Goal: Task Accomplishment & Management: Complete application form

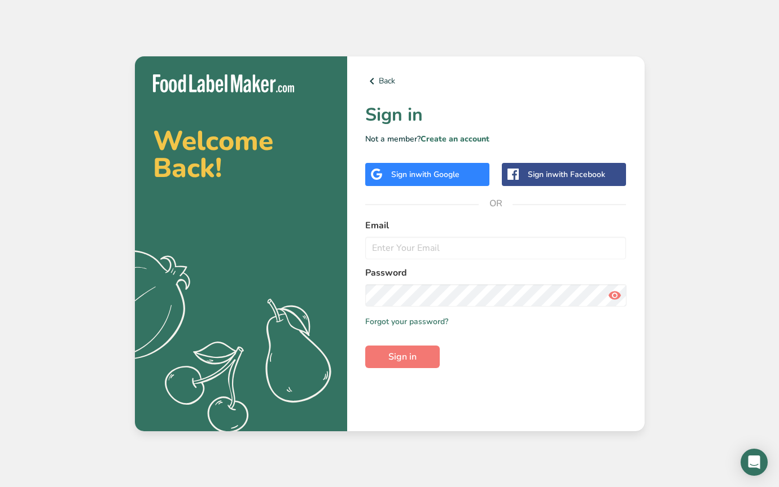
click at [447, 173] on span "with Google" at bounding box center [437, 174] width 44 height 11
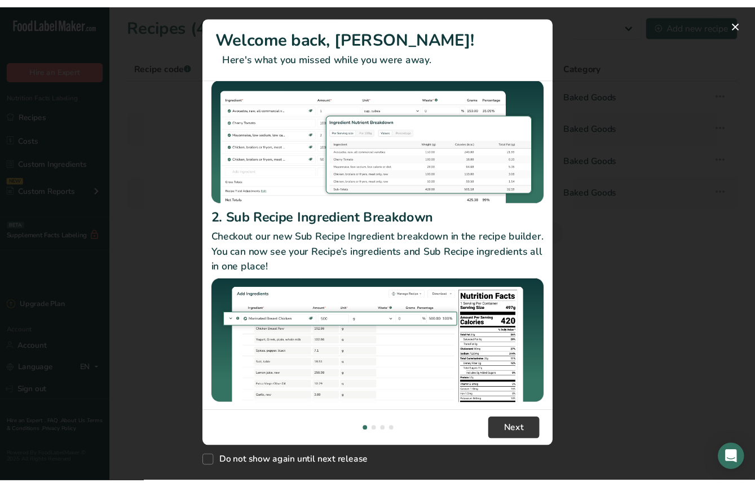
scroll to position [104, 0]
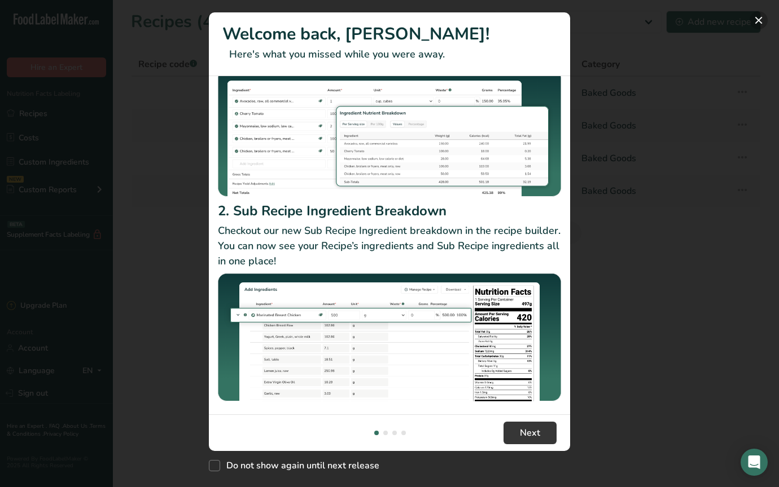
click at [760, 25] on button "New Features" at bounding box center [758, 20] width 18 height 18
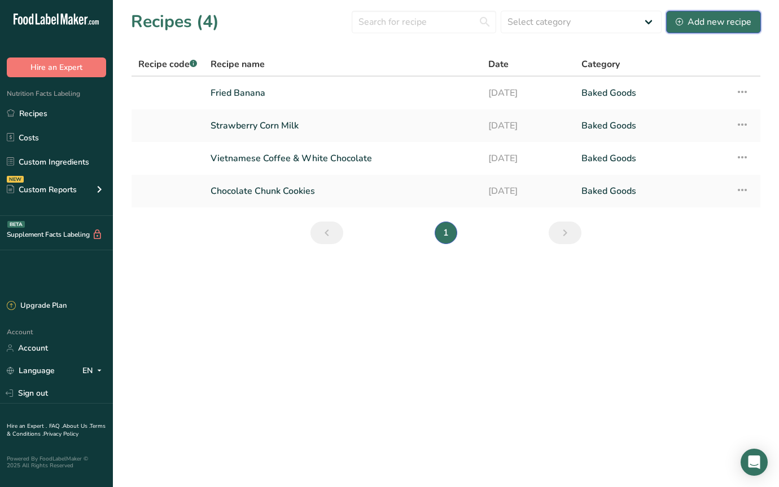
click at [723, 24] on div "Add new recipe" at bounding box center [713, 22] width 76 height 14
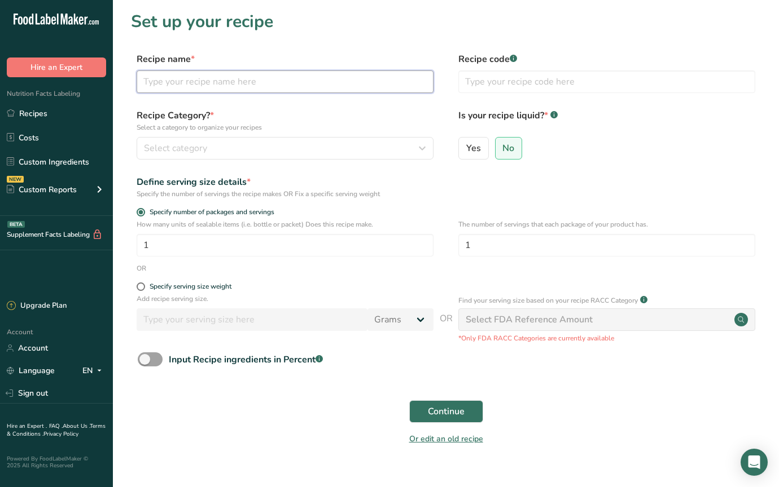
click at [330, 74] on input "text" at bounding box center [285, 82] width 297 height 23
type input "Thai Tea Persimmon"
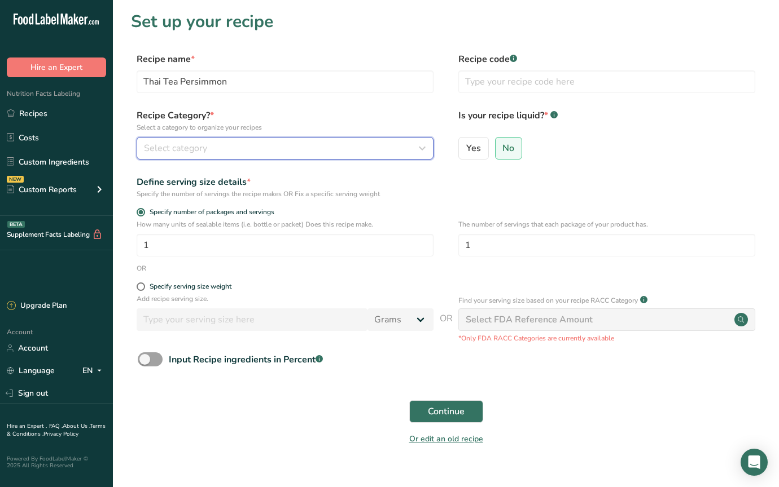
click at [304, 150] on div "Select category" at bounding box center [281, 149] width 275 height 14
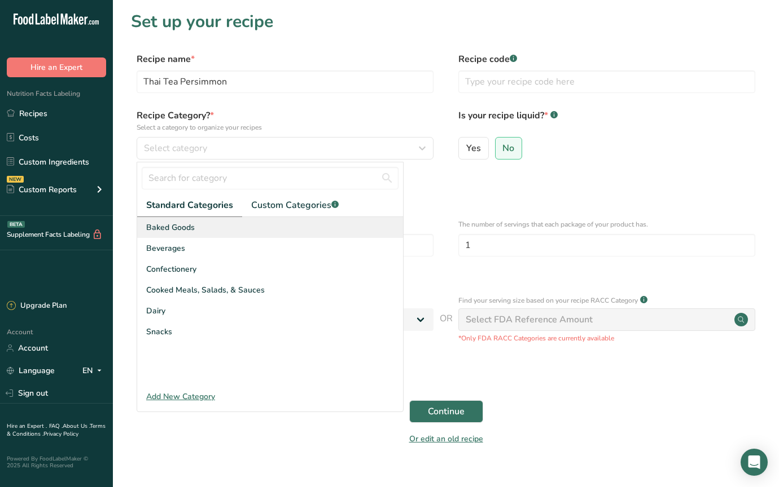
click at [238, 223] on div "Baked Goods" at bounding box center [270, 227] width 266 height 21
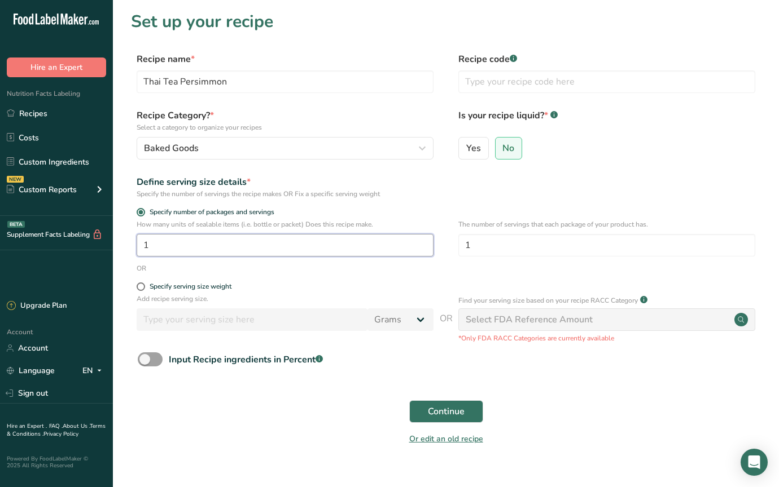
click at [221, 253] on input "1" at bounding box center [285, 245] width 297 height 23
click at [481, 200] on form "Recipe name * Thai Tea Persimmon Recipe code .a-a{fill:#347362;}.b-a{fill:#fff;…" at bounding box center [446, 252] width 630 height 400
click at [237, 248] on input "6" at bounding box center [285, 245] width 297 height 23
type input "1"
type input "50"
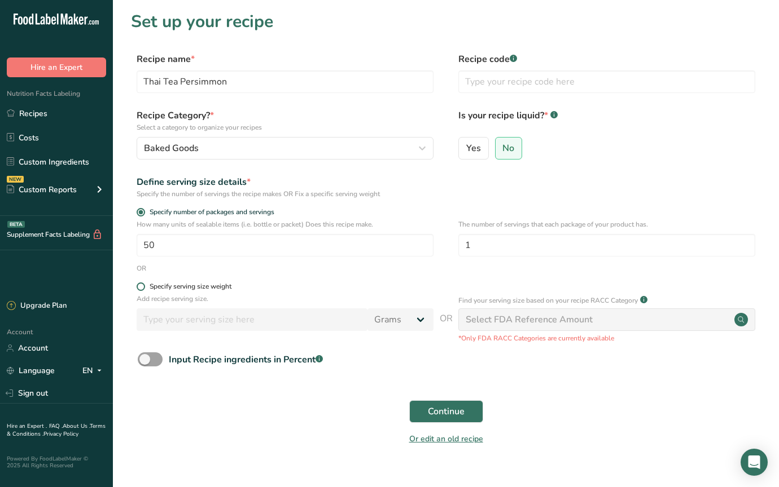
click at [355, 285] on label "Specify serving size weight" at bounding box center [285, 287] width 297 height 8
click at [144, 285] on input "Specify serving size weight" at bounding box center [140, 286] width 7 height 7
radio input "true"
radio input "false"
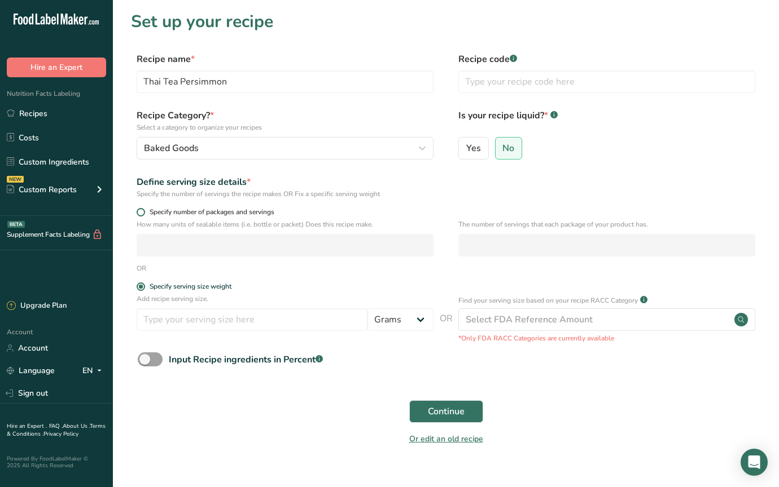
click at [247, 214] on span "Specify number of packages and servings" at bounding box center [209, 212] width 129 height 8
click at [144, 214] on input "Specify number of packages and servings" at bounding box center [140, 212] width 7 height 7
radio input "true"
radio input "false"
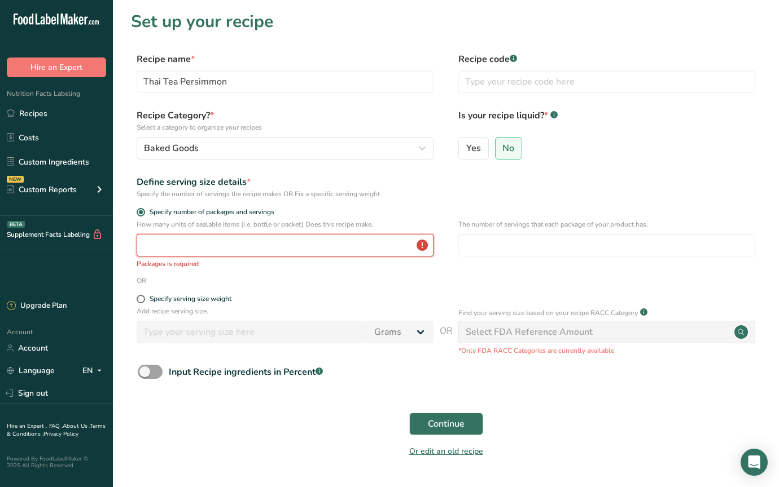
click at [268, 251] on input "number" at bounding box center [285, 245] width 297 height 23
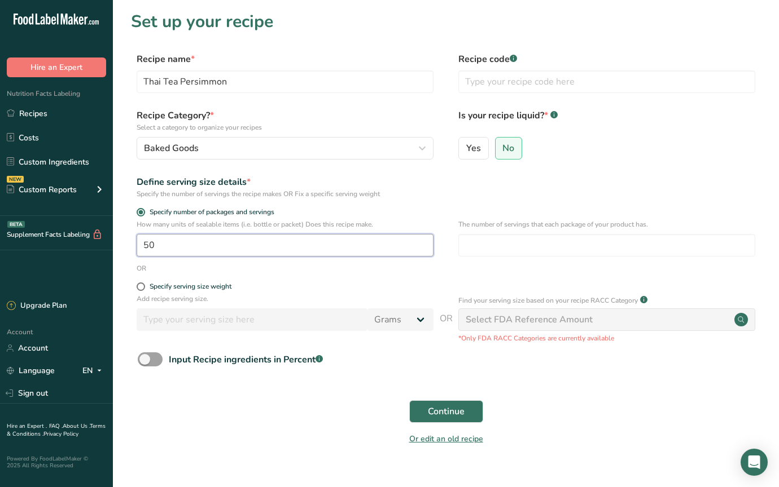
type input "50"
type input "1"
click at [532, 368] on div "Input Recipe ingredients in Percent .a-a{fill:#347362;}.b-a{fill:#fff;}" at bounding box center [446, 364] width 630 height 23
click at [435, 405] on span "Continue" at bounding box center [446, 412] width 37 height 14
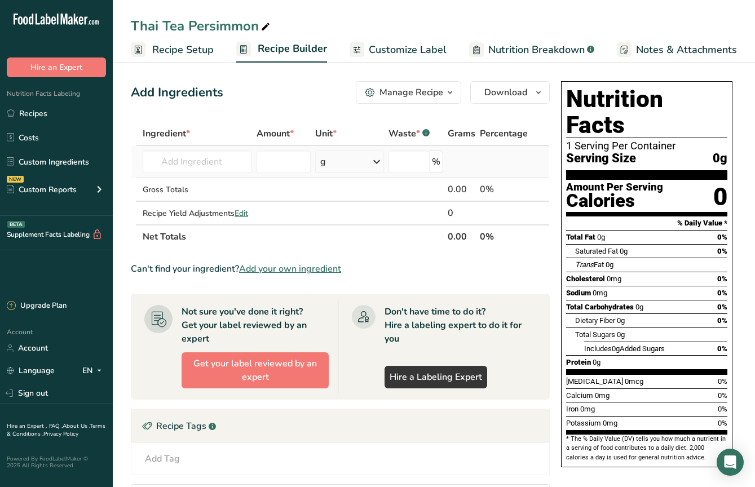
click at [183, 174] on td "Almond flour 1211 Milk, whole, 3.25% milkfat, without added vitamin A and [MEDI…" at bounding box center [197, 162] width 114 height 32
click at [199, 164] on input "text" at bounding box center [197, 162] width 109 height 23
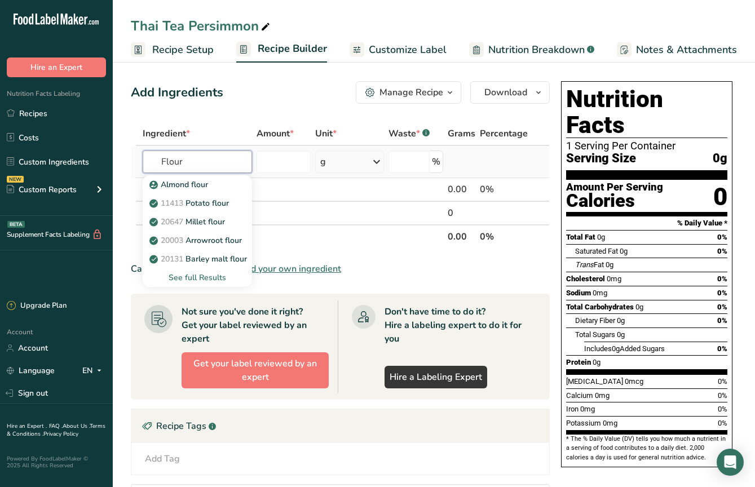
type input "Flour"
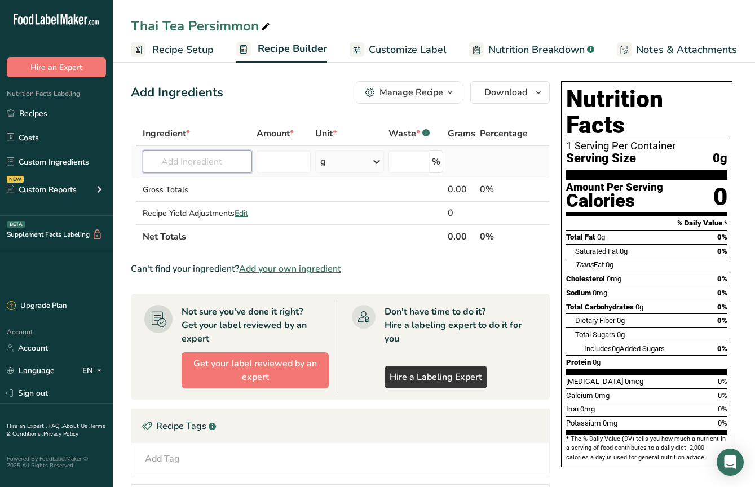
click at [245, 172] on input "text" at bounding box center [197, 162] width 109 height 23
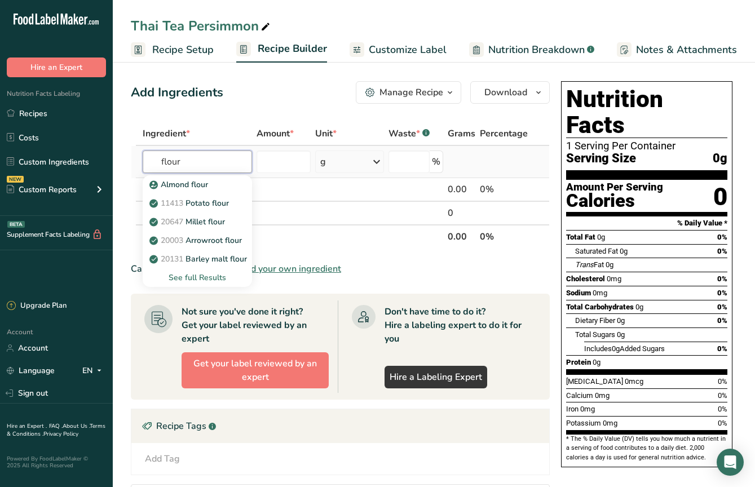
type input "flour"
click at [193, 278] on div "See full Results" at bounding box center [197, 278] width 91 height 12
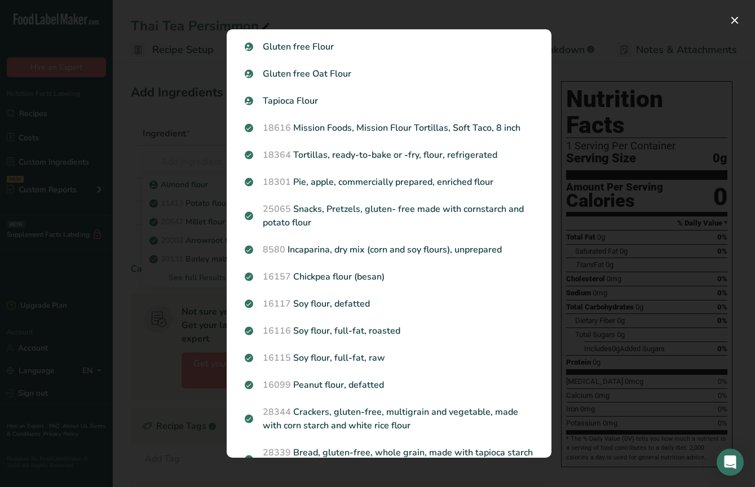
scroll to position [306, 0]
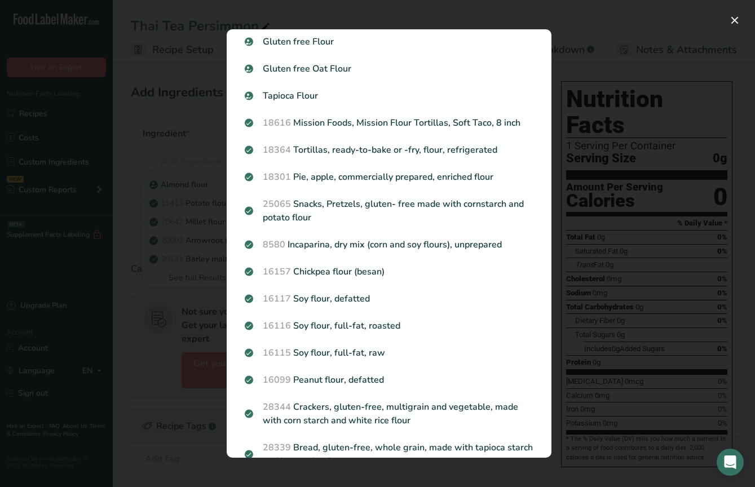
click at [610, 166] on div "Search results modal" at bounding box center [377, 243] width 755 height 487
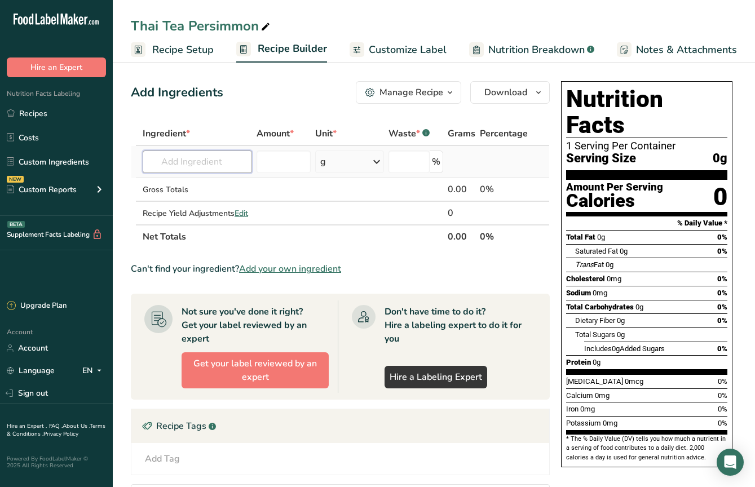
click at [231, 165] on input "text" at bounding box center [197, 162] width 109 height 23
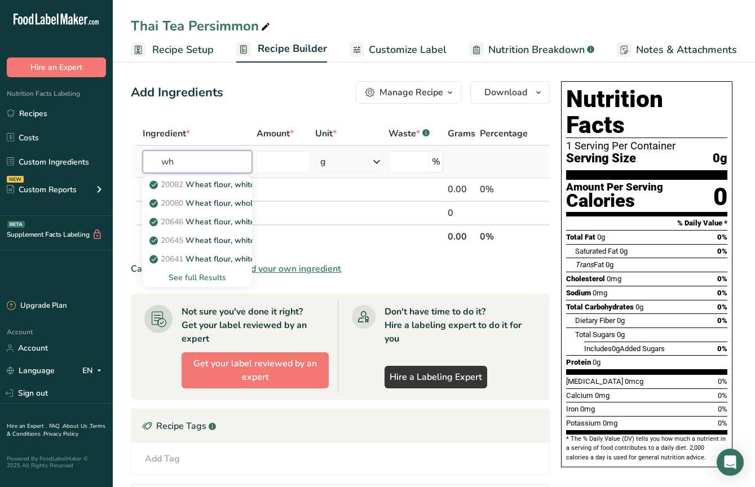
type input "w"
type input "flour"
click at [200, 279] on div "See full Results" at bounding box center [197, 278] width 91 height 12
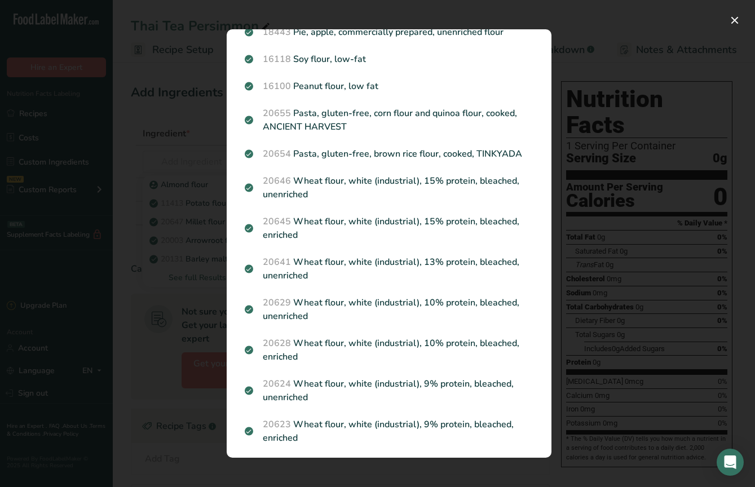
scroll to position [1255, 0]
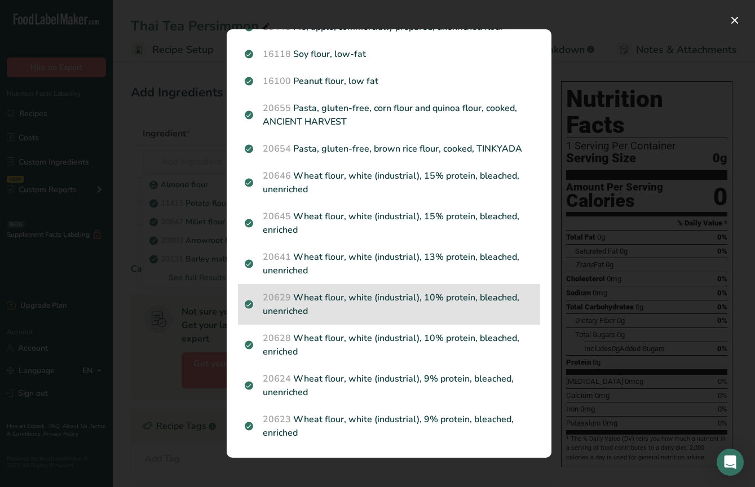
click at [354, 304] on p "20629 Wheat flour, white (industrial), 10% protein, bleached, unenriched" at bounding box center [389, 304] width 289 height 27
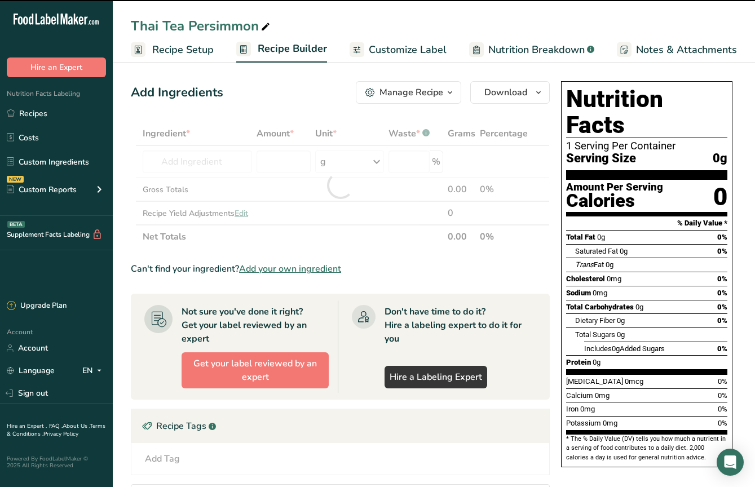
type input "0"
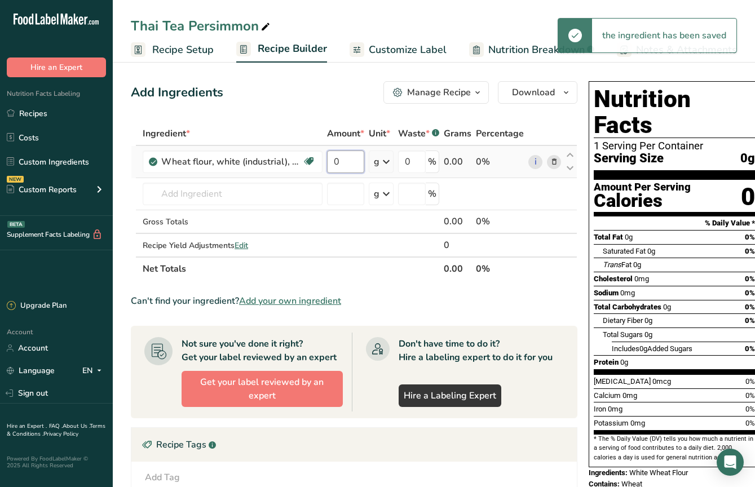
click at [354, 164] on input "0" at bounding box center [345, 162] width 37 height 23
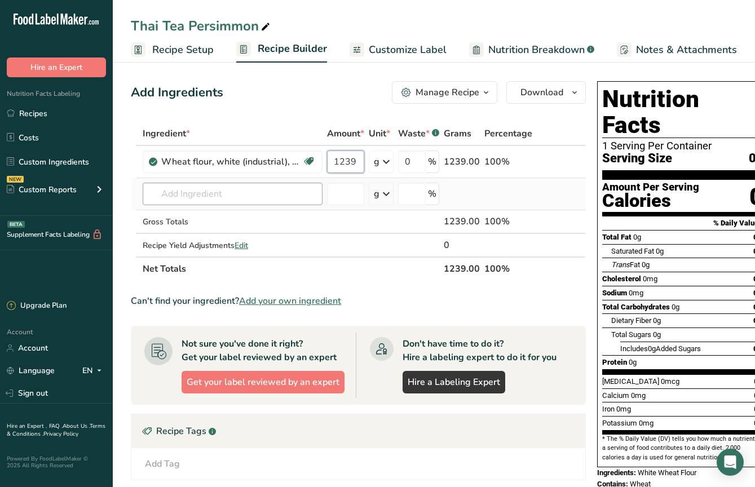
type input "1239"
click at [274, 200] on div "Ingredient * Amount * Unit * Waste * .a-a{fill:#347362;}.b-a{fill:#fff;} Grams …" at bounding box center [358, 201] width 455 height 159
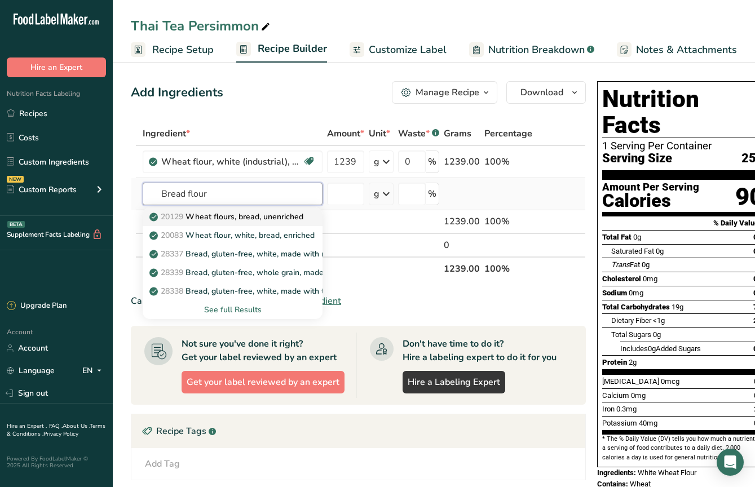
type input "Bread flour"
click at [276, 217] on p "20129 Wheat flours, bread, unenriched" at bounding box center [228, 217] width 152 height 12
type input "Wheat flours, bread, unenriched"
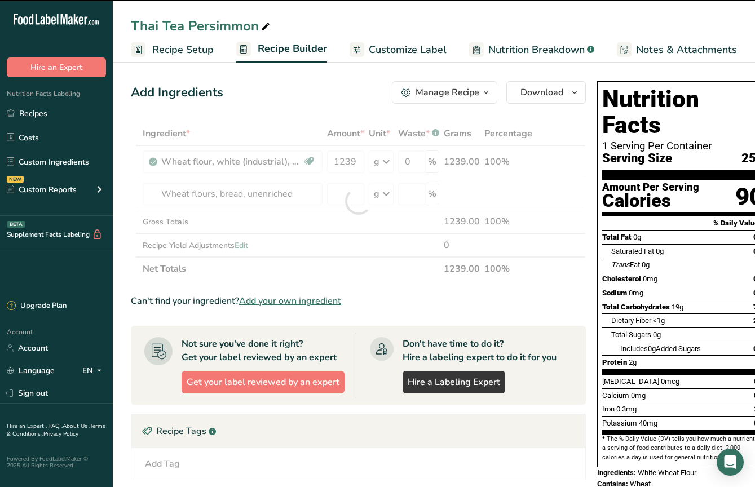
type input "0"
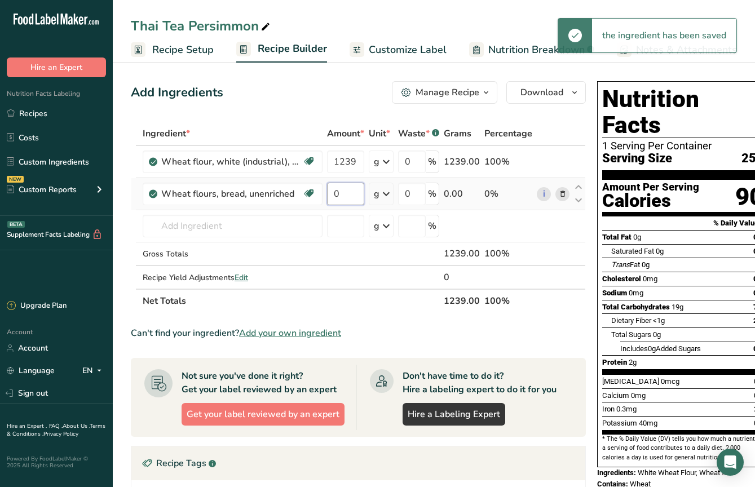
click at [342, 193] on input "0" at bounding box center [345, 194] width 37 height 23
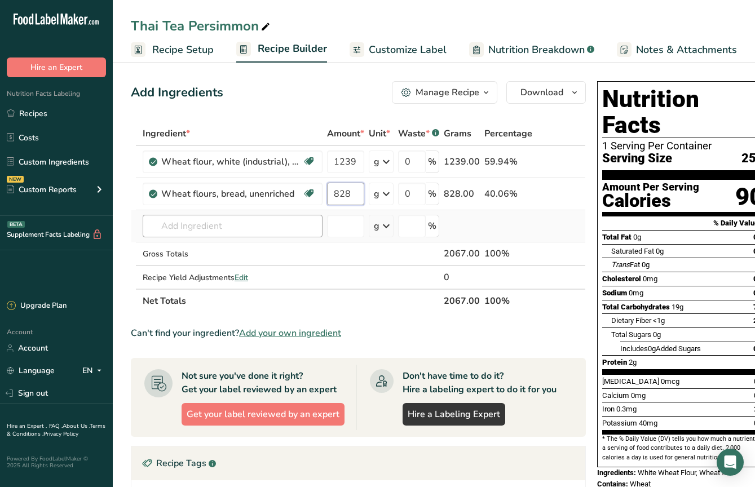
type input "828"
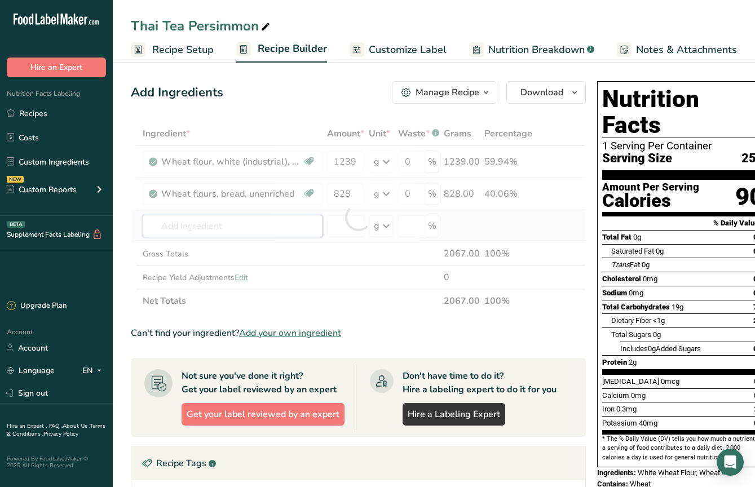
click at [258, 225] on div "Ingredient * Amount * Unit * Waste * .a-a{fill:#347362;}.b-a{fill:#fff;} Grams …" at bounding box center [358, 217] width 455 height 191
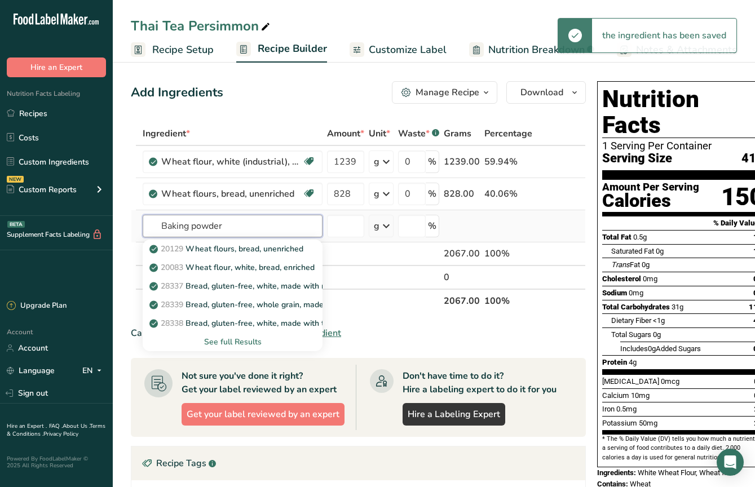
type input "Baking powder"
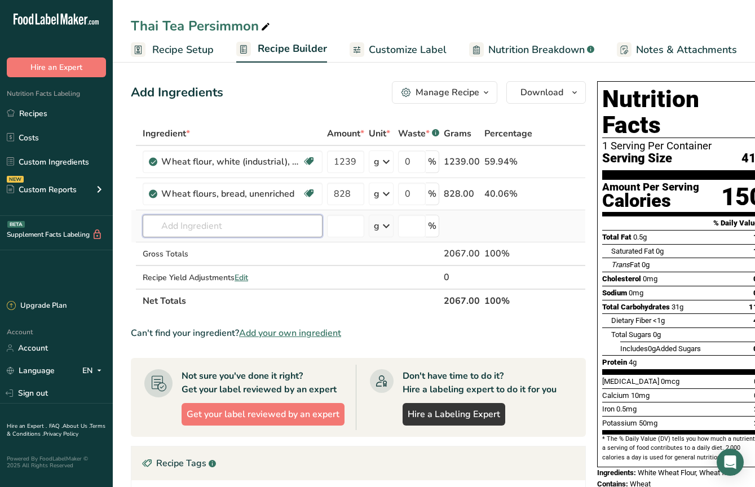
click at [258, 225] on input "text" at bounding box center [233, 226] width 180 height 23
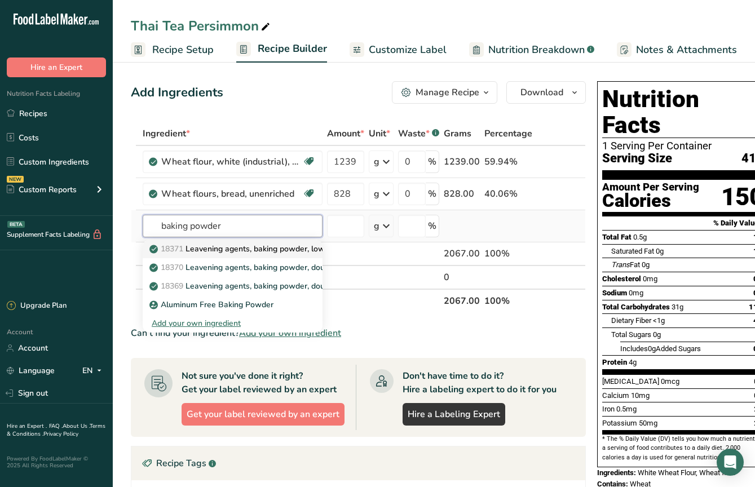
type input "baking powder"
click at [256, 247] on p "18371 Leavening agents, baking powder, low-sodium" at bounding box center [253, 249] width 203 height 12
type input "Leavening agents, baking powder, low-sodium"
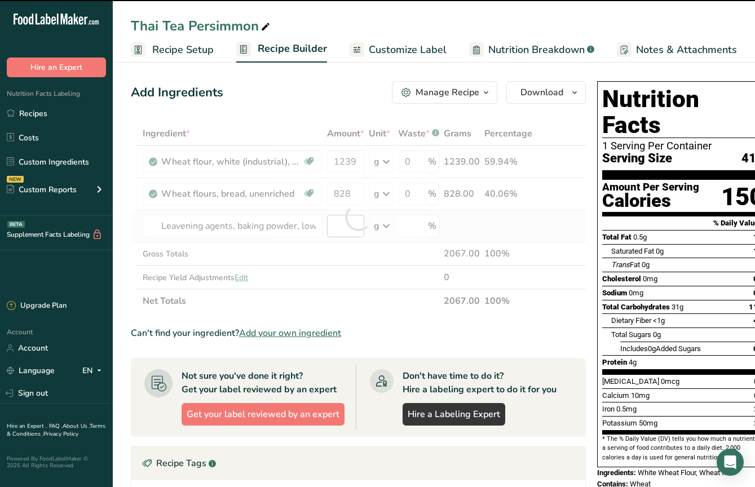
type input "0"
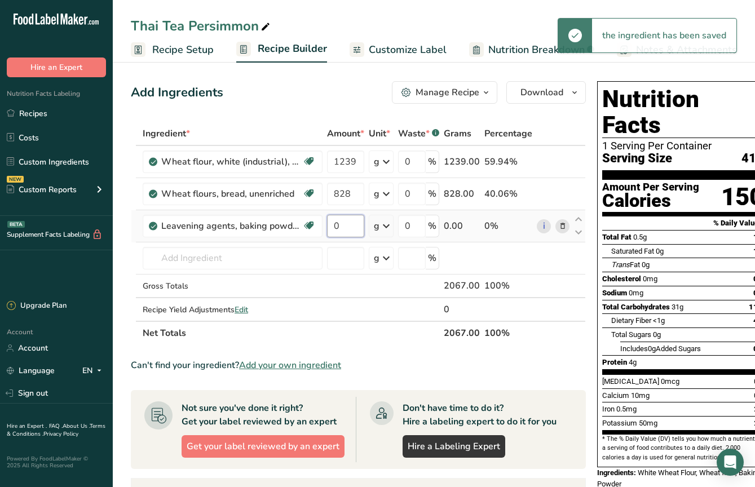
click at [349, 226] on input "0" at bounding box center [345, 226] width 37 height 23
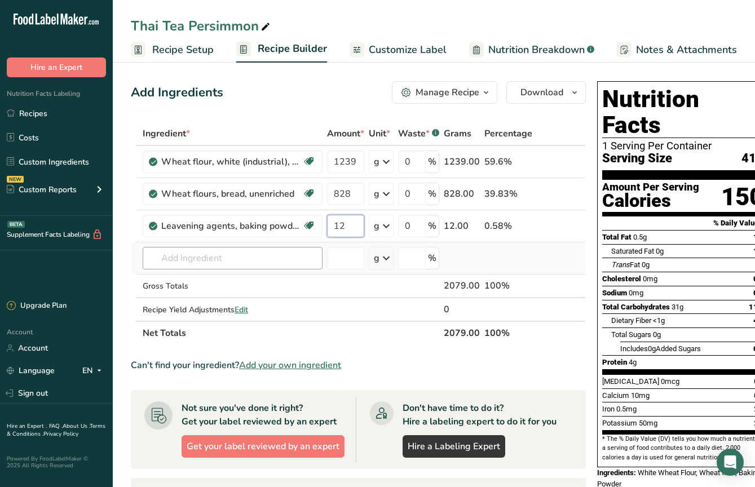
type input "12"
click at [260, 263] on div "Ingredient * Amount * Unit * Waste * .a-a{fill:#347362;}.b-a{fill:#fff;} Grams …" at bounding box center [358, 233] width 455 height 223
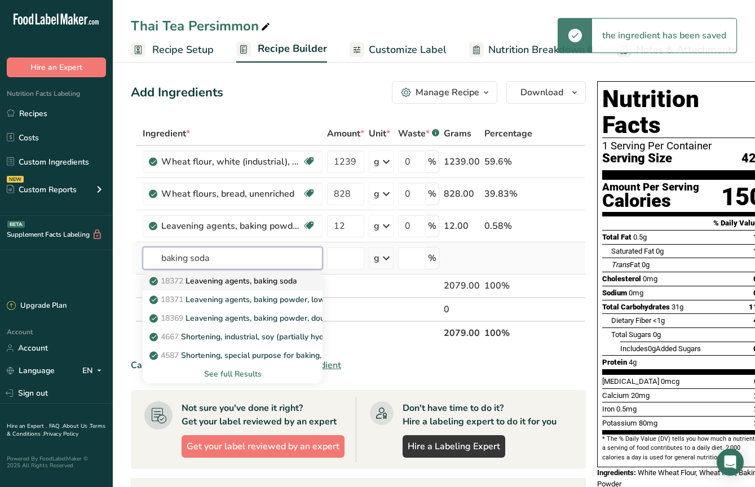
type input "baking soda"
click at [253, 282] on p "18372 Leavening agents, baking soda" at bounding box center [225, 281] width 146 height 12
type input "Leavening agents, baking soda"
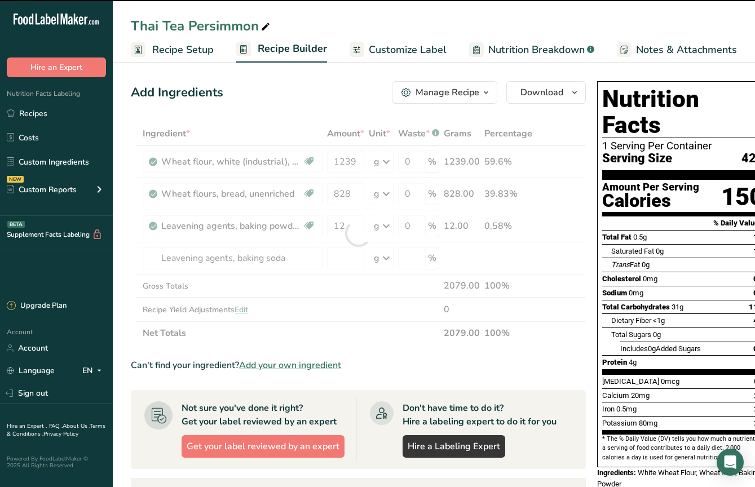
type input "0"
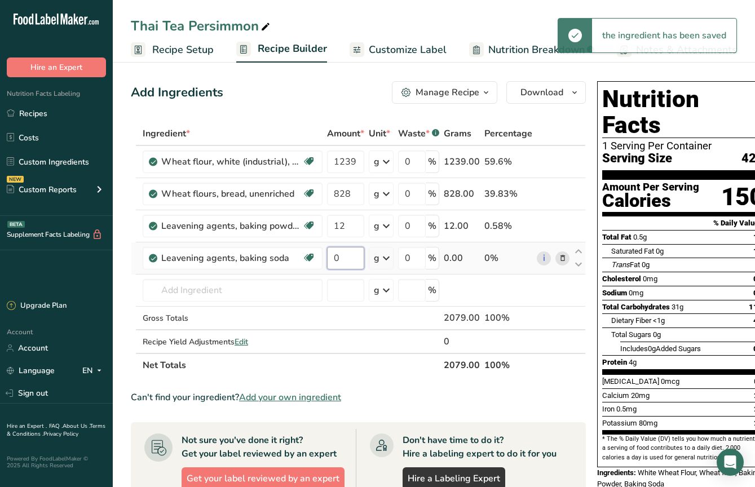
click at [341, 258] on input "0" at bounding box center [345, 258] width 37 height 23
type input "33"
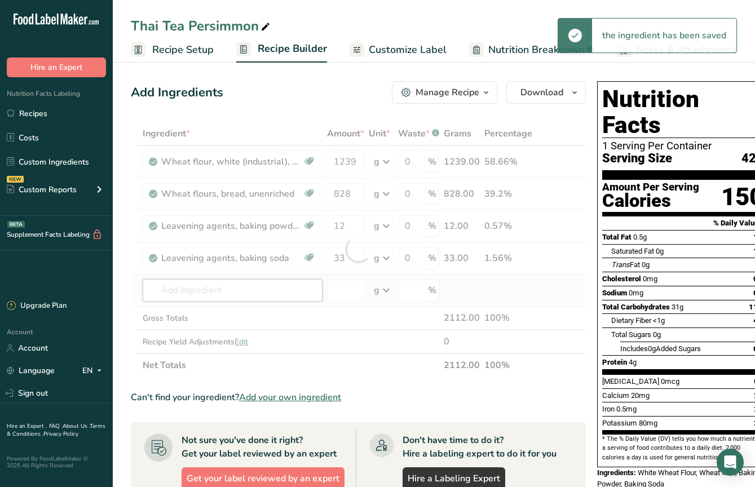
click at [259, 293] on div "Ingredient * Amount * Unit * Waste * .a-a{fill:#347362;}.b-a{fill:#fff;} Grams …" at bounding box center [358, 250] width 455 height 256
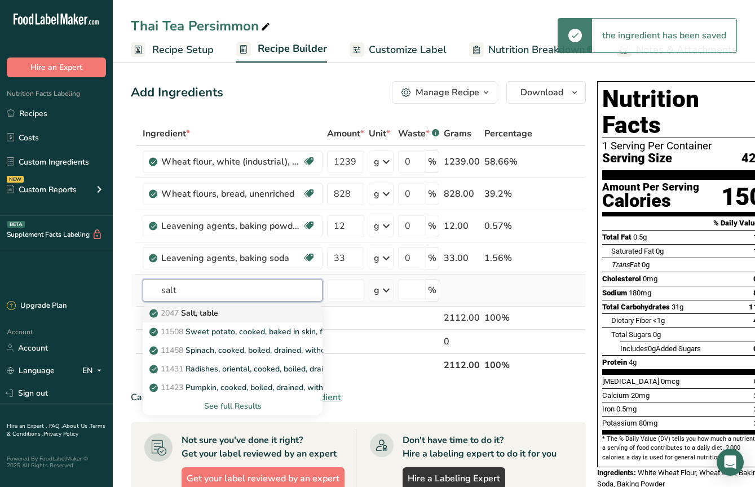
type input "salt"
click at [258, 311] on div "2047 Salt, table" at bounding box center [224, 313] width 144 height 12
type input "Salt, table"
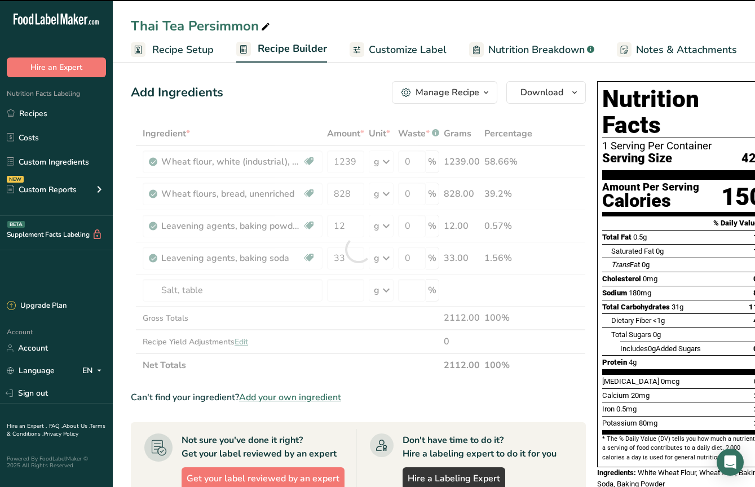
type input "0"
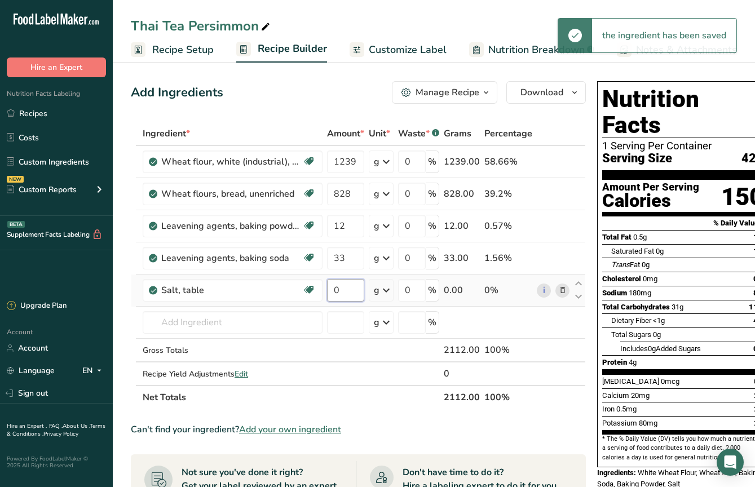
click at [342, 287] on input "0" at bounding box center [345, 290] width 37 height 23
type input "50"
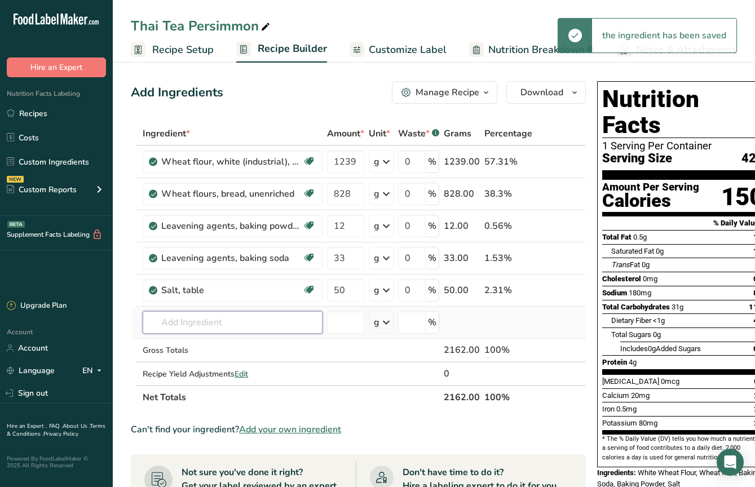
click at [250, 324] on div "Ingredient * Amount * Unit * Waste * .a-a{fill:#347362;}.b-a{fill:#fff;} Grams …" at bounding box center [358, 266] width 455 height 288
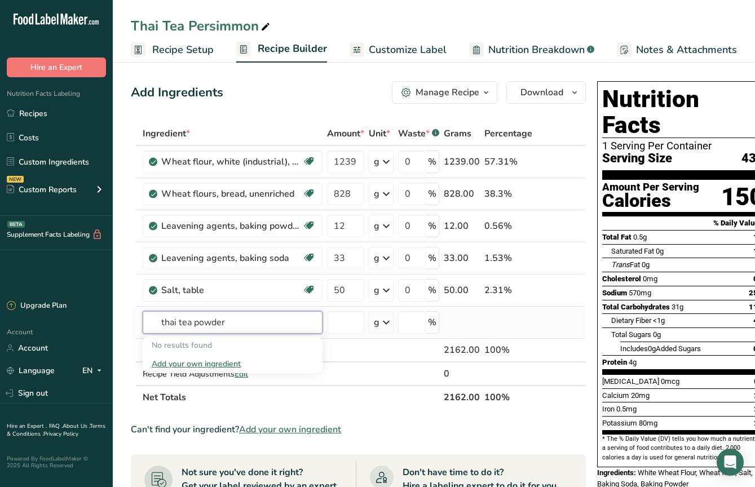
type input "thai tea powder"
click at [236, 364] on div "Add your own ingredient" at bounding box center [233, 364] width 162 height 12
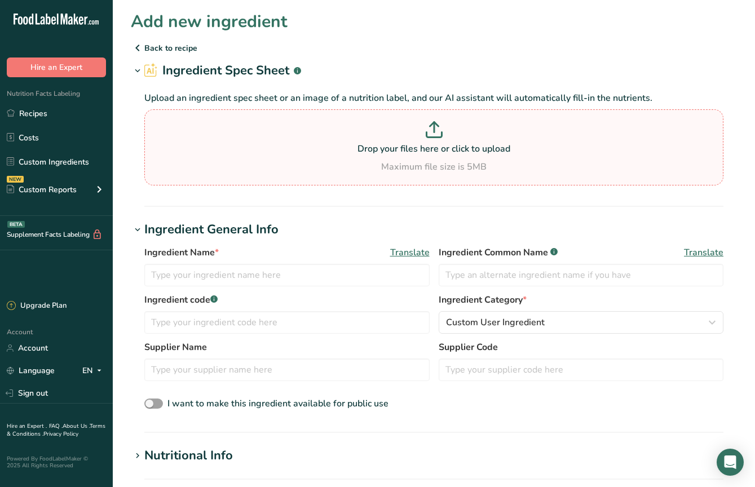
click at [444, 142] on p "Drop your files here or click to upload" at bounding box center [434, 149] width 574 height 14
click at [444, 142] on input "Drop your files here or click to upload Maximum file size is 5MB" at bounding box center [433, 147] width 579 height 76
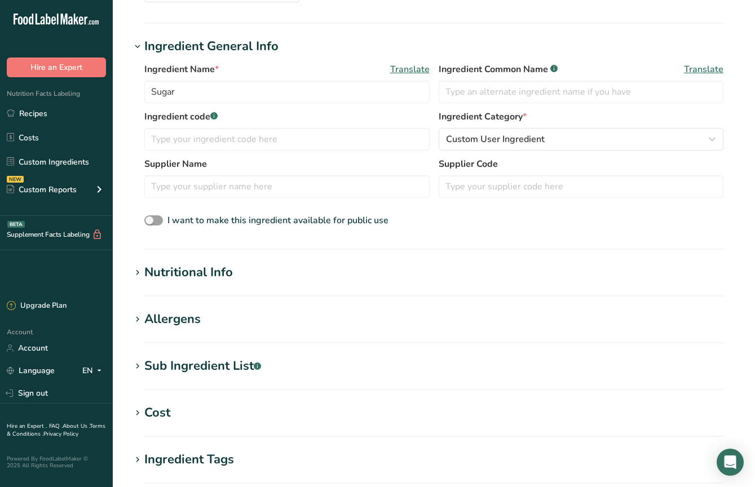
scroll to position [139, 0]
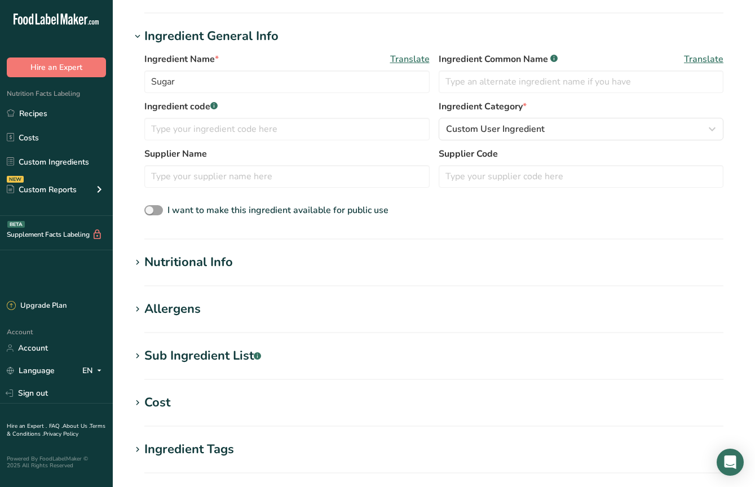
click at [226, 262] on div "Nutritional Info" at bounding box center [188, 262] width 89 height 19
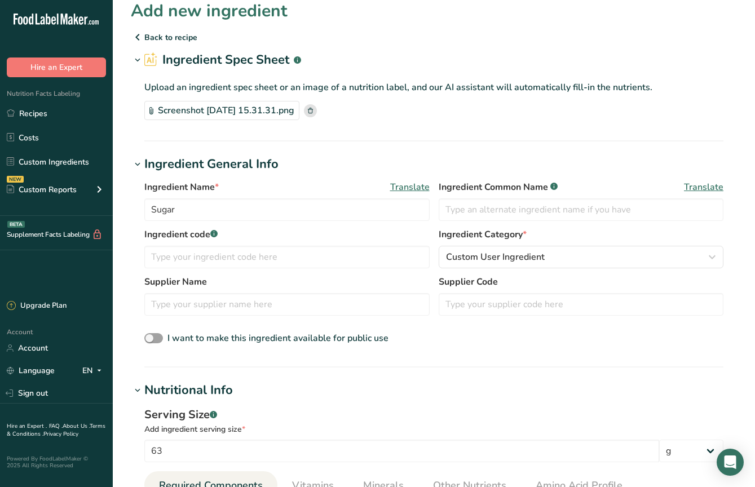
scroll to position [5, 0]
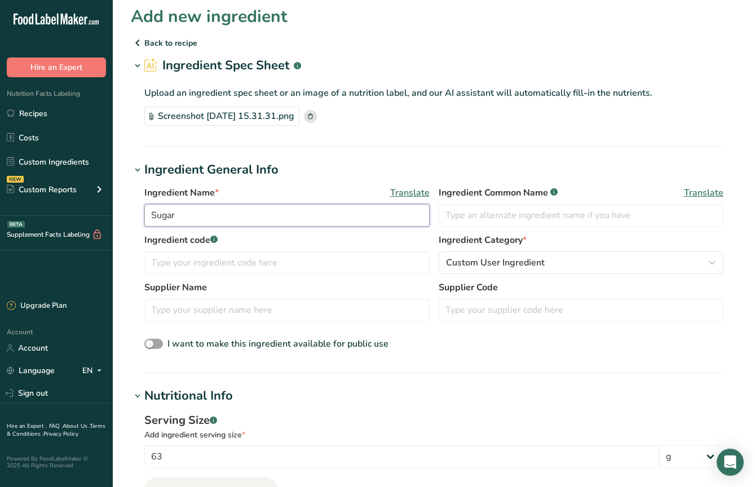
drag, startPoint x: 234, startPoint y: 217, endPoint x: 118, endPoint y: 216, distance: 115.6
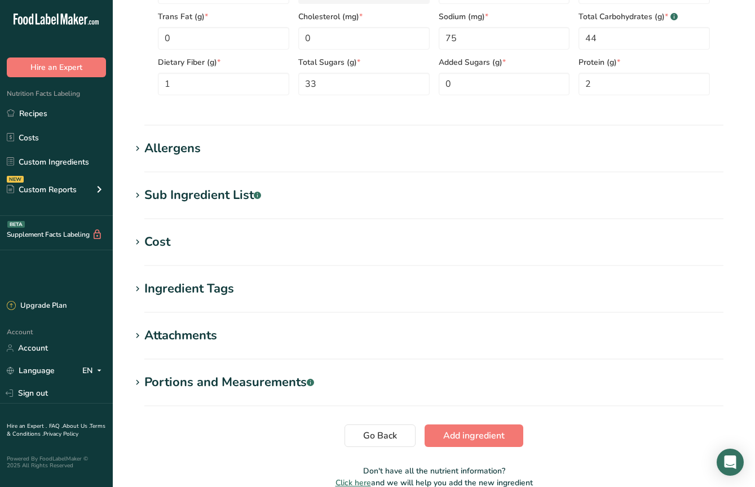
scroll to position [565, 0]
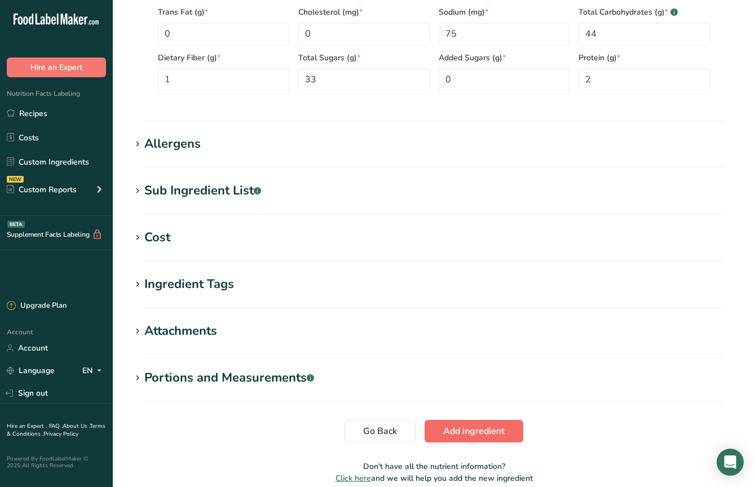
type input "Thai Tea Powder"
click at [466, 423] on button "Add ingredient" at bounding box center [474, 431] width 99 height 23
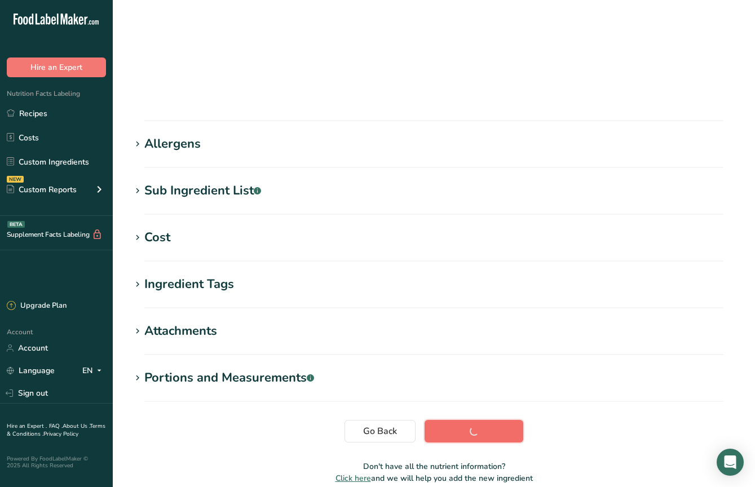
scroll to position [118, 0]
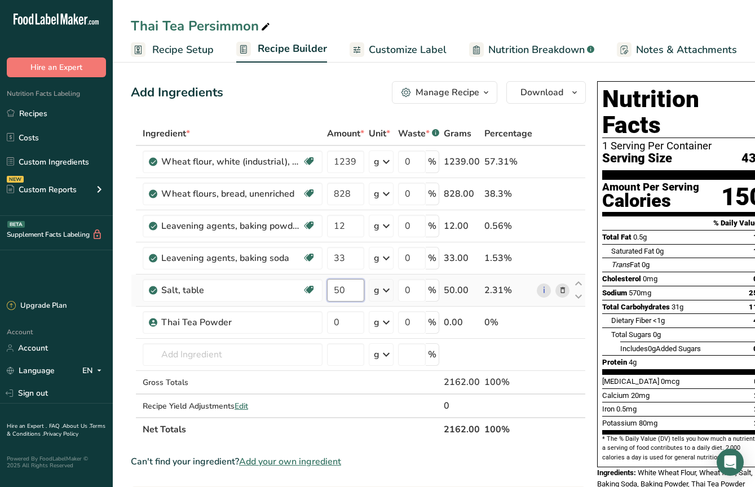
click at [353, 288] on input "50" at bounding box center [345, 290] width 37 height 23
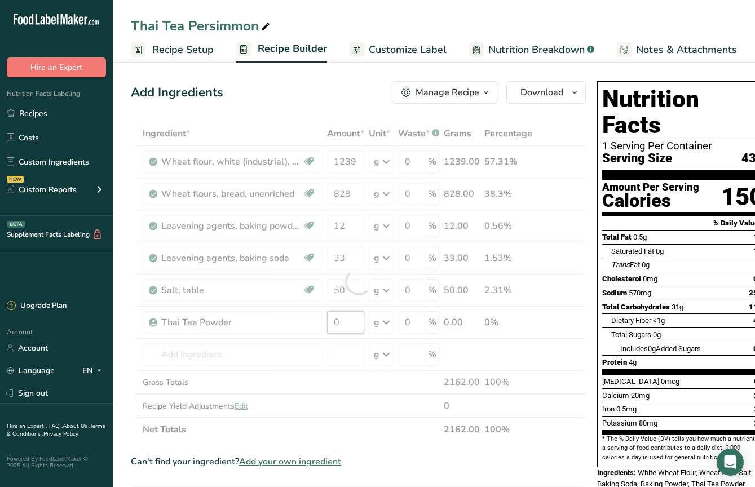
drag, startPoint x: 348, startPoint y: 323, endPoint x: 318, endPoint y: 323, distance: 29.9
click at [318, 323] on div "Ingredient * Amount * Unit * Waste * .a-a{fill:#347362;}.b-a{fill:#fff;} Grams …" at bounding box center [358, 282] width 455 height 320
type input "0"
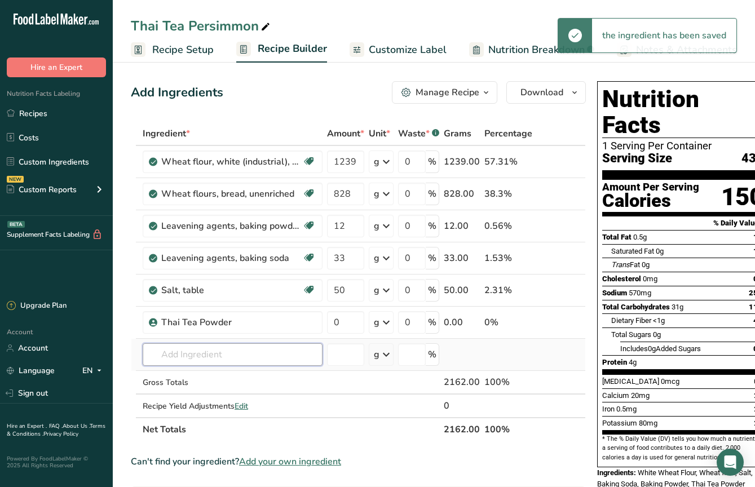
click at [260, 352] on div "Ingredient * Amount * Unit * Waste * .a-a{fill:#347362;}.b-a{fill:#fff;} Grams …" at bounding box center [358, 282] width 455 height 320
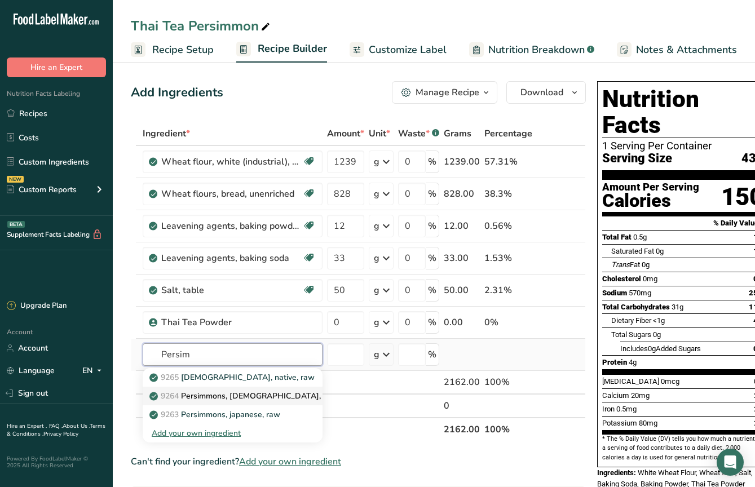
type input "Persim"
click at [240, 399] on p "9264 Persimmons, [DEMOGRAPHIC_DATA], dried" at bounding box center [247, 396] width 190 height 12
type input "Persimmons, [DEMOGRAPHIC_DATA], dried"
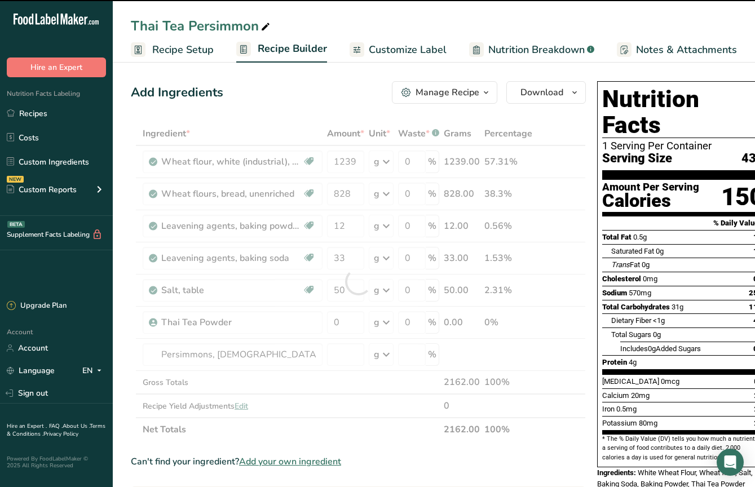
type input "0"
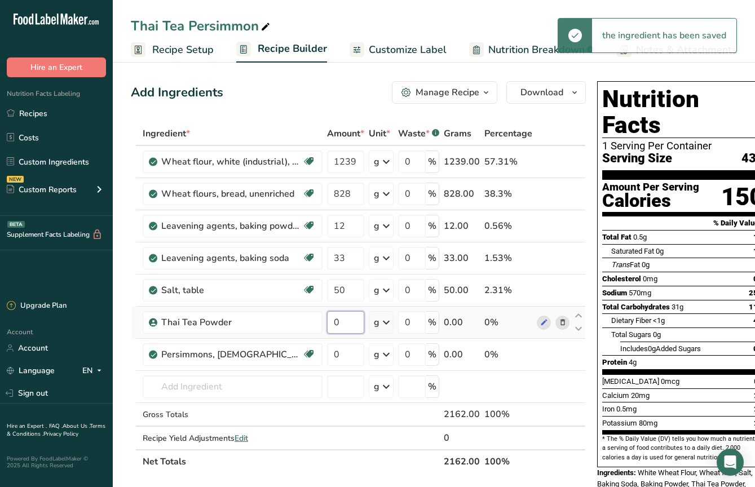
click at [353, 321] on input "0" at bounding box center [345, 322] width 37 height 23
type input "5"
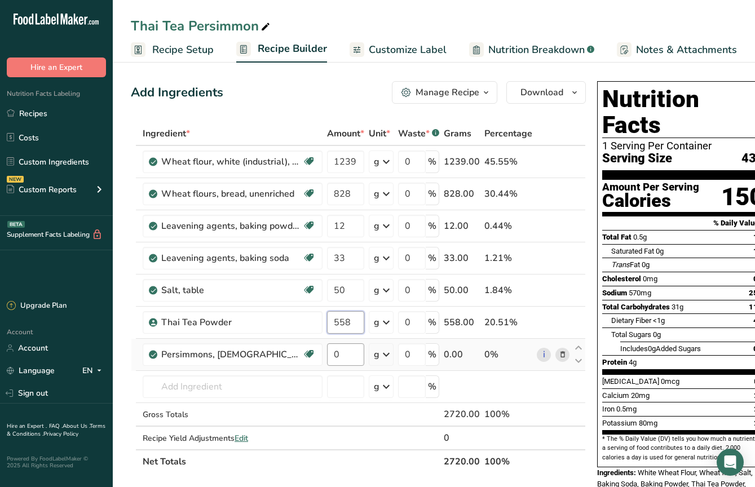
type input "558"
click at [353, 356] on div "Ingredient * Amount * Unit * Waste * .a-a{fill:#347362;}.b-a{fill:#fff;} Grams …" at bounding box center [358, 298] width 455 height 352
type input "372"
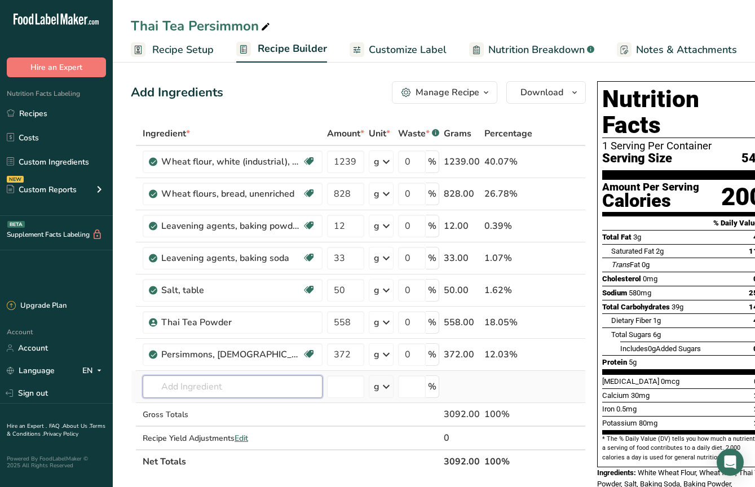
click at [270, 387] on div "Ingredient * Amount * Unit * Waste * .a-a{fill:#347362;}.b-a{fill:#fff;} Grams …" at bounding box center [358, 298] width 455 height 352
drag, startPoint x: 291, startPoint y: 389, endPoint x: 139, endPoint y: 389, distance: 151.8
click at [139, 389] on tr "light brown 11936 Mushrooms, brown, italian, or crimini, exposed to ultraviolet…" at bounding box center [358, 387] width 454 height 32
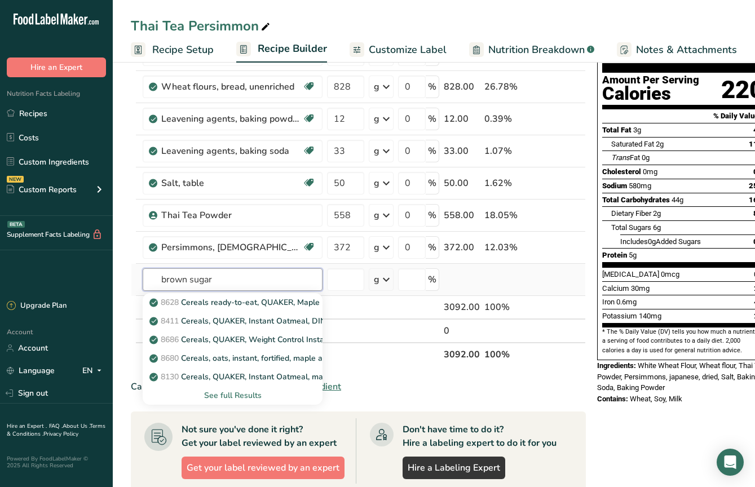
scroll to position [116, 0]
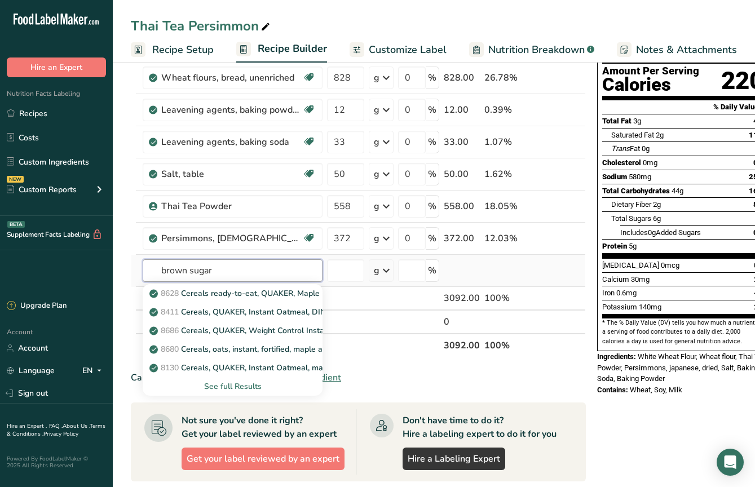
type input "brown sugar"
click at [231, 386] on div "See full Results" at bounding box center [233, 387] width 162 height 12
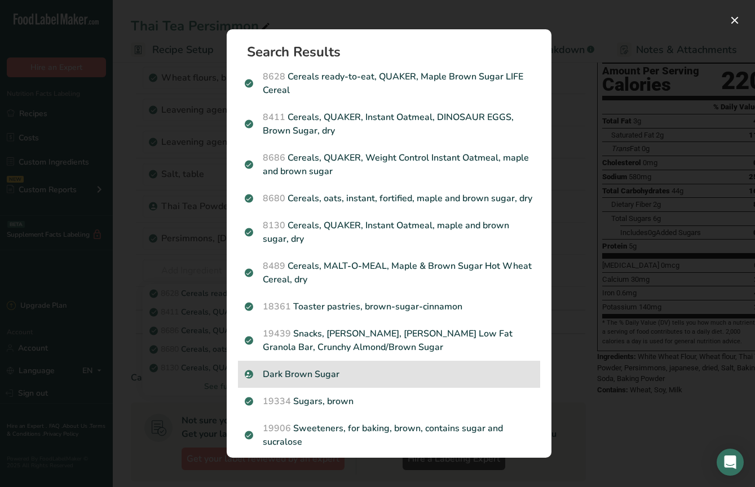
click at [322, 383] on div "Dark Brown Sugar" at bounding box center [389, 374] width 302 height 27
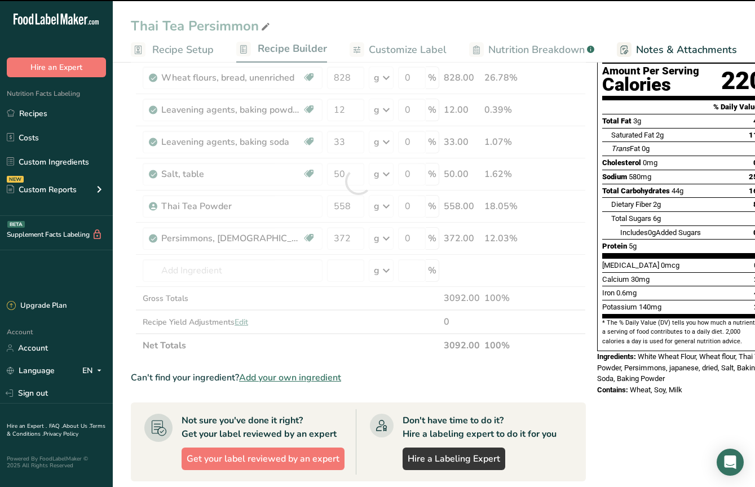
type input "0"
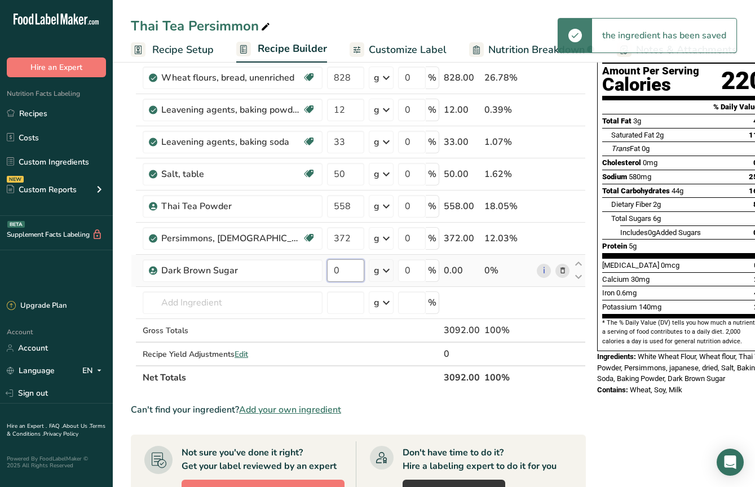
click at [341, 269] on input "0" at bounding box center [345, 271] width 37 height 23
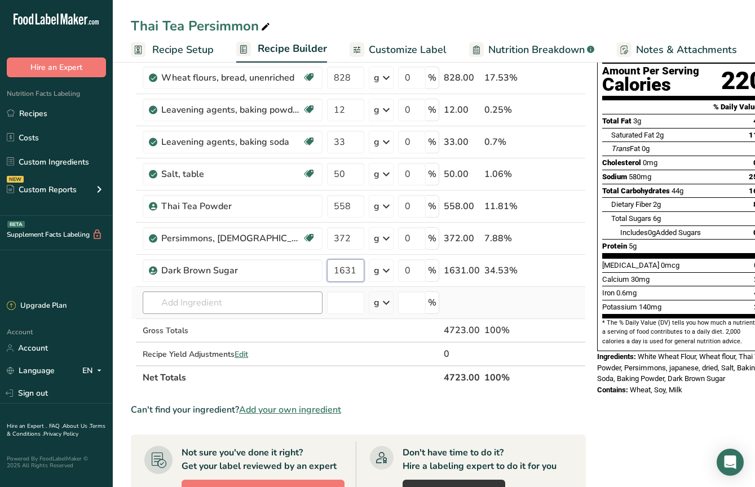
type input "1631"
click at [261, 298] on div "Ingredient * Amount * Unit * Waste * .a-a{fill:#347362;}.b-a{fill:#fff;} Grams …" at bounding box center [358, 198] width 455 height 384
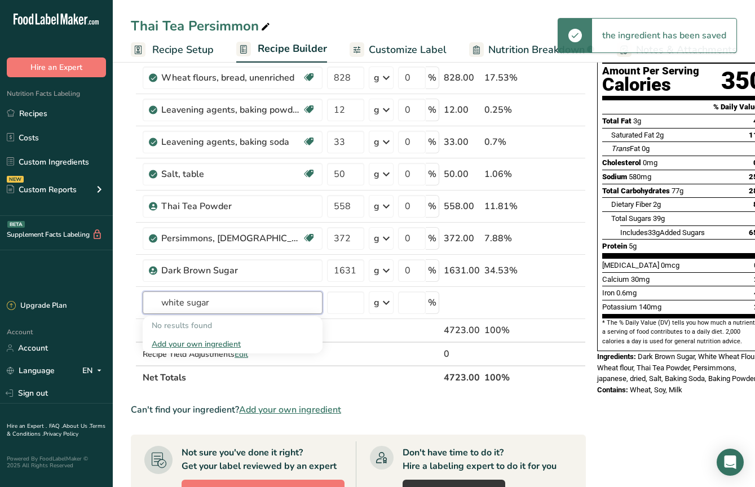
drag, startPoint x: 264, startPoint y: 301, endPoint x: 126, endPoint y: 301, distance: 138.2
click at [126, 301] on section "Add Ingredients Manage Recipe Delete Recipe Duplicate Recipe Scale Recipe Save …" at bounding box center [434, 365] width 643 height 846
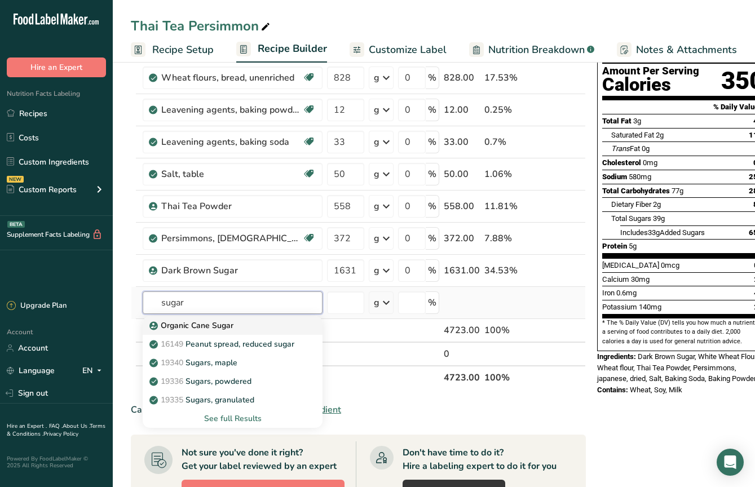
type input "sugar"
click at [188, 326] on p "Organic Cane Sugar" at bounding box center [193, 326] width 82 height 12
type input "Organic Cane Sugar"
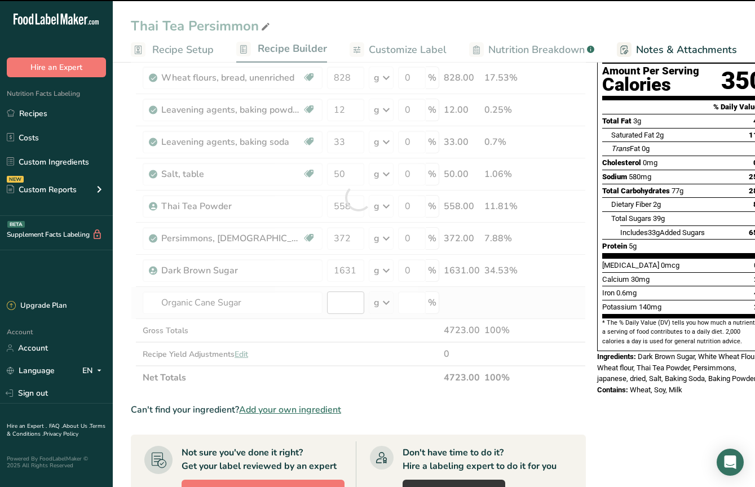
type input "0"
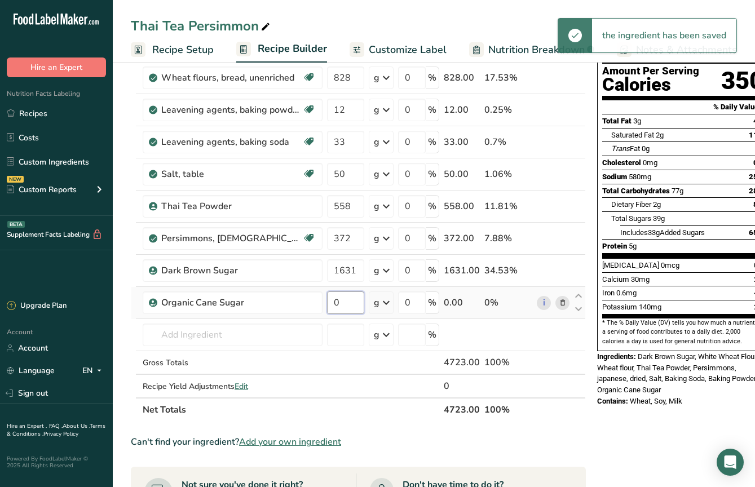
click at [346, 304] on input "0" at bounding box center [345, 303] width 37 height 23
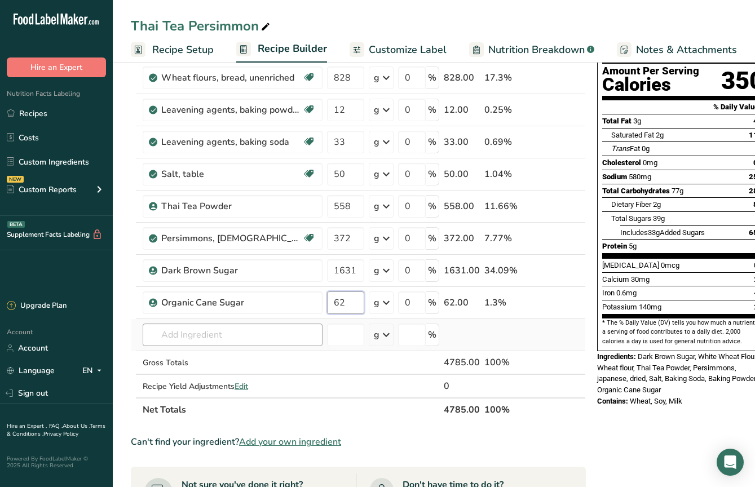
type input "62"
click at [265, 334] on div "Ingredient * Amount * Unit * Waste * .a-a{fill:#347362;}.b-a{fill:#fff;} Grams …" at bounding box center [358, 214] width 455 height 416
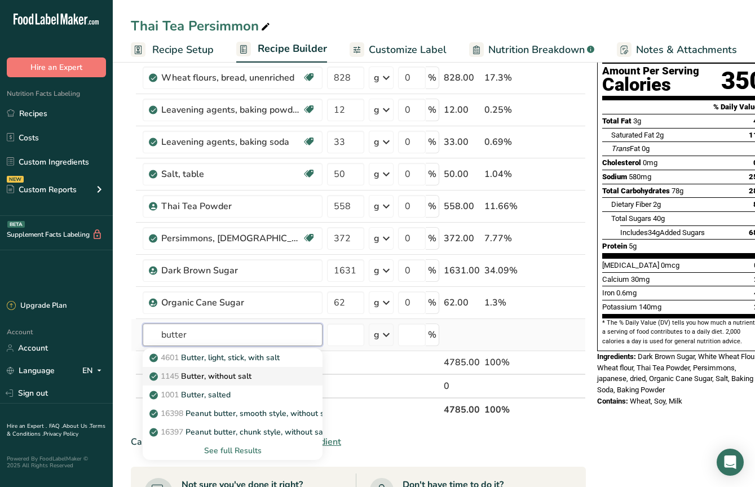
type input "butter"
click at [241, 379] on p "1145 Butter, without salt" at bounding box center [202, 377] width 100 height 12
type input "Butter, without salt"
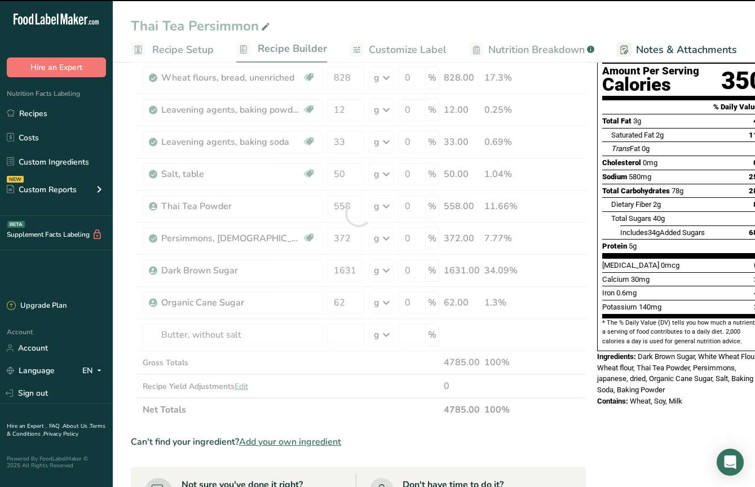
type input "0"
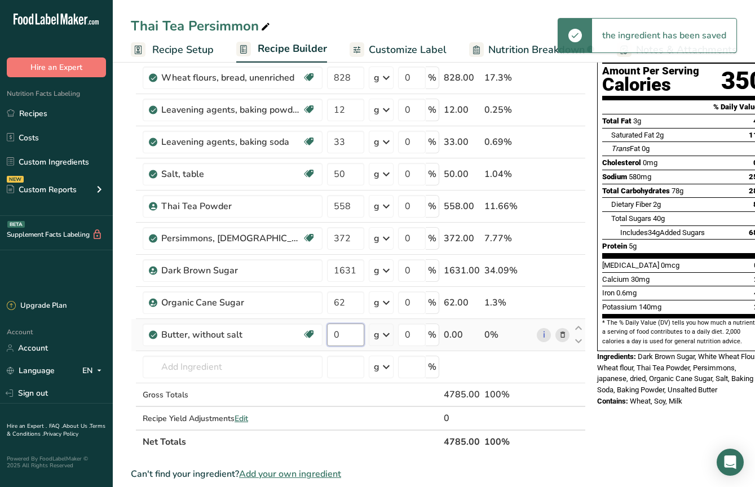
click at [340, 337] on input "0" at bounding box center [345, 335] width 37 height 23
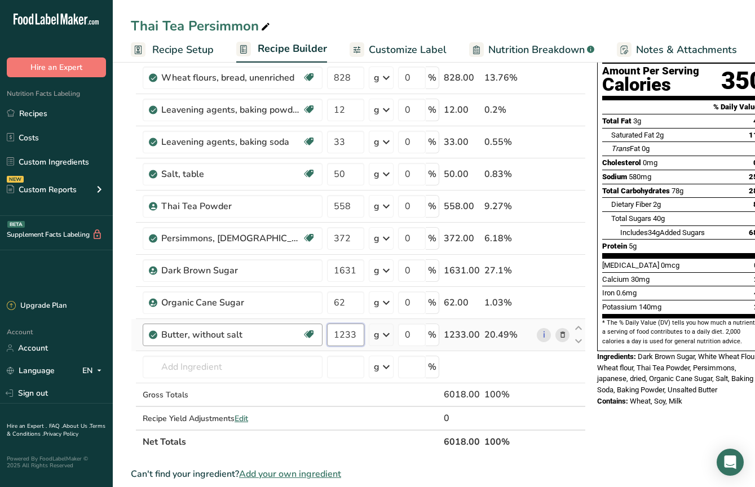
type input "1233"
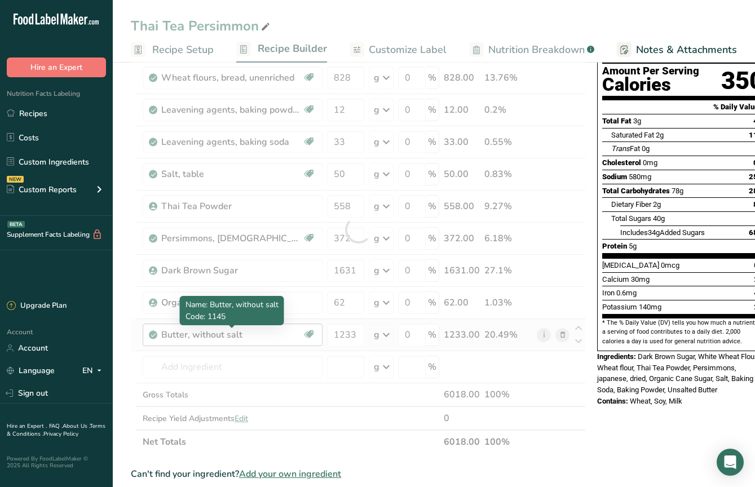
click at [291, 335] on div "Ingredient * Amount * Unit * Waste * .a-a{fill:#347362;}.b-a{fill:#fff;} Grams …" at bounding box center [358, 230] width 455 height 448
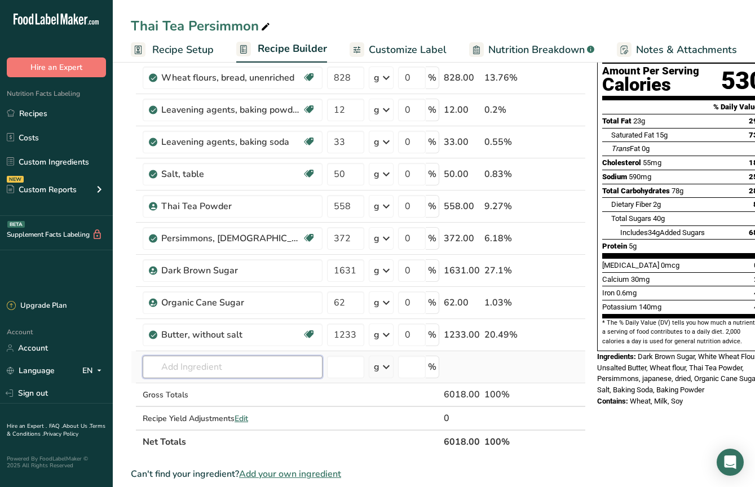
click at [215, 373] on input "text" at bounding box center [233, 367] width 180 height 23
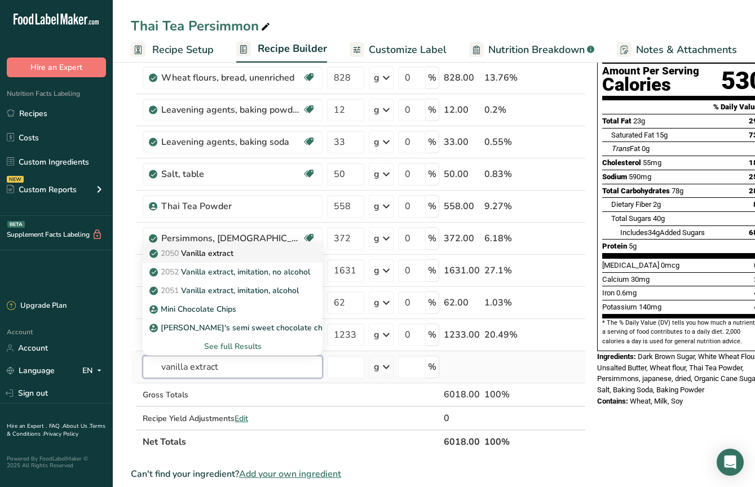
type input "vanilla extract"
click at [246, 258] on div "2050 Vanilla extract" at bounding box center [224, 254] width 144 height 12
type input "Vanilla extract"
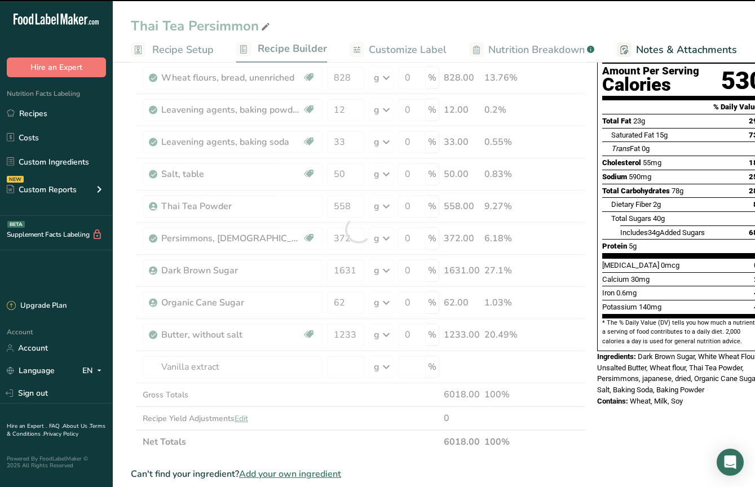
type input "0"
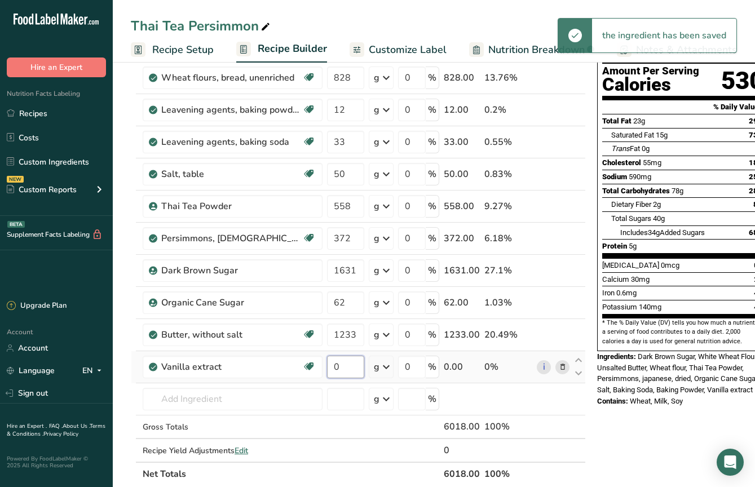
click at [344, 366] on input "0" at bounding box center [345, 367] width 37 height 23
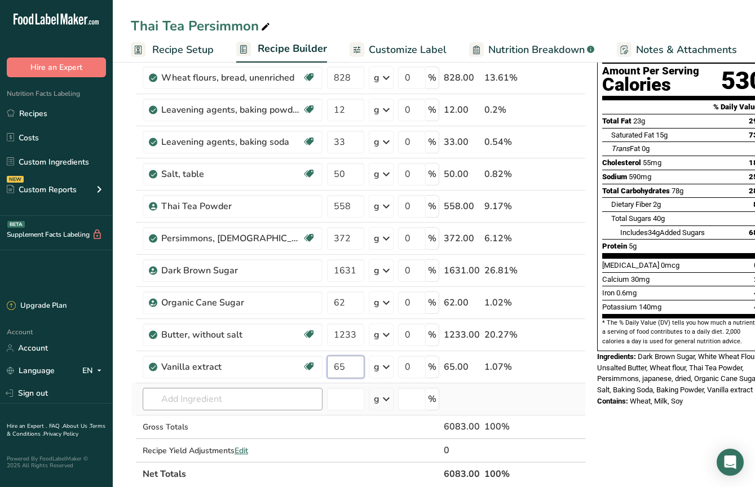
type input "65"
click at [248, 395] on div "Ingredient * Amount * Unit * Waste * .a-a{fill:#347362;}.b-a{fill:#fff;} Grams …" at bounding box center [358, 246] width 455 height 481
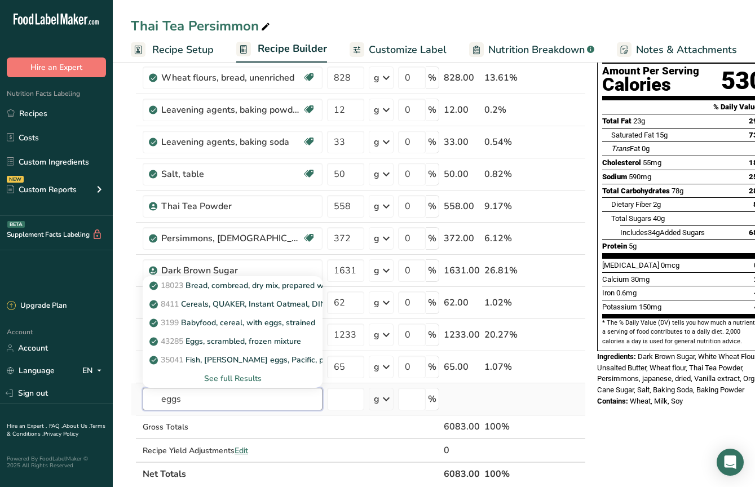
type input "eggs"
click at [240, 380] on div "See full Results" at bounding box center [233, 379] width 162 height 12
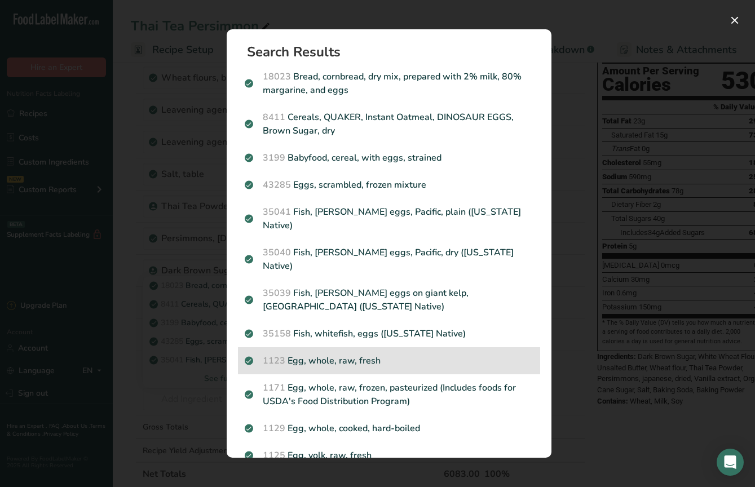
click at [360, 354] on p "1123 Egg, whole, raw, fresh" at bounding box center [389, 361] width 289 height 14
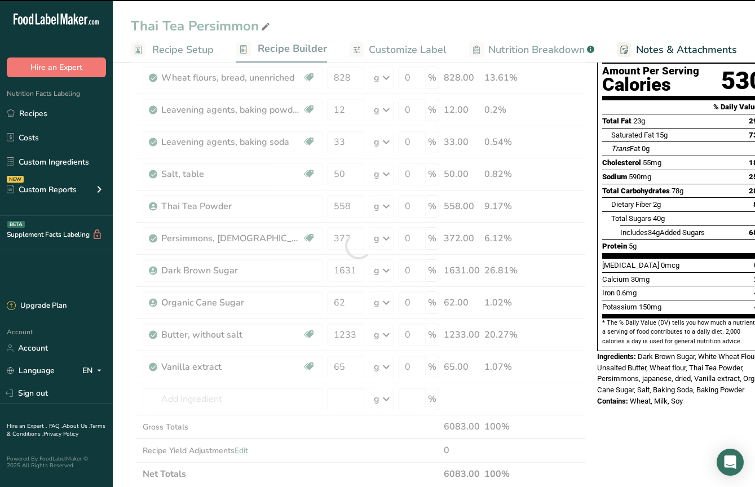
type input "0"
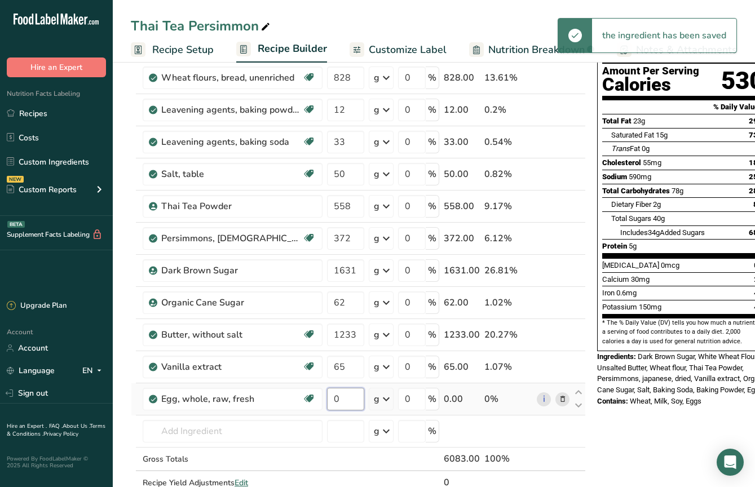
click at [346, 401] on input "0" at bounding box center [345, 399] width 37 height 23
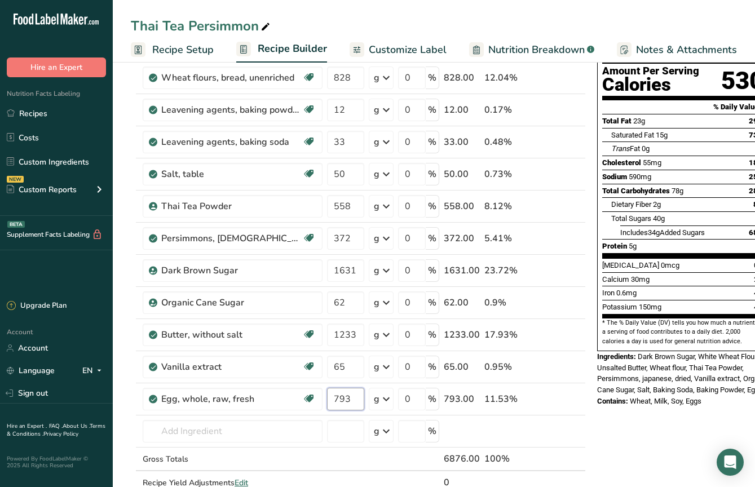
type input "793"
click at [617, 416] on div "Nutrition Facts 1 Serving Per Container Serving Size 122g Amount Per Serving Ca…" at bounding box center [683, 430] width 181 height 939
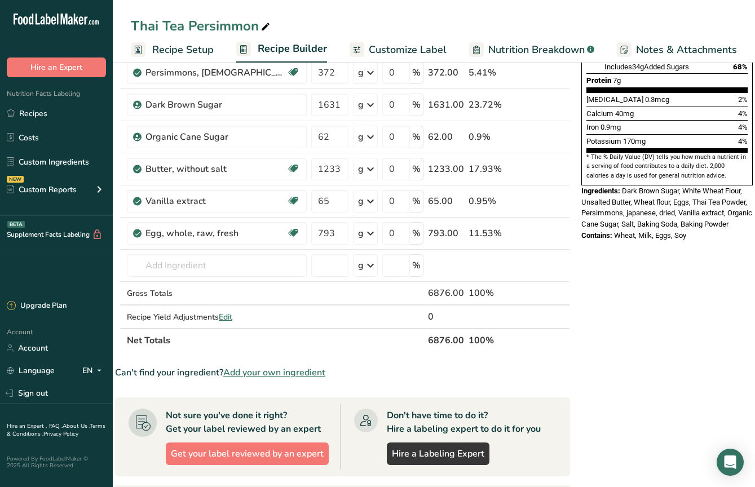
scroll to position [284, 0]
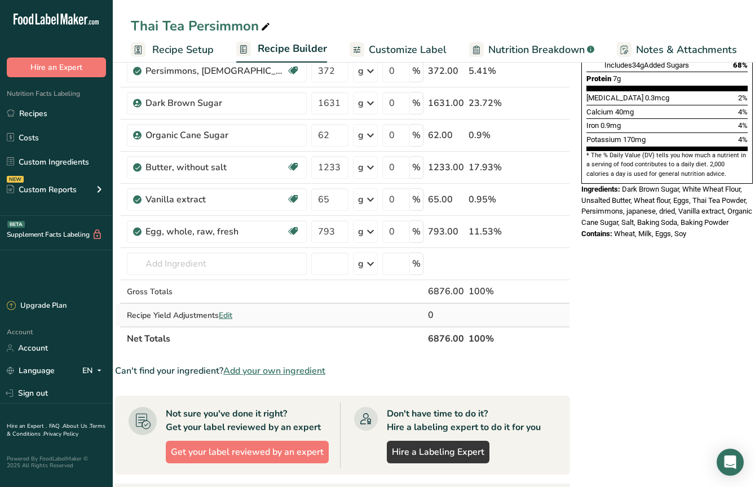
click at [231, 317] on span "Edit" at bounding box center [226, 315] width 14 height 11
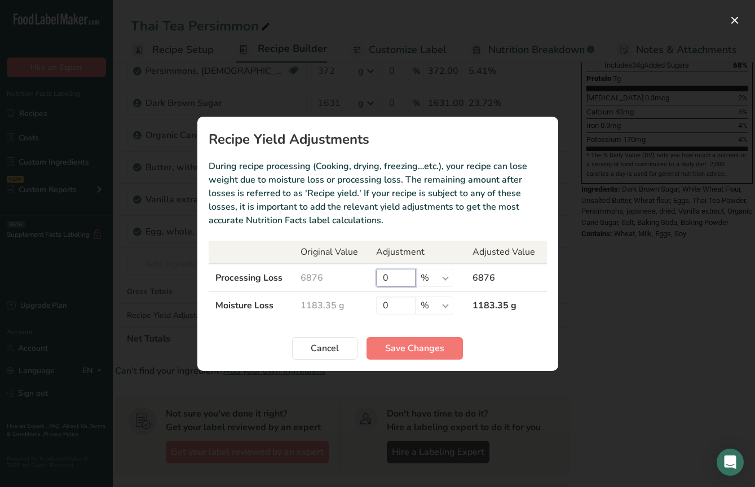
click at [398, 272] on input "0" at bounding box center [395, 278] width 39 height 18
type input "10"
click at [403, 345] on span "Save Changes" at bounding box center [414, 349] width 59 height 14
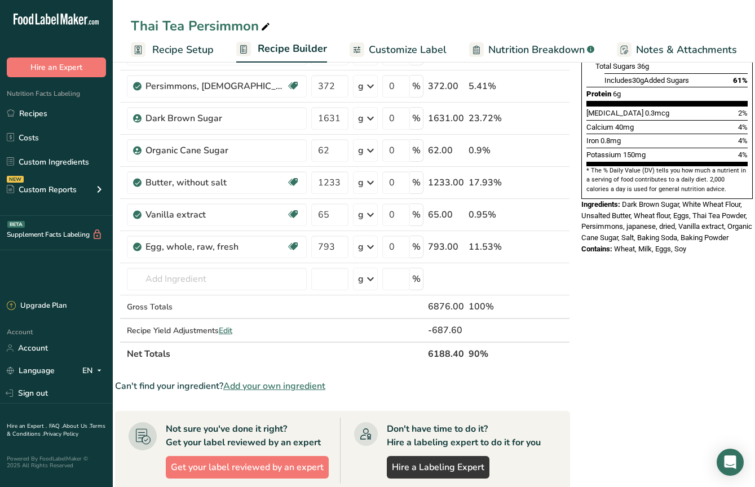
scroll to position [278, 0]
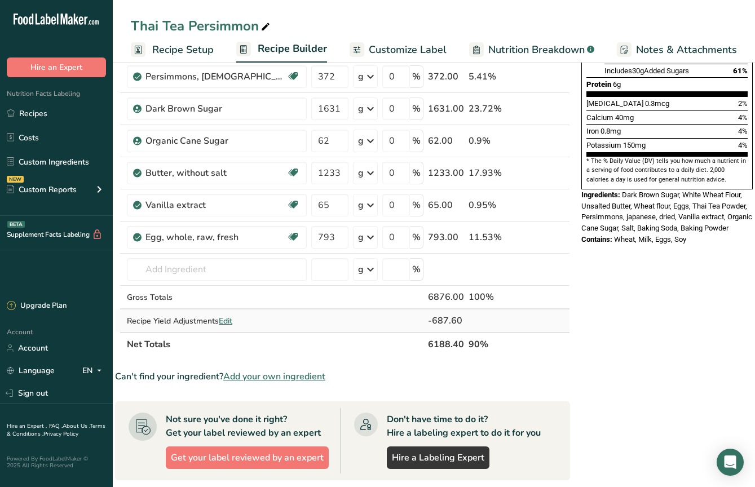
click at [232, 324] on span "Edit" at bounding box center [226, 321] width 14 height 11
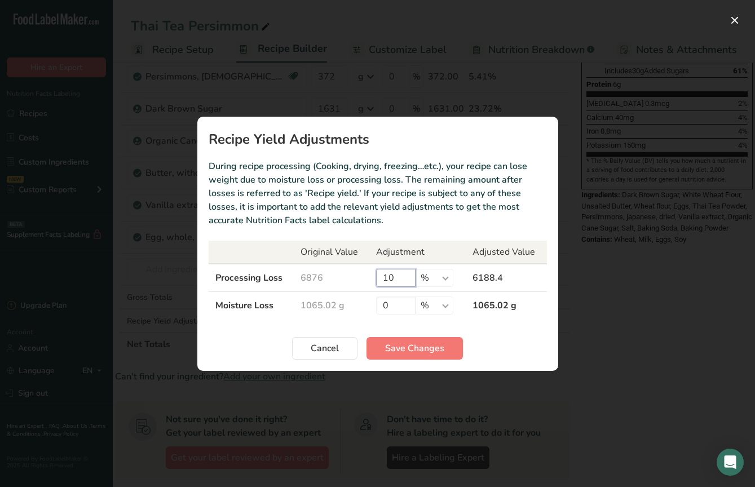
click at [400, 277] on input "10" at bounding box center [395, 278] width 39 height 18
type input "1"
type input "9"
click at [412, 355] on button "Save Changes" at bounding box center [415, 348] width 96 height 23
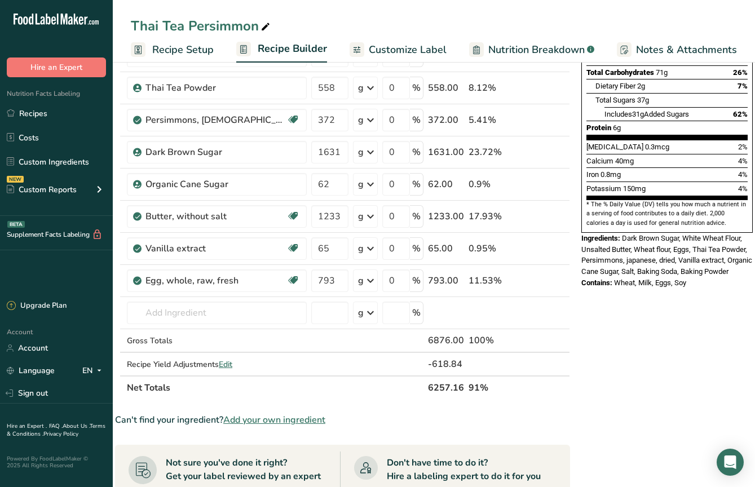
scroll to position [108, 0]
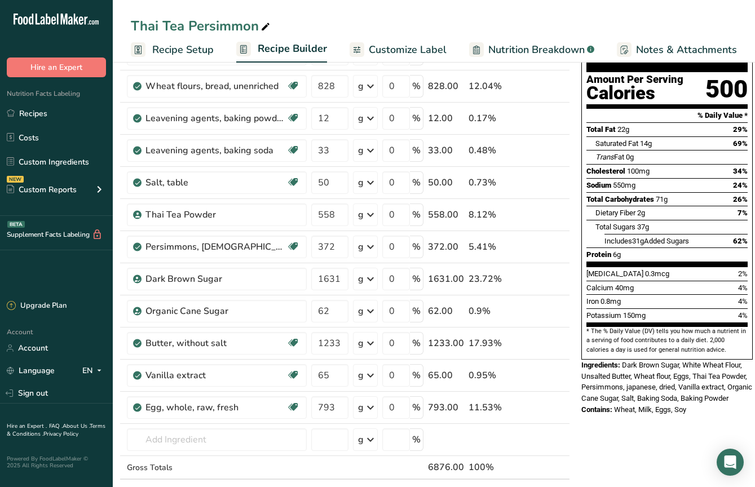
click at [407, 45] on span "Customize Label" at bounding box center [408, 49] width 78 height 15
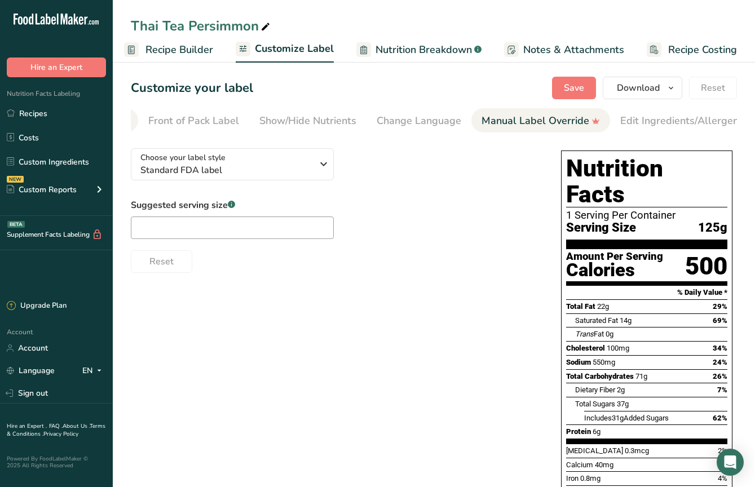
scroll to position [0, 227]
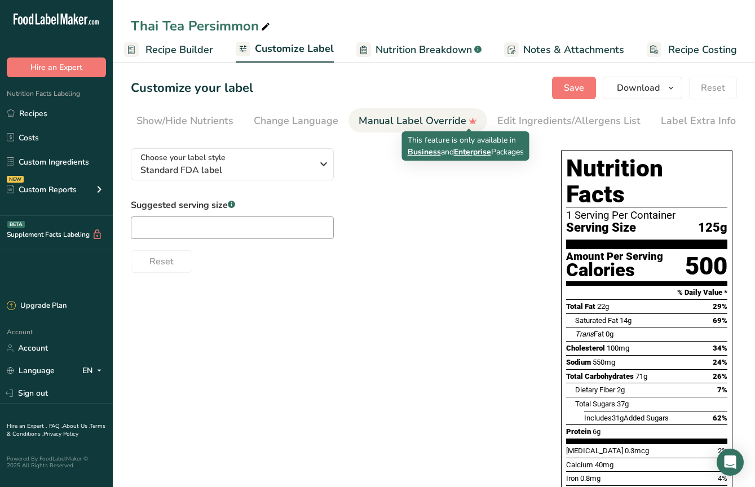
click at [460, 117] on div "Manual Label Override" at bounding box center [418, 120] width 118 height 15
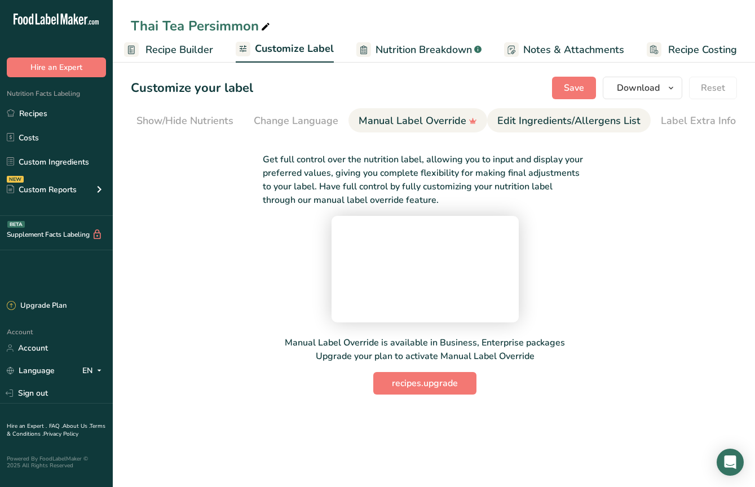
click at [574, 116] on div "Edit Ingredients/Allergens List" at bounding box center [569, 120] width 143 height 15
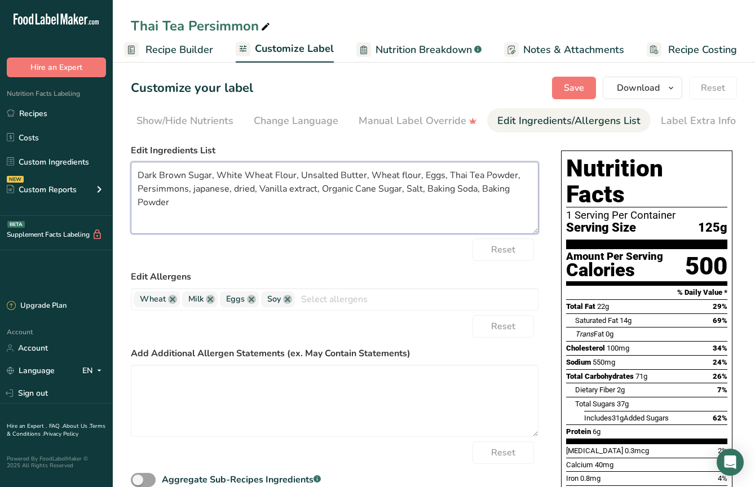
drag, startPoint x: 244, startPoint y: 217, endPoint x: 128, endPoint y: 163, distance: 128.0
click at [128, 163] on section "Customize your label Save Download Choose what to show on your downloaded label…" at bounding box center [434, 340] width 643 height 563
paste textarea "Light Brown Sugar (Sugar, Molasses), Wheat Flour, Butter (Cream), Granulated Su…"
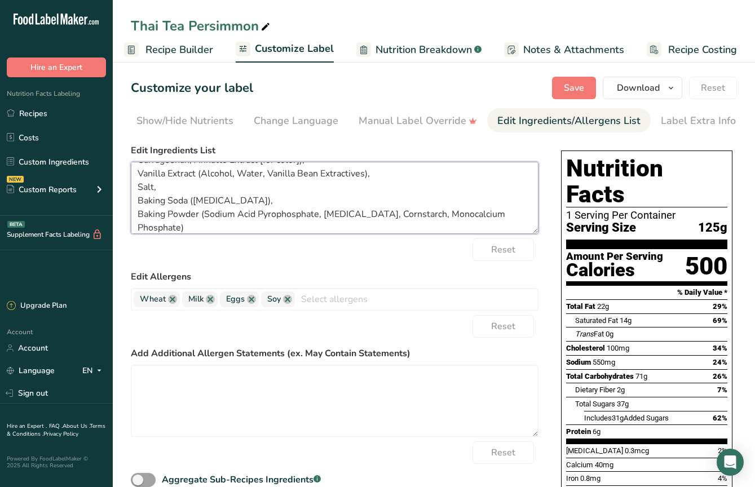
scroll to position [0, 0]
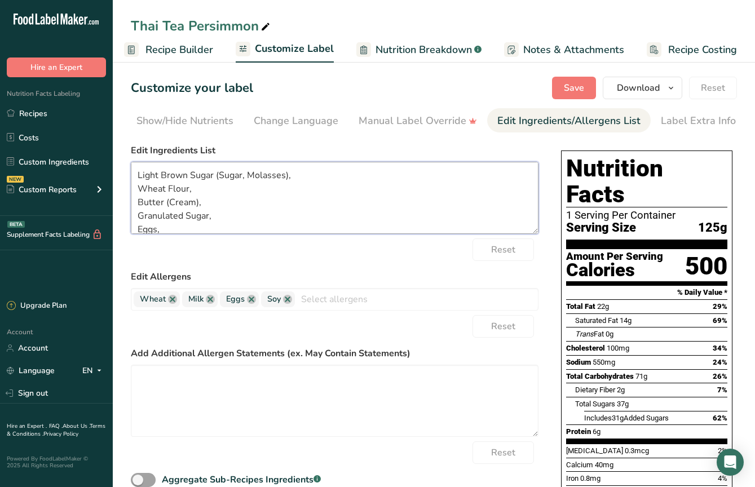
click at [140, 194] on textarea "Light Brown Sugar (Sugar, Molasses), Wheat Flour, Butter (Cream), Granulated Su…" at bounding box center [335, 198] width 408 height 72
click at [137, 190] on textarea "Light Brown Sugar (Sugar, Molasses), Wheat Flour, Butter (Cream), Granulated Su…" at bounding box center [335, 198] width 408 height 72
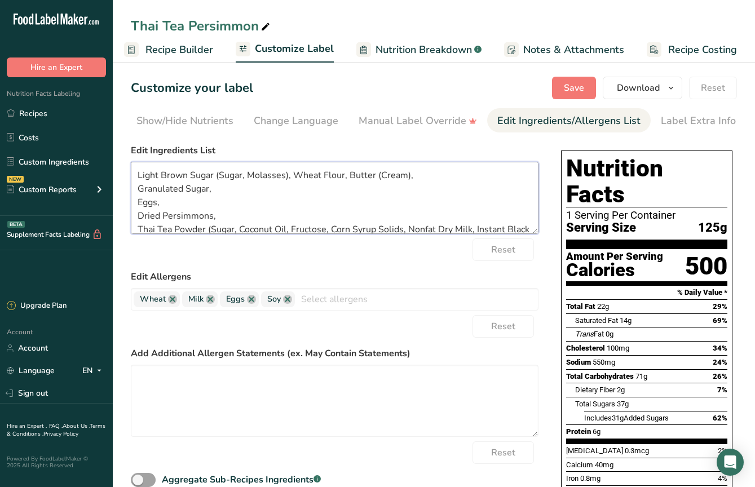
click at [140, 190] on textarea "Light Brown Sugar (Sugar, Molasses), Wheat Flour, Butter (Cream), Granulated Su…" at bounding box center [335, 198] width 408 height 72
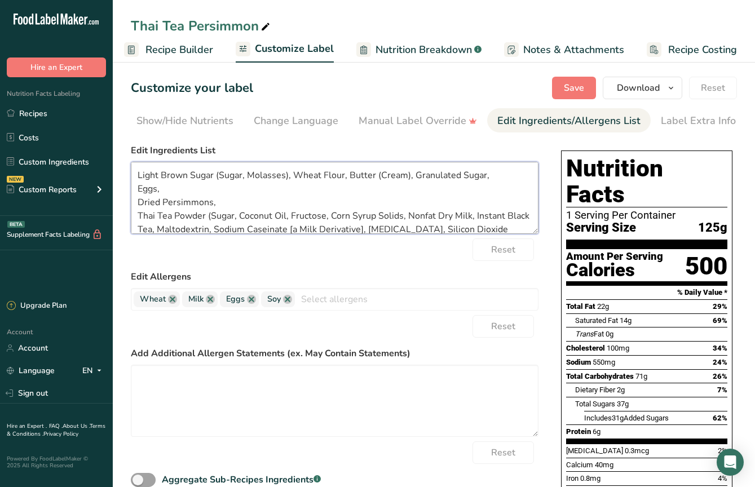
click at [139, 193] on textarea "Light Brown Sugar (Sugar, Molasses), Wheat Flour, Butter (Cream), Granulated Su…" at bounding box center [335, 198] width 408 height 72
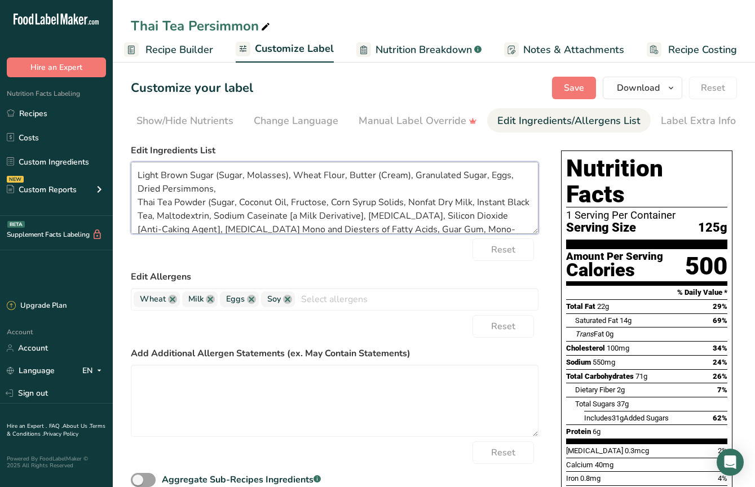
click at [138, 195] on textarea "Light Brown Sugar (Sugar, Molasses), Wheat Flour, Butter (Cream), Granulated Su…" at bounding box center [335, 198] width 408 height 72
click at [137, 205] on textarea "Light Brown Sugar (Sugar, Molasses), Wheat Flour, Butter (Cream), Granulated Su…" at bounding box center [335, 198] width 408 height 72
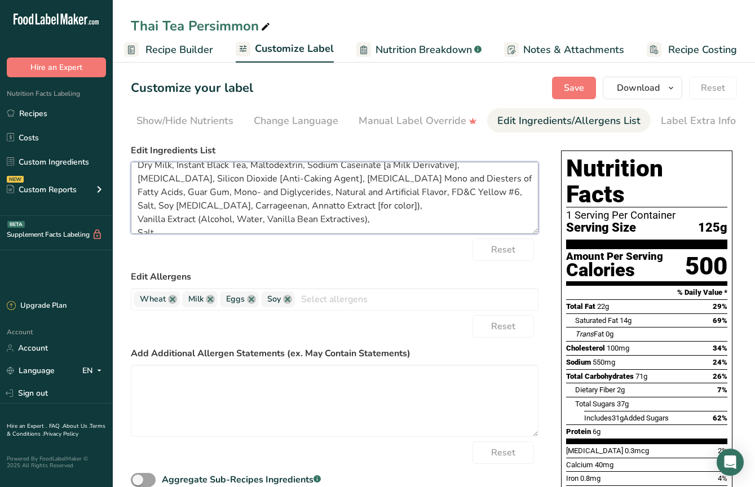
scroll to position [38, 0]
click at [138, 225] on textarea "Light Brown Sugar (Sugar, Molasses), Wheat Flour, Butter (Cream), Granulated Su…" at bounding box center [335, 198] width 408 height 72
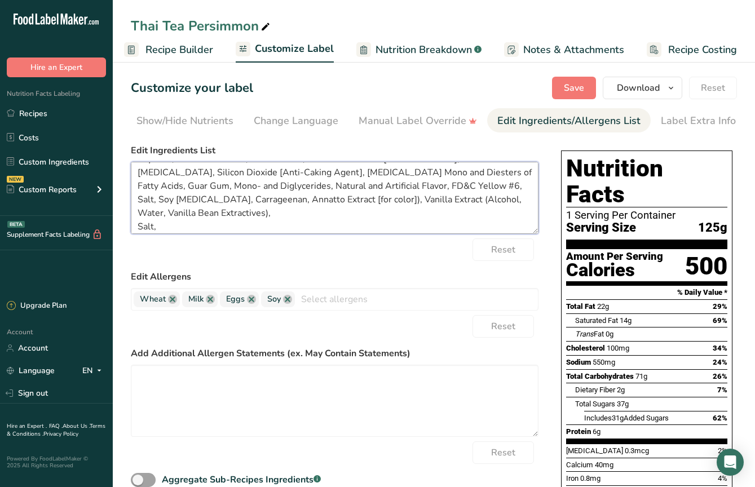
scroll to position [44, 0]
click at [139, 215] on textarea "Light Brown Sugar (Sugar, Molasses), Wheat Flour, Butter (Cream), Granulated Su…" at bounding box center [335, 198] width 408 height 72
click at [138, 225] on textarea "Light Brown Sugar (Sugar, Molasses), Wheat Flour, Butter (Cream), Granulated Su…" at bounding box center [335, 198] width 408 height 72
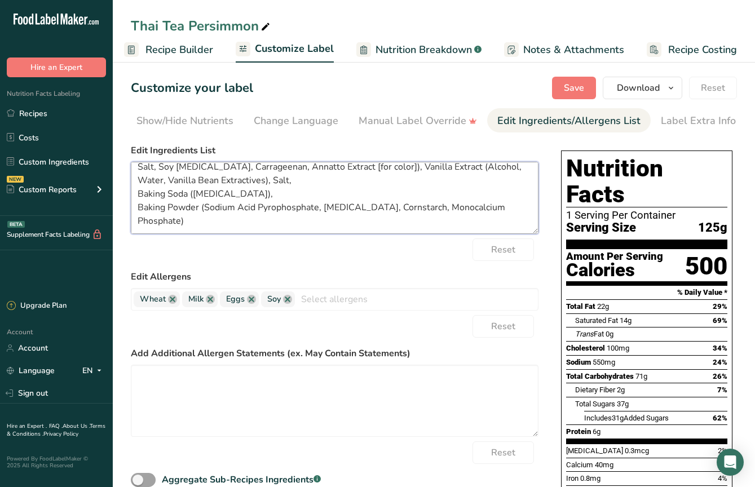
scroll to position [77, 0]
click at [139, 199] on textarea "Light Brown Sugar (Sugar, Molasses), Wheat Flour, Butter (Cream), Granulated Su…" at bounding box center [335, 198] width 408 height 72
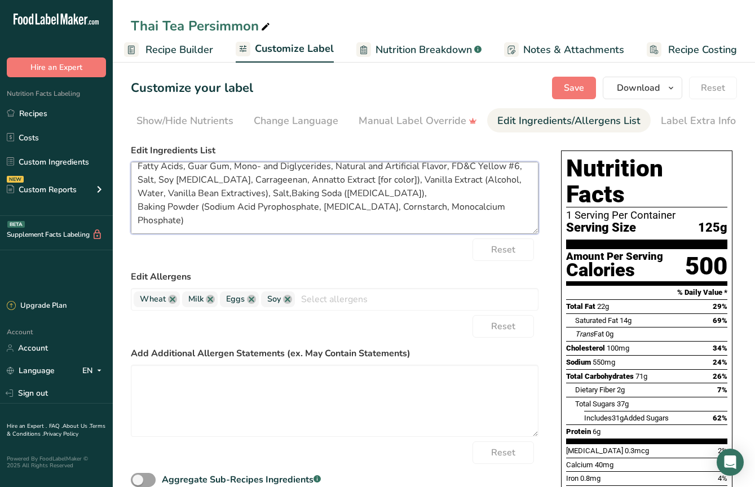
scroll to position [63, 0]
click at [136, 209] on textarea "Light Brown Sugar (Sugar, Molasses), Wheat Flour, Butter (Cream), Granulated Su…" at bounding box center [335, 198] width 408 height 72
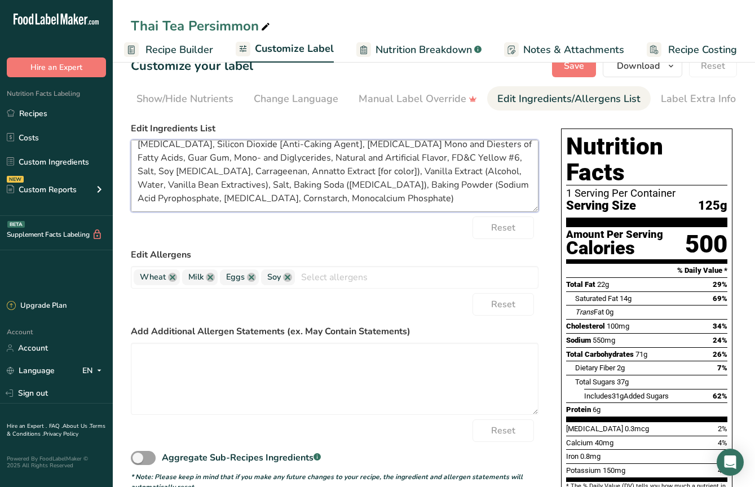
scroll to position [25, 0]
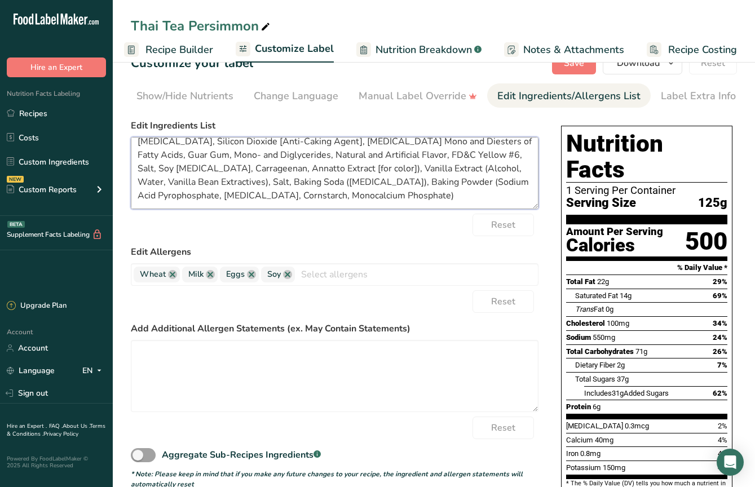
click at [137, 202] on textarea "Light Brown Sugar (Sugar, Molasses), Wheat Flour, Butter (Cream), Granulated Su…" at bounding box center [335, 173] width 408 height 72
type textarea "Light Brown Sugar (Sugar, Molasses), Wheat Flour, Butter (Cream), Granulated Su…"
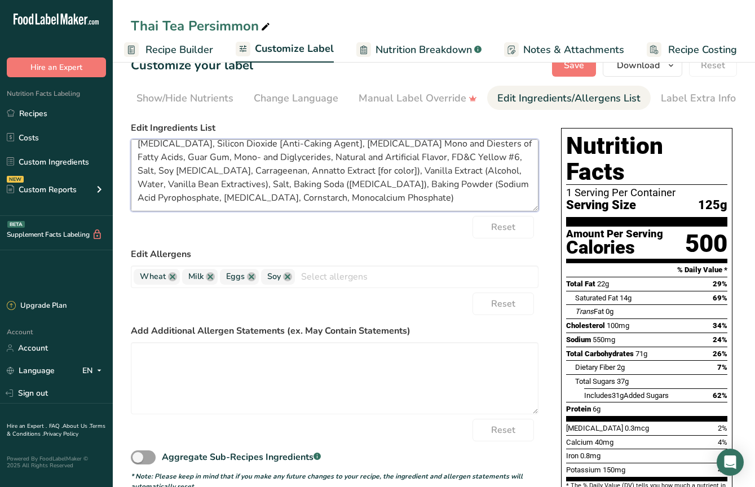
scroll to position [20, 0]
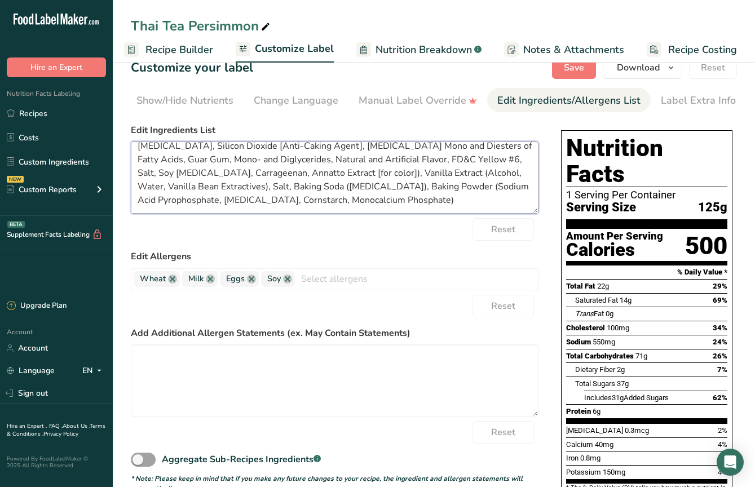
click at [482, 171] on textarea "Light Brown Sugar (Sugar, Molasses), Wheat Flour, Butter (Cream), Granulated Su…" at bounding box center [335, 178] width 408 height 72
click at [397, 311] on div "Reset" at bounding box center [335, 306] width 408 height 23
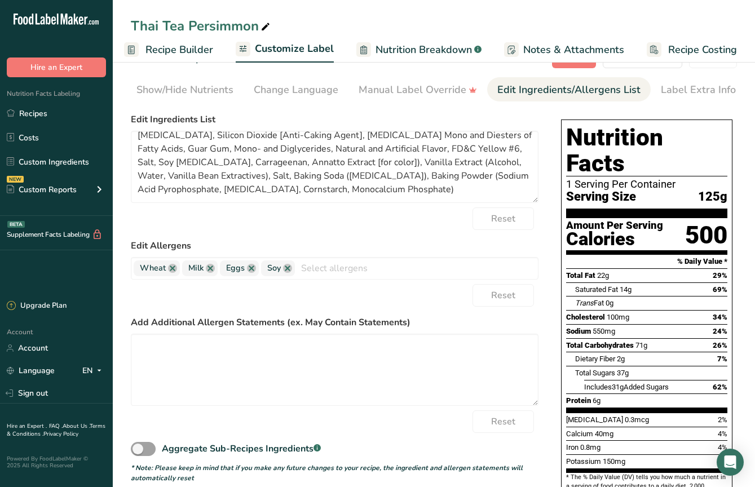
scroll to position [0, 0]
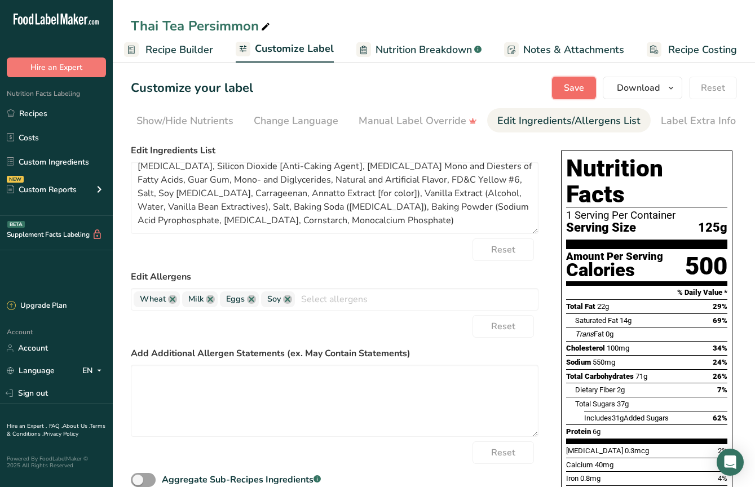
click at [571, 86] on span "Save" at bounding box center [574, 88] width 20 height 14
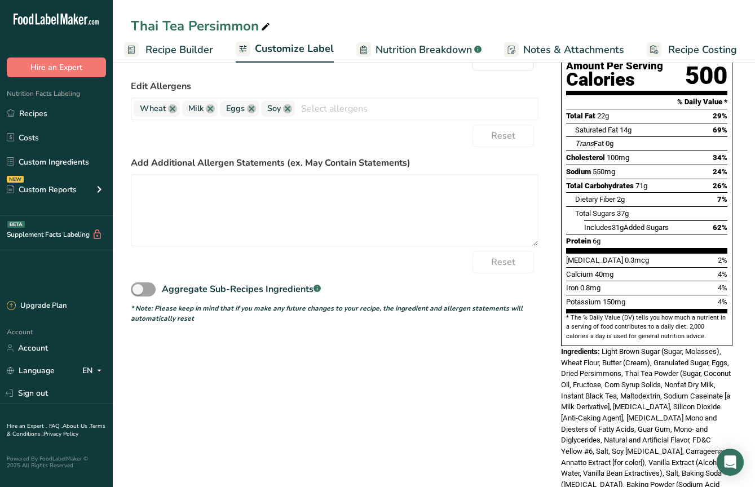
scroll to position [234, 0]
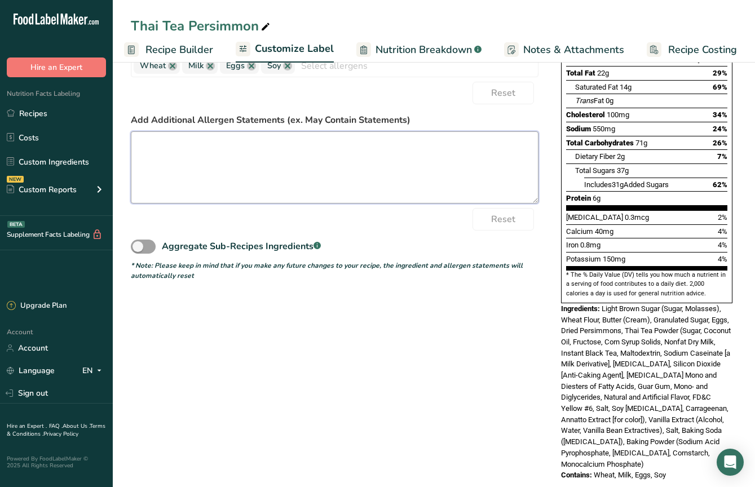
click at [438, 177] on textarea at bounding box center [335, 167] width 408 height 72
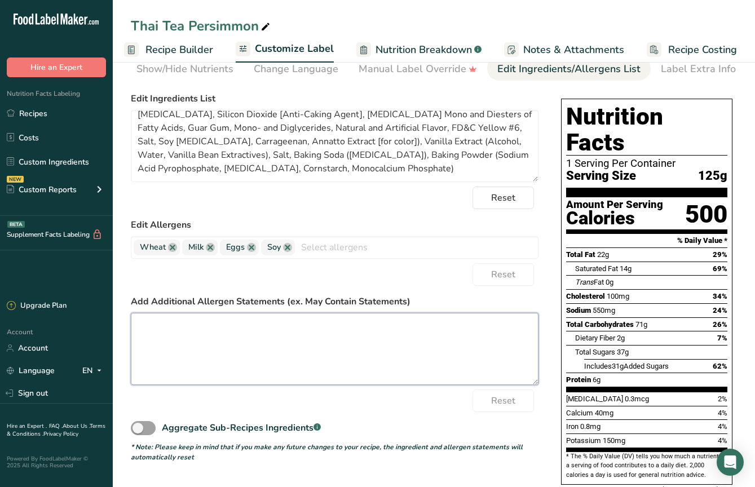
scroll to position [0, 0]
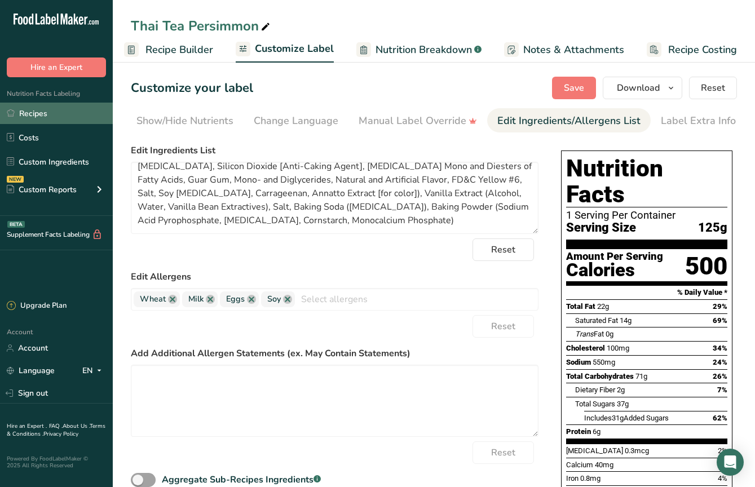
click at [36, 107] on link "Recipes" at bounding box center [56, 113] width 113 height 21
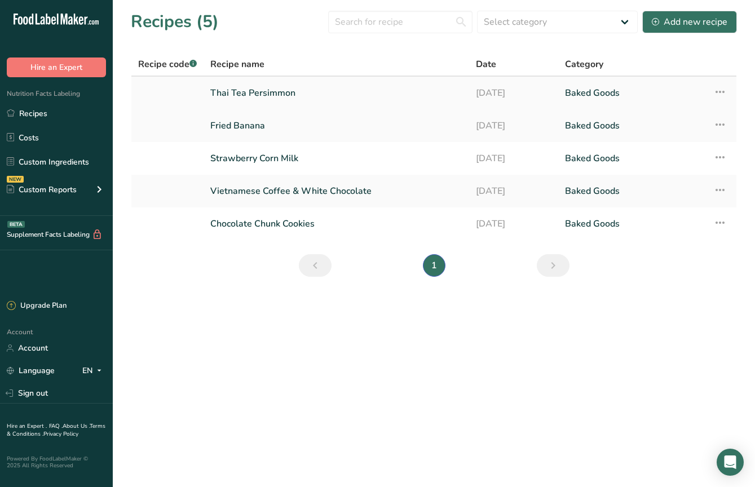
click at [243, 90] on link "Thai Tea Persimmon" at bounding box center [336, 93] width 252 height 24
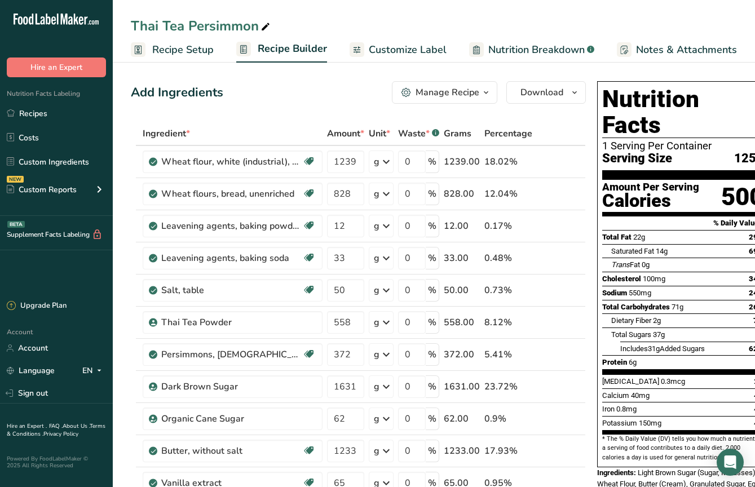
click at [405, 46] on span "Customize Label" at bounding box center [408, 49] width 78 height 15
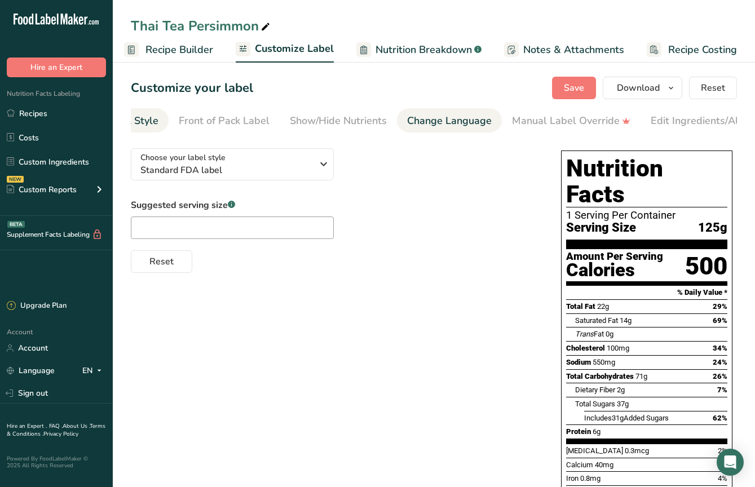
scroll to position [0, 227]
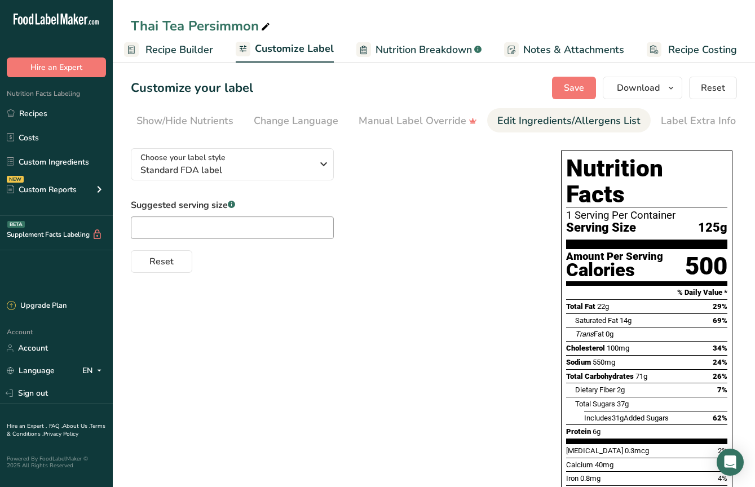
click at [533, 121] on div "Edit Ingredients/Allergens List" at bounding box center [569, 120] width 143 height 15
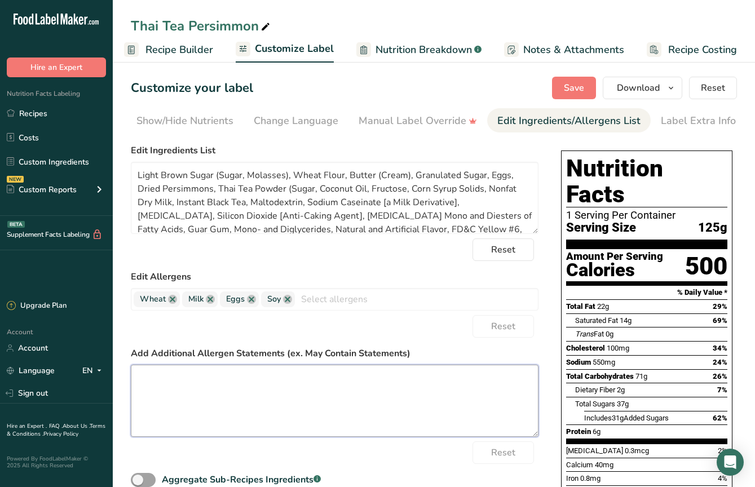
click at [452, 393] on textarea at bounding box center [335, 401] width 408 height 72
paste textarea "Made in a kitchen that handles wheat, dairy, eggs, nuts, soy & other common all…"
type textarea "Made in a kitchen that handles wheat, dairy, eggs, nuts, soy & other common all…"
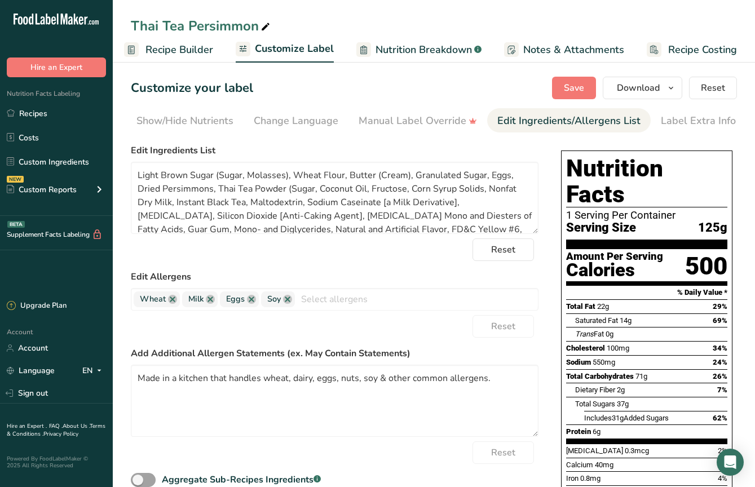
click at [455, 351] on label "Add Additional Allergen Statements (ex. May Contain Statements)" at bounding box center [335, 354] width 408 height 14
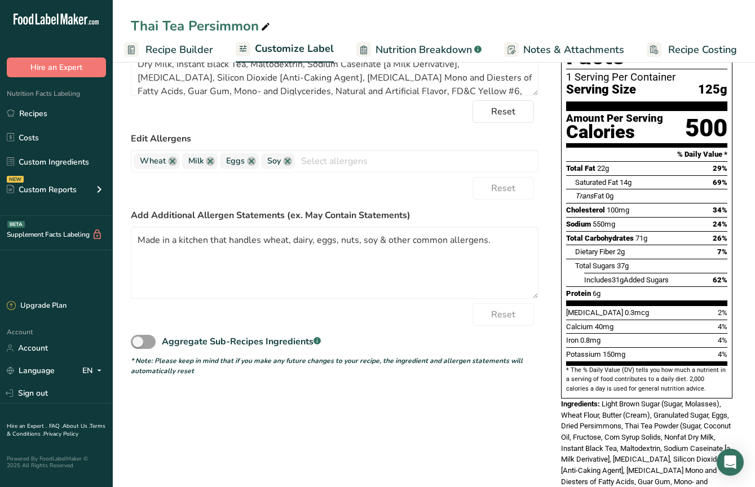
scroll to position [0, 0]
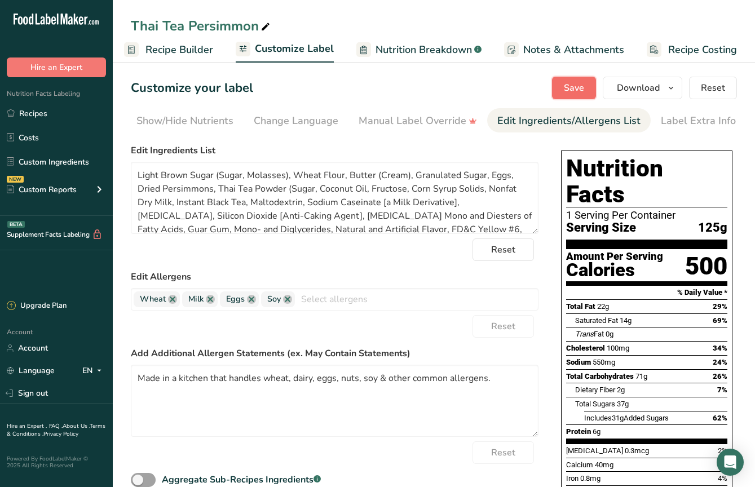
click at [575, 89] on span "Save" at bounding box center [574, 88] width 20 height 14
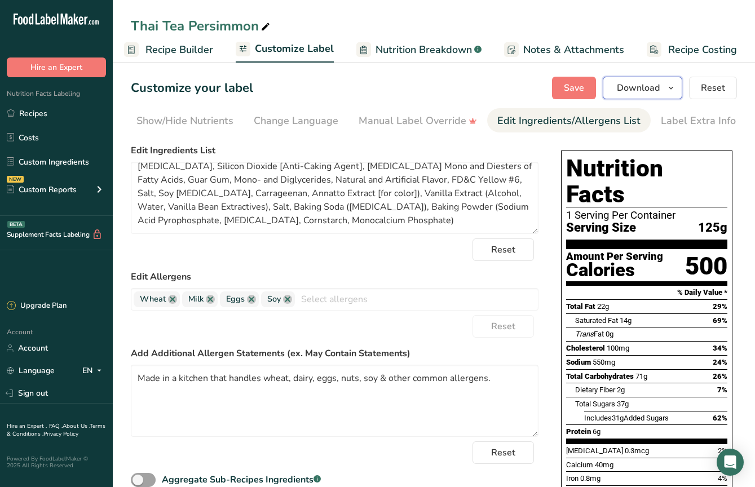
click at [668, 83] on icon "button" at bounding box center [671, 88] width 9 height 14
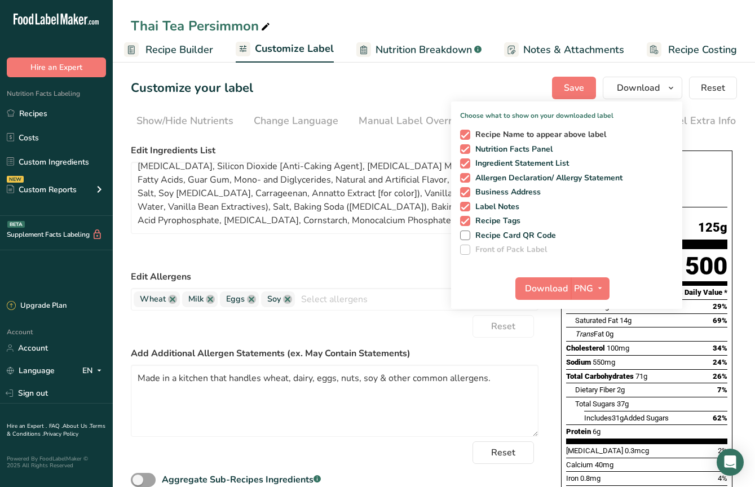
click at [469, 132] on span at bounding box center [465, 135] width 10 height 10
click at [468, 132] on input "Recipe Name to appear above label" at bounding box center [463, 134] width 7 height 7
checkbox input "false"
click at [460, 193] on div "Recipe Name to appear above label Nutrition Facts Panel Ingredient Statement Li…" at bounding box center [566, 190] width 231 height 130
click at [466, 193] on span at bounding box center [465, 192] width 10 height 10
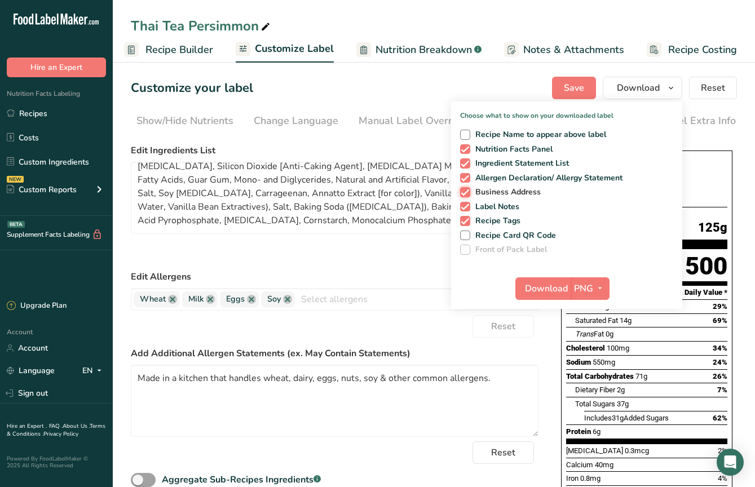
click at [466, 193] on input "Business Address" at bounding box center [463, 191] width 7 height 7
checkbox input "false"
click at [466, 207] on span at bounding box center [465, 207] width 10 height 10
click at [466, 207] on input "Label Notes" at bounding box center [463, 206] width 7 height 7
checkbox input "false"
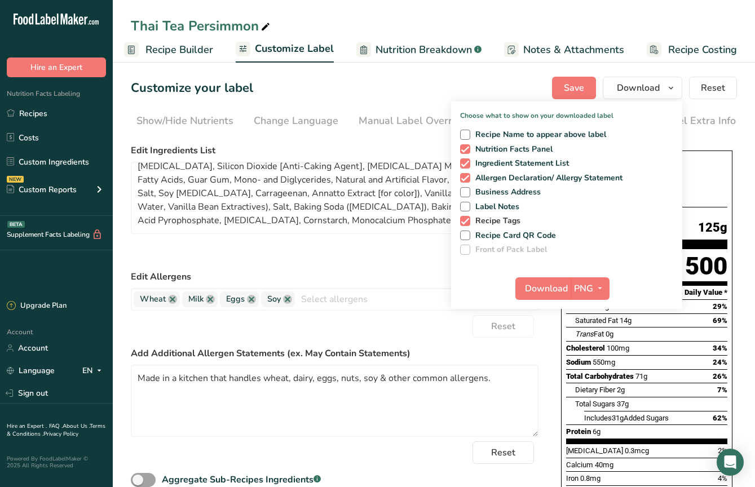
click at [467, 224] on span at bounding box center [465, 221] width 10 height 10
click at [467, 224] on input "Recipe Tags" at bounding box center [463, 220] width 7 height 7
checkbox input "false"
click at [548, 288] on span "Download" at bounding box center [546, 289] width 43 height 14
click at [415, 77] on div "Customize your label Save Download Choose what to show on your downloaded label…" at bounding box center [434, 88] width 606 height 23
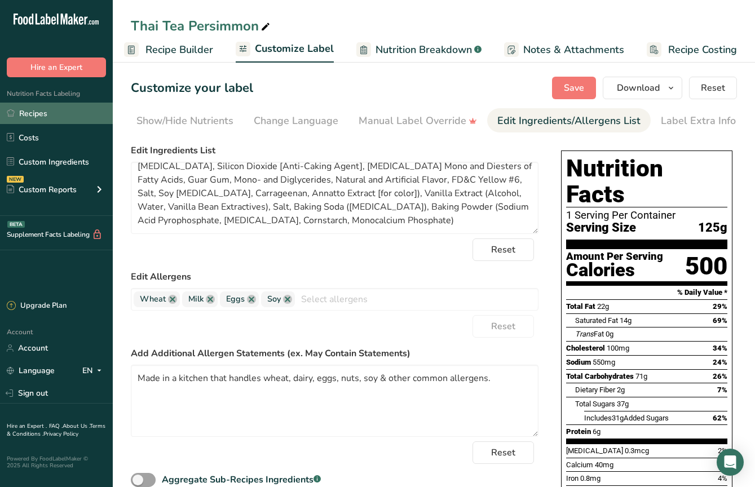
click at [57, 117] on link "Recipes" at bounding box center [56, 113] width 113 height 21
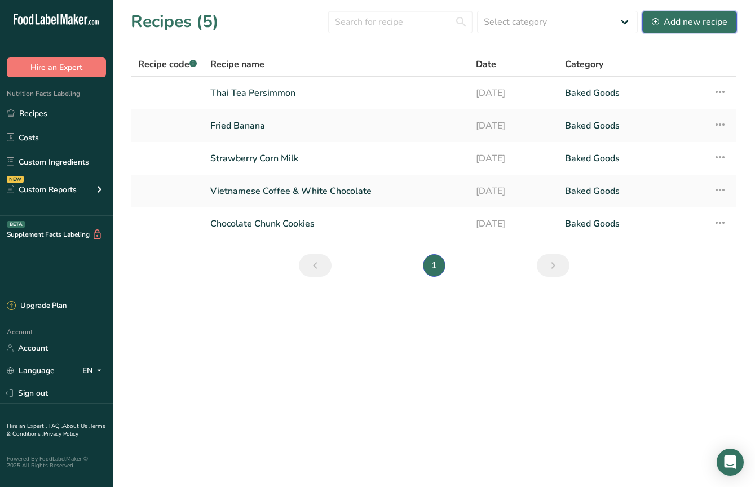
click at [712, 19] on div "Add new recipe" at bounding box center [690, 22] width 76 height 14
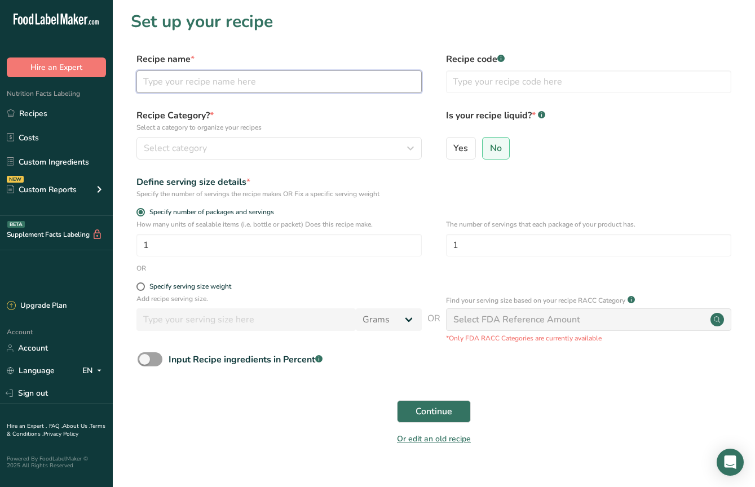
click at [345, 81] on input "text" at bounding box center [279, 82] width 285 height 23
type input "S"
type input "Black Sesame Red Bean"
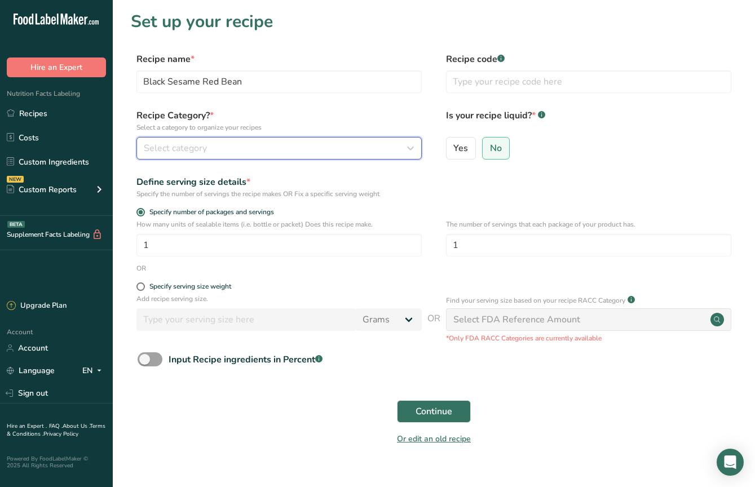
click at [280, 148] on div "Select category" at bounding box center [276, 149] width 264 height 14
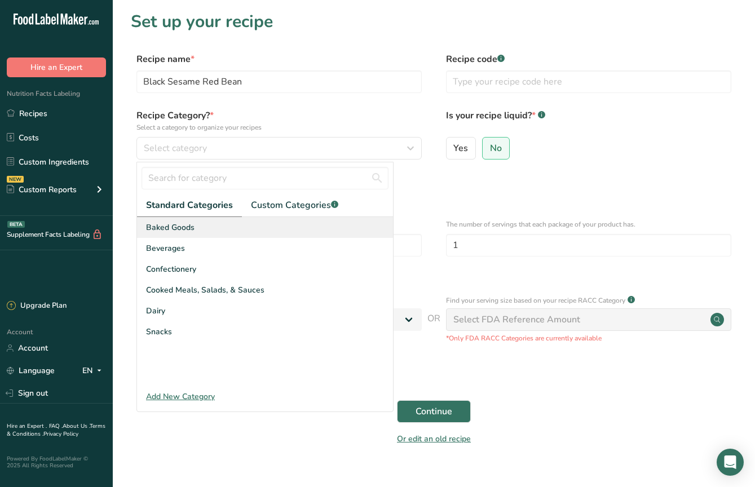
click at [228, 223] on div "Baked Goods" at bounding box center [265, 227] width 256 height 21
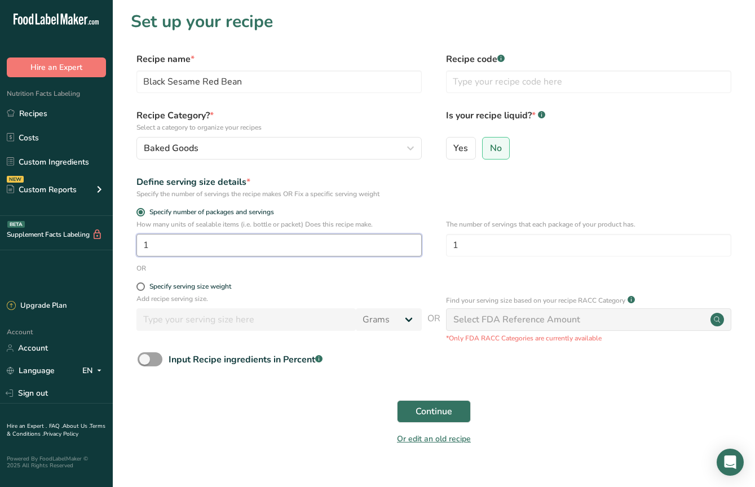
click at [328, 256] on input "1" at bounding box center [279, 245] width 285 height 23
type input "50"
click at [515, 202] on form "Recipe name * Black Sesame Red Bean Recipe code .a-a{fill:#347362;}.b-a{fill:#f…" at bounding box center [434, 252] width 606 height 400
click at [451, 412] on span "Continue" at bounding box center [434, 412] width 37 height 14
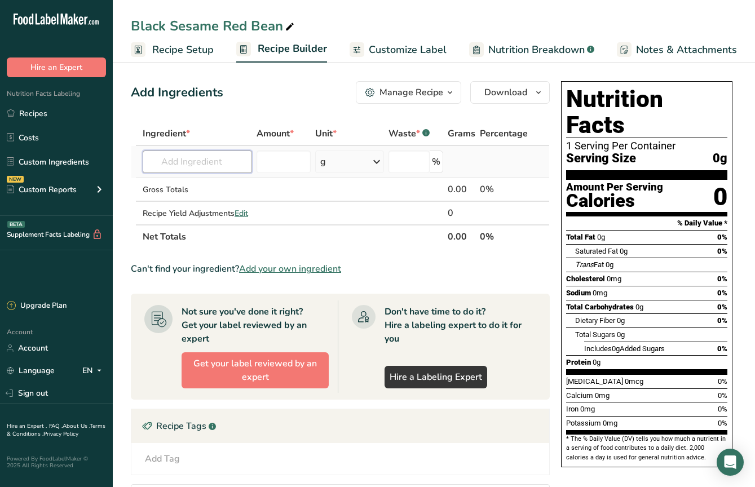
click at [230, 164] on input "text" at bounding box center [197, 162] width 109 height 23
type input "w"
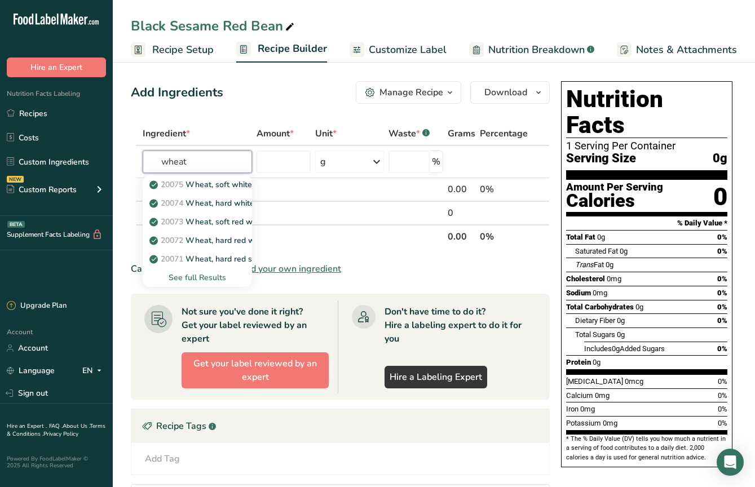
type input "wheat"
click at [282, 118] on div "Add Ingredients Manage Recipe Delete Recipe Duplicate Recipe Scale Recipe Save …" at bounding box center [344, 367] width 426 height 580
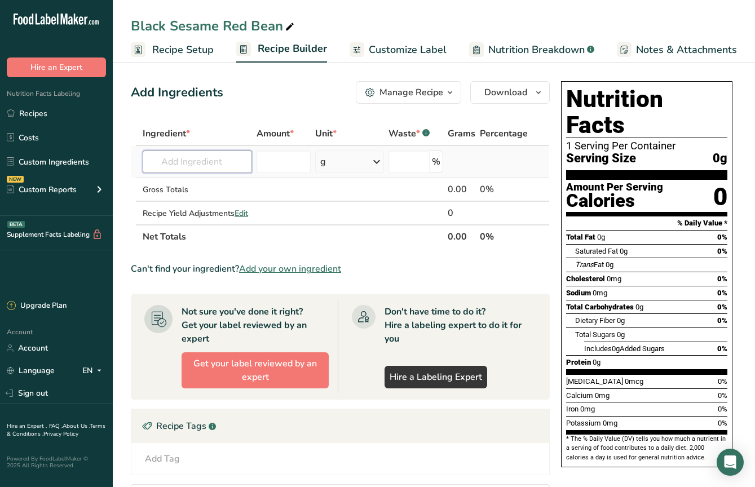
click at [218, 165] on input "text" at bounding box center [197, 162] width 109 height 23
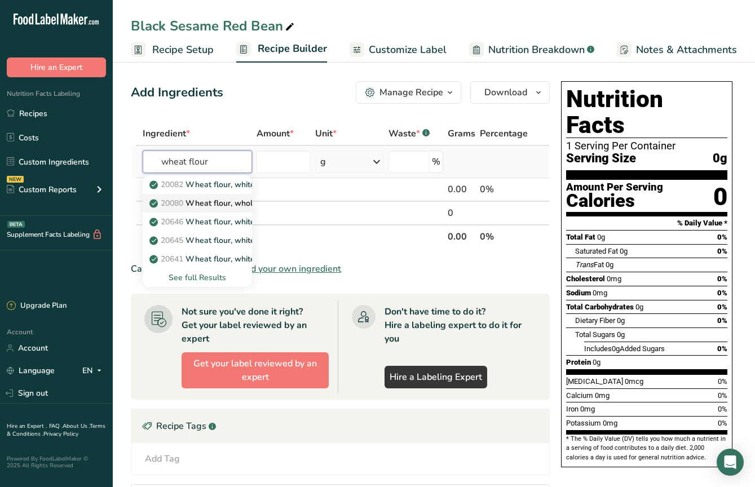
type input "wheat flour"
click at [220, 195] on link "20080 Wheat flour, whole-grain" at bounding box center [197, 203] width 109 height 19
type input "Wheat flour, whole-grain"
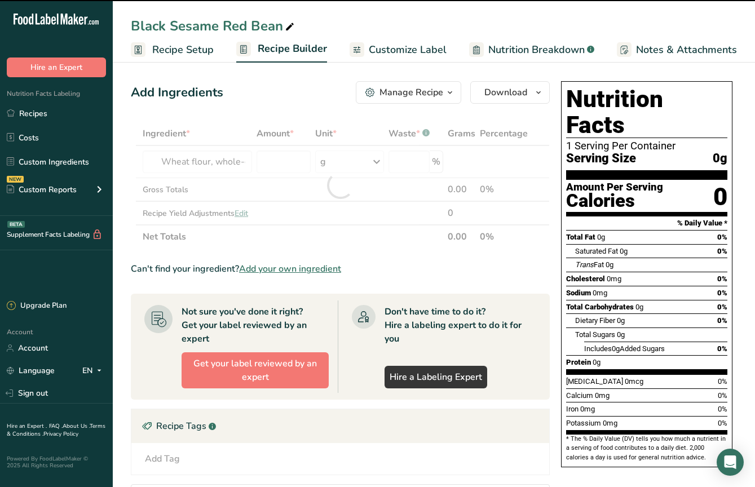
type input "0"
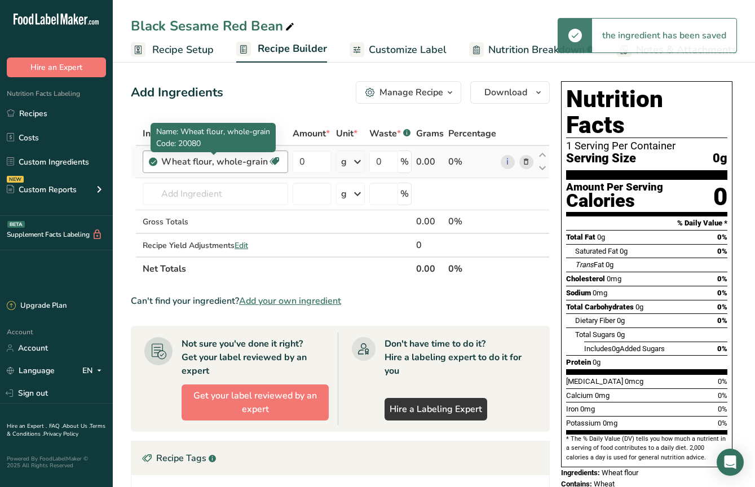
click at [248, 161] on div "Wheat flour, whole-grain" at bounding box center [214, 162] width 107 height 14
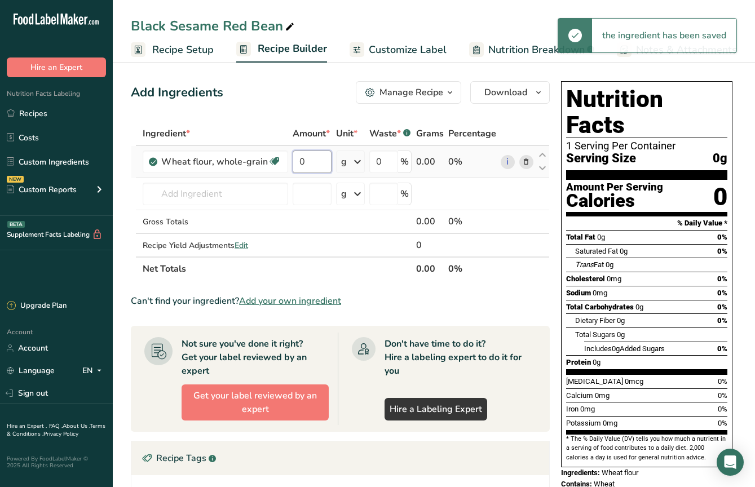
click at [300, 161] on input "0" at bounding box center [312, 162] width 39 height 23
click at [527, 162] on div "Ingredient * Amount * Unit * Waste * .a-a{fill:#347362;}.b-a{fill:#fff;} Grams …" at bounding box center [340, 201] width 419 height 159
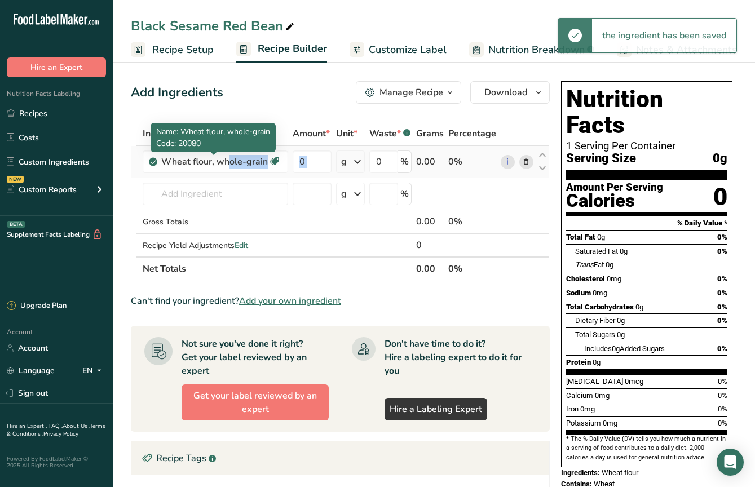
drag, startPoint x: 166, startPoint y: 161, endPoint x: 340, endPoint y: 165, distance: 173.8
click at [340, 165] on tr "Wheat flour, whole-grain Dairy free Vegan Vegetarian Soy free 0 g Portions 1 cu…" at bounding box center [340, 162] width 418 height 32
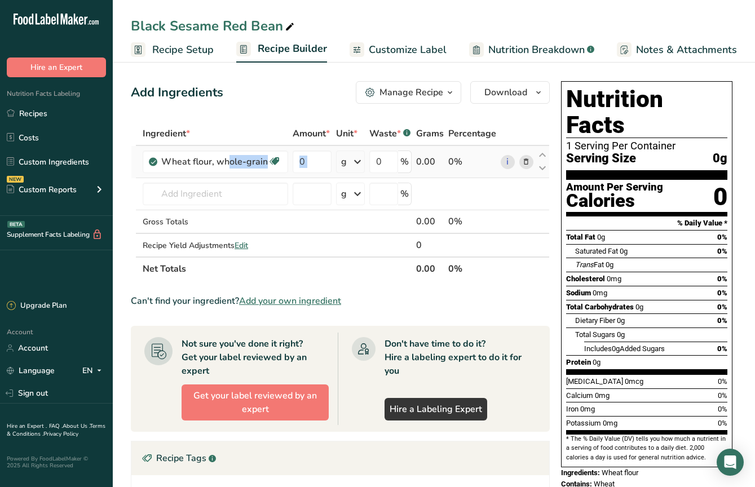
click at [530, 164] on icon at bounding box center [526, 162] width 8 height 12
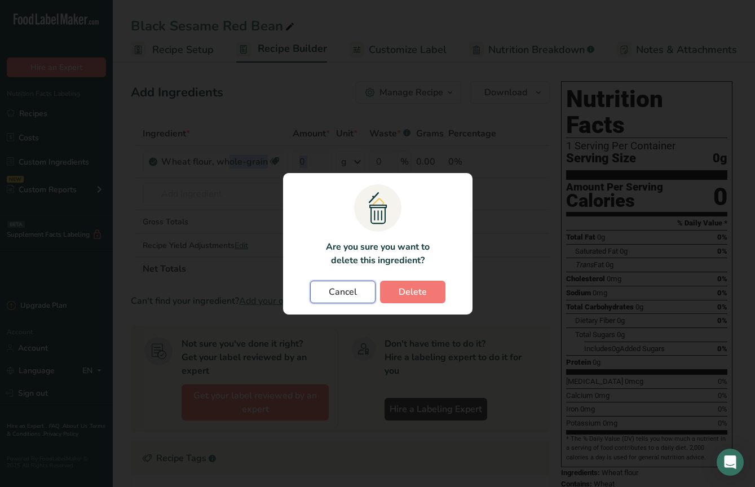
click at [355, 295] on span "Cancel" at bounding box center [343, 292] width 28 height 14
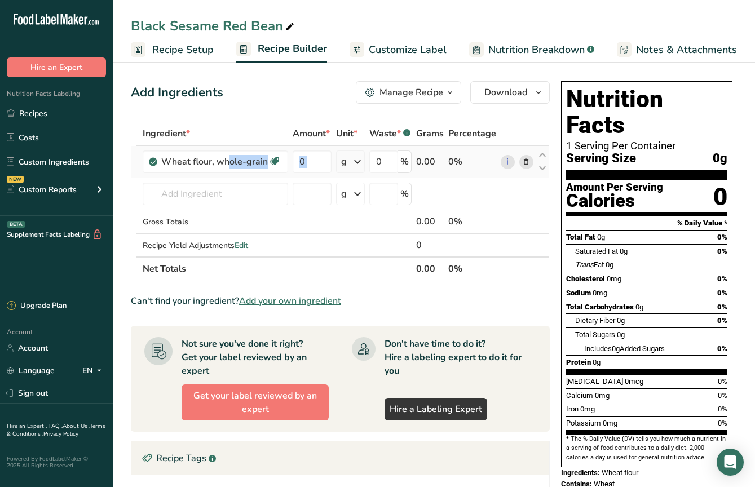
click at [529, 165] on icon at bounding box center [526, 162] width 8 height 12
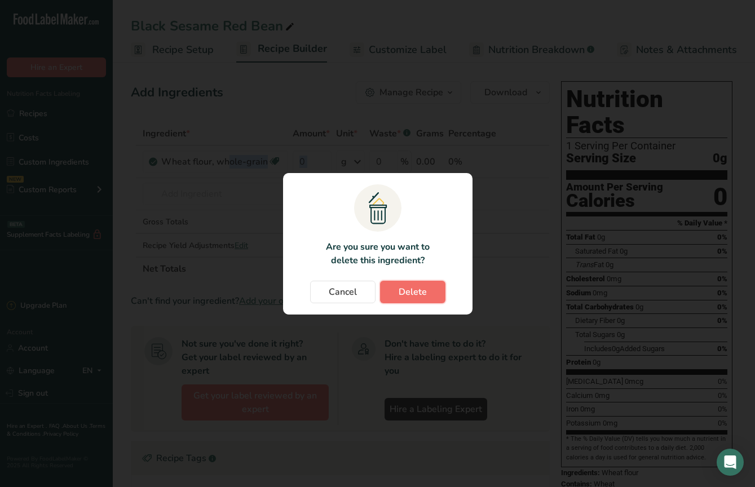
click at [434, 288] on button "Delete" at bounding box center [412, 292] width 65 height 23
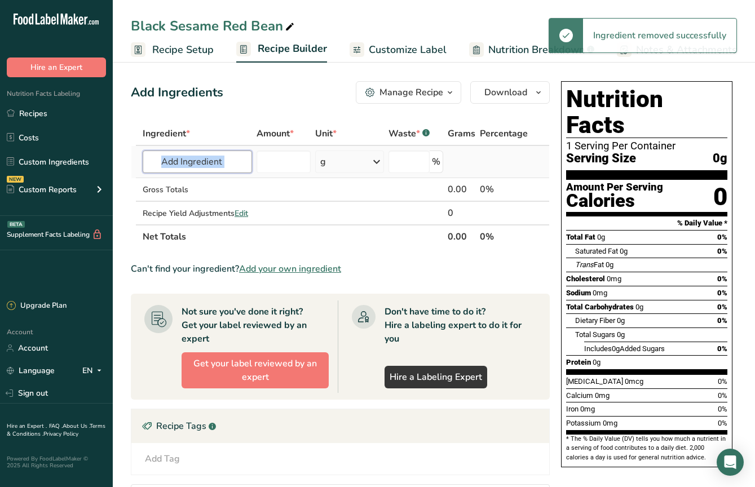
click at [225, 162] on input "text" at bounding box center [197, 162] width 109 height 23
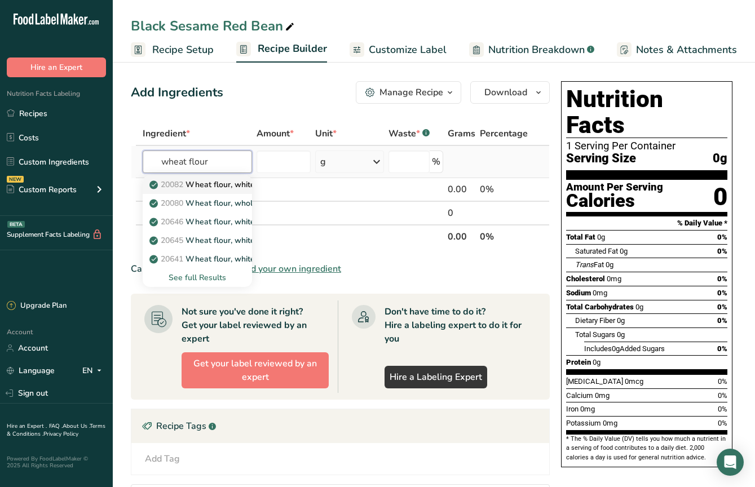
type input "wheat flour"
click at [226, 188] on p "20082 Wheat flour, white, all-purpose, self-rising, enriched" at bounding box center [264, 185] width 224 height 12
type input "Wheat flour, white, all-purpose, self-rising, enriched"
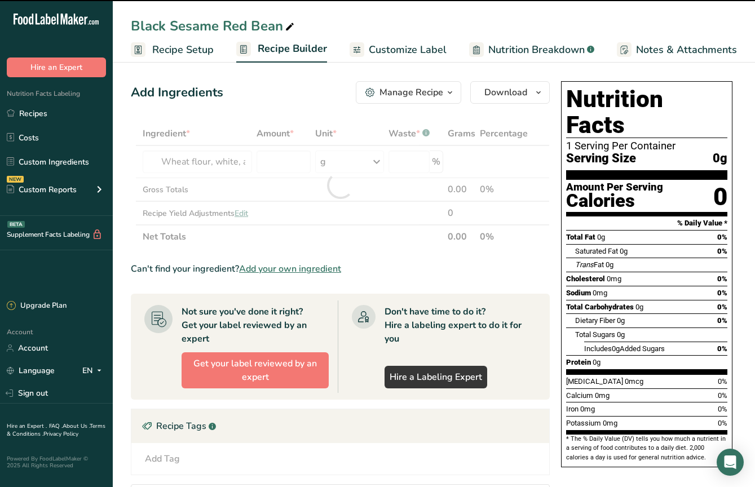
type input "0"
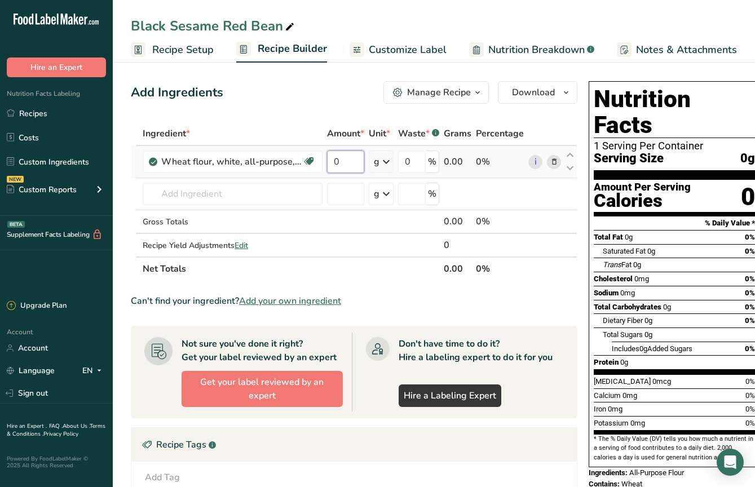
click at [354, 166] on input "0" at bounding box center [345, 162] width 37 height 23
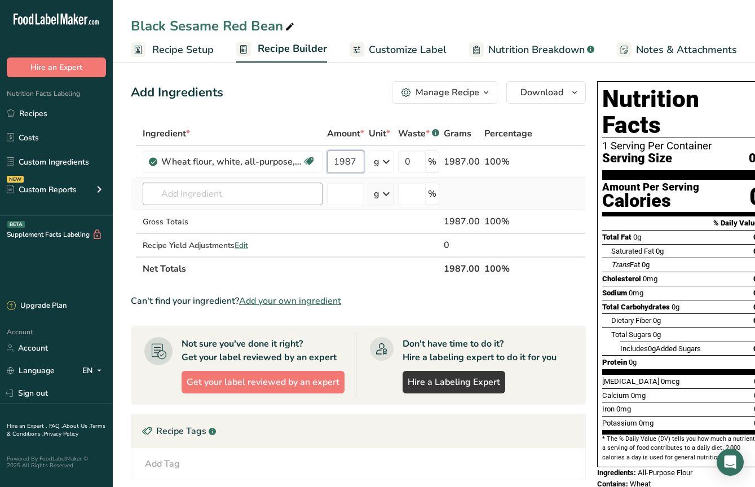
type input "1987"
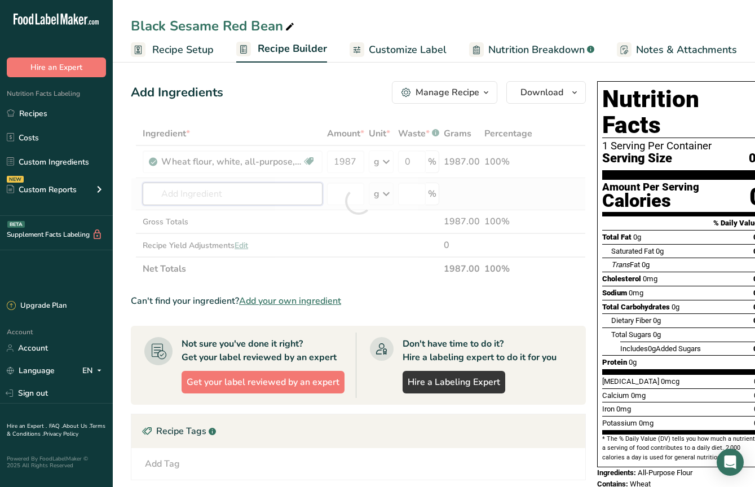
click at [236, 190] on div "Ingredient * Amount * Unit * Waste * .a-a{fill:#347362;}.b-a{fill:#fff;} Grams …" at bounding box center [358, 201] width 455 height 159
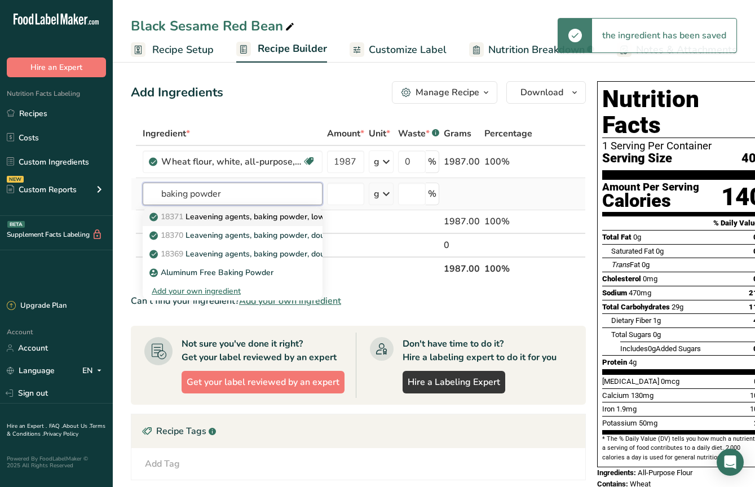
type input "baking powder"
click at [251, 222] on p "18371 Leavening agents, baking powder, low-sodium" at bounding box center [253, 217] width 203 height 12
type input "Leavening agents, baking powder, low-sodium"
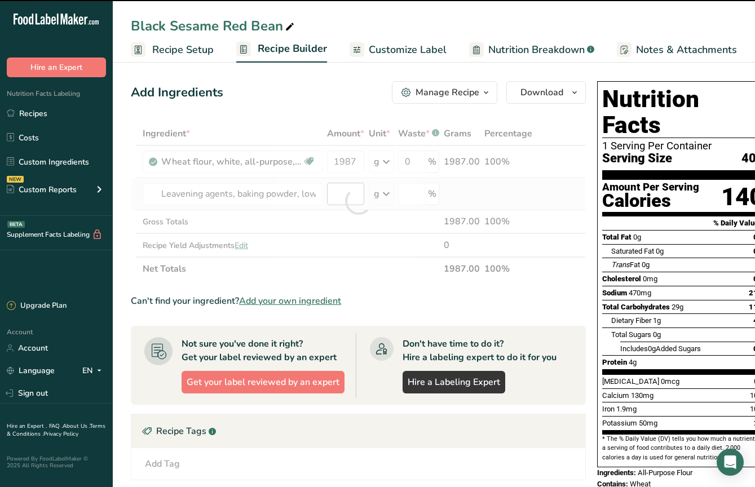
type input "0"
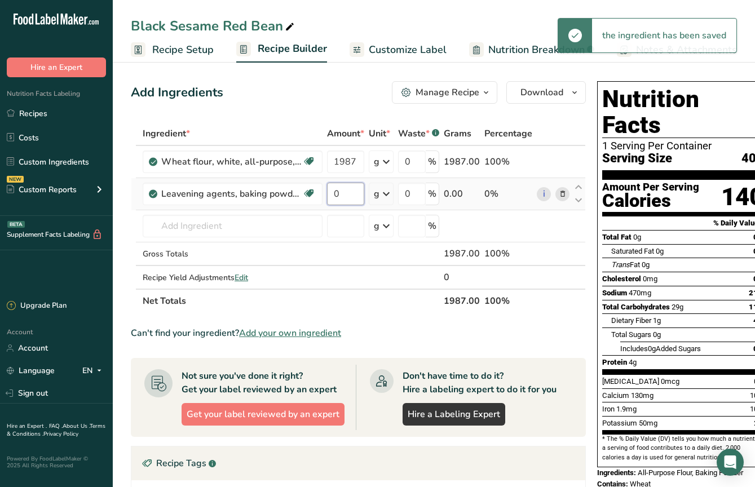
click at [348, 197] on input "0" at bounding box center [345, 194] width 37 height 23
type input "12"
click at [265, 230] on div "Ingredient * Amount * Unit * Waste * .a-a{fill:#347362;}.b-a{fill:#fff;} Grams …" at bounding box center [358, 217] width 455 height 191
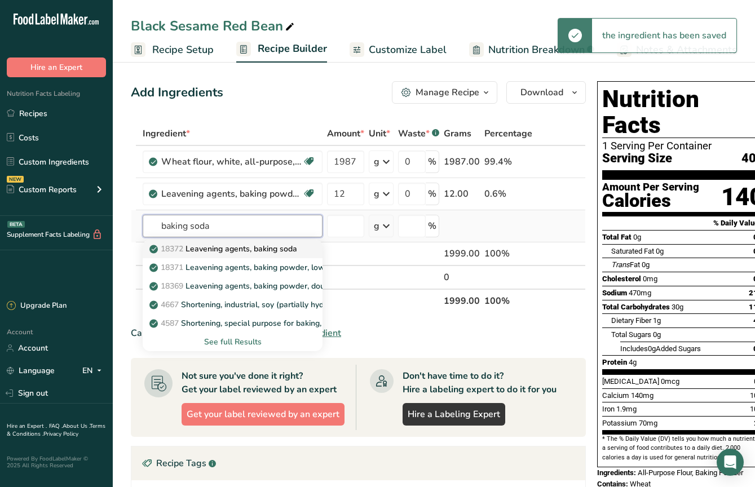
type input "baking soda"
click at [271, 256] on link "18372 Leavening agents, baking soda" at bounding box center [233, 249] width 180 height 19
type input "Leavening agents, baking soda"
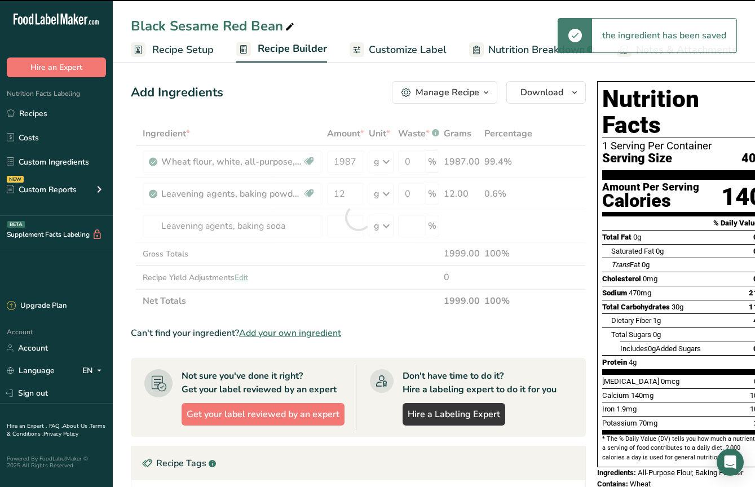
type input "0"
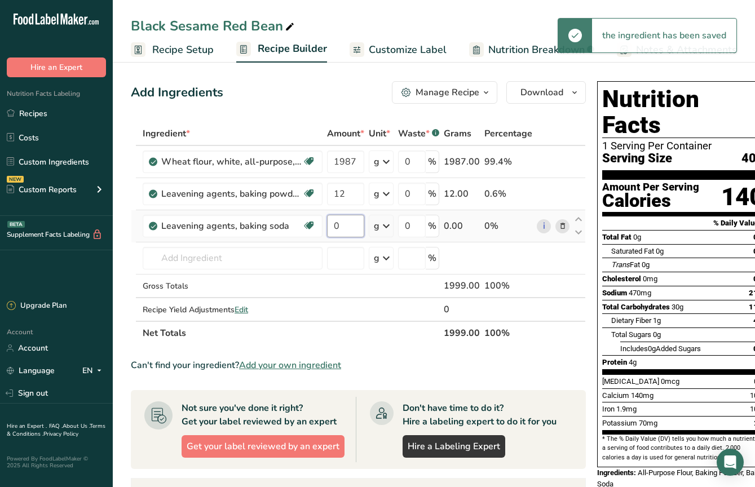
click at [340, 225] on input "0" at bounding box center [345, 226] width 37 height 23
type input "31"
click at [265, 258] on div "Ingredient * Amount * Unit * Waste * .a-a{fill:#347362;}.b-a{fill:#fff;} Grams …" at bounding box center [358, 233] width 455 height 223
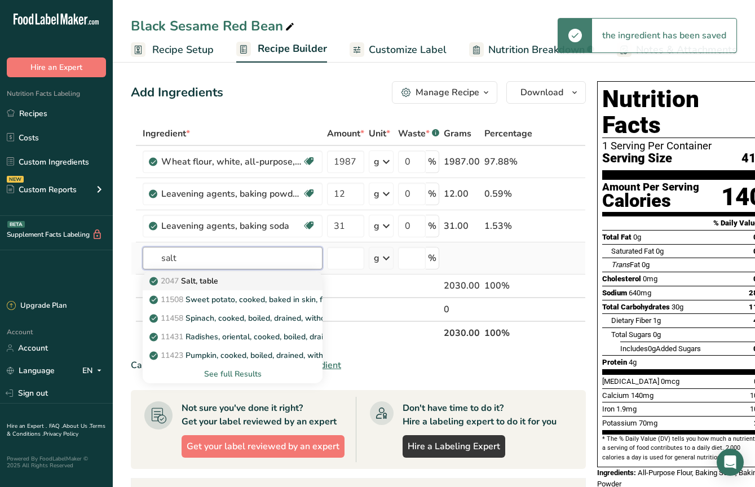
type input "salt"
click at [275, 278] on div "2047 Salt, table" at bounding box center [224, 281] width 144 height 12
type input "Salt, table"
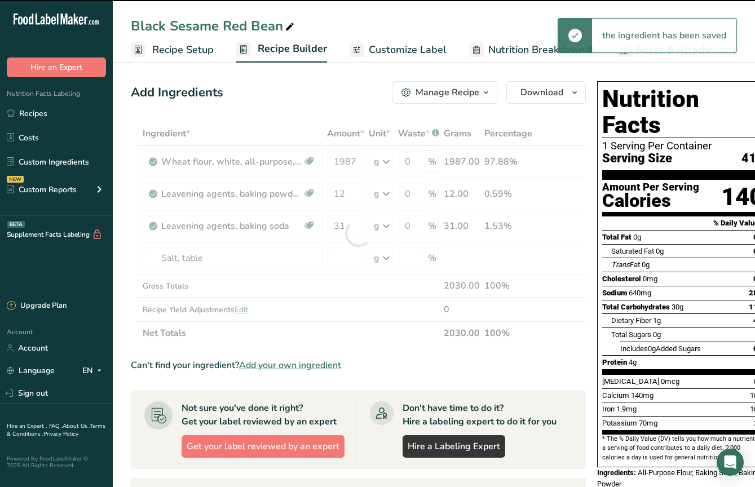
type input "0"
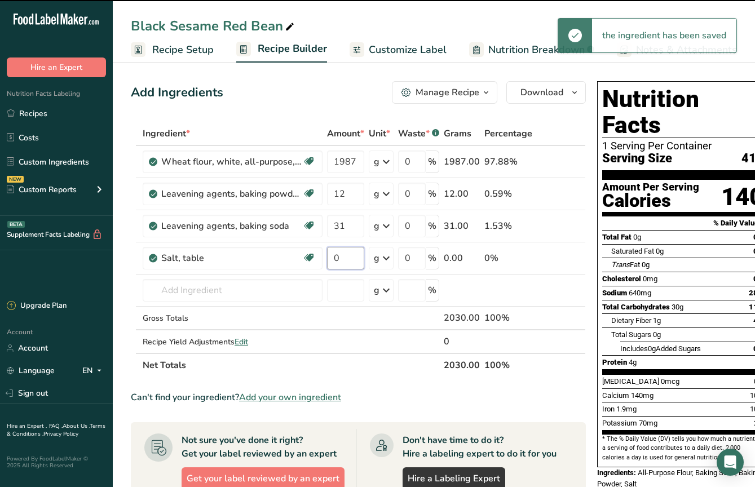
click at [344, 257] on input "0" at bounding box center [345, 258] width 37 height 23
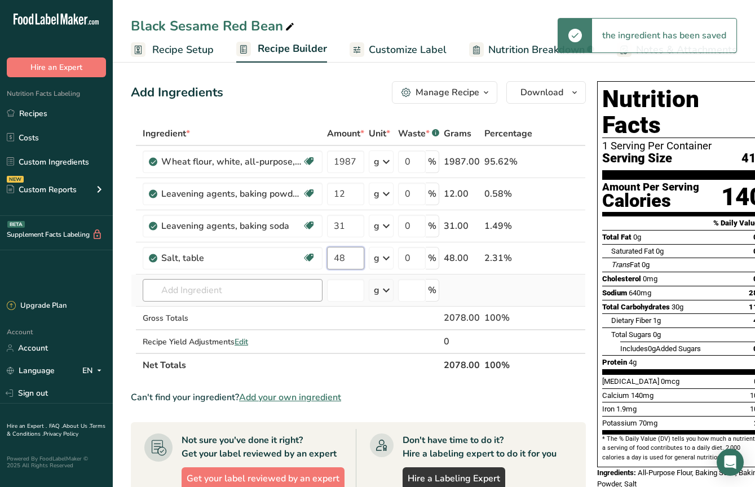
type input "48"
click at [258, 299] on div "Ingredient * Amount * Unit * Waste * .a-a{fill:#347362;}.b-a{fill:#fff;} Grams …" at bounding box center [358, 250] width 455 height 256
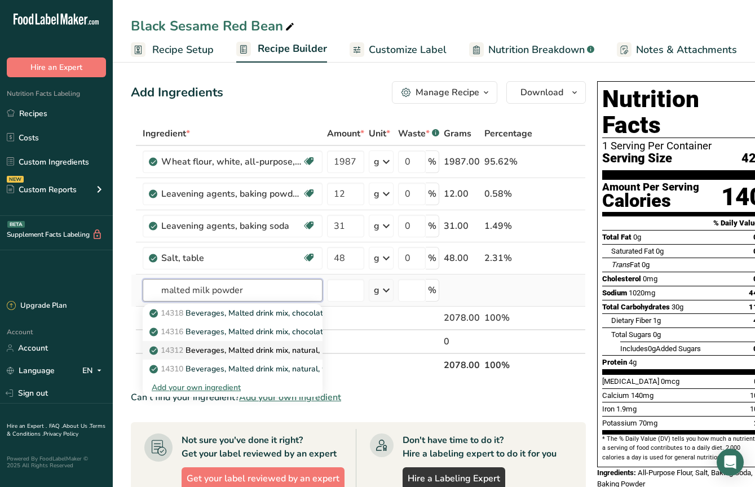
type input "malted milk powder"
click at [250, 349] on p "14312 Beverages, Malted drink mix, natural, powder, prepared with whole milk" at bounding box center [299, 351] width 294 height 12
type input "Beverages, Malted drink mix, natural, powder, prepared with whole milk"
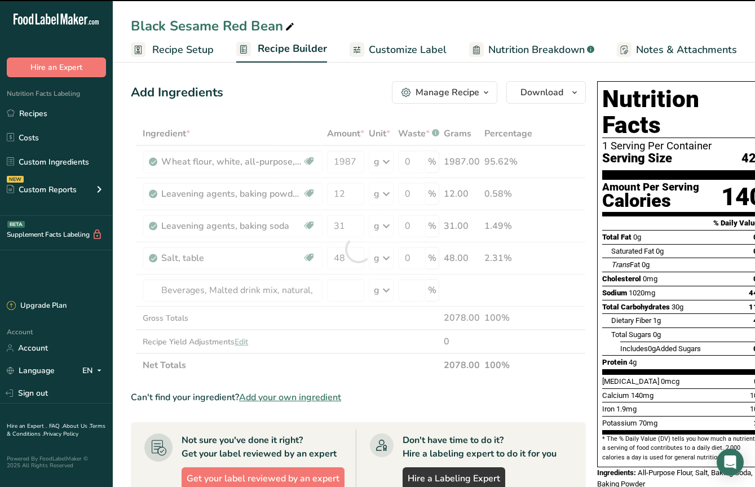
type input "0"
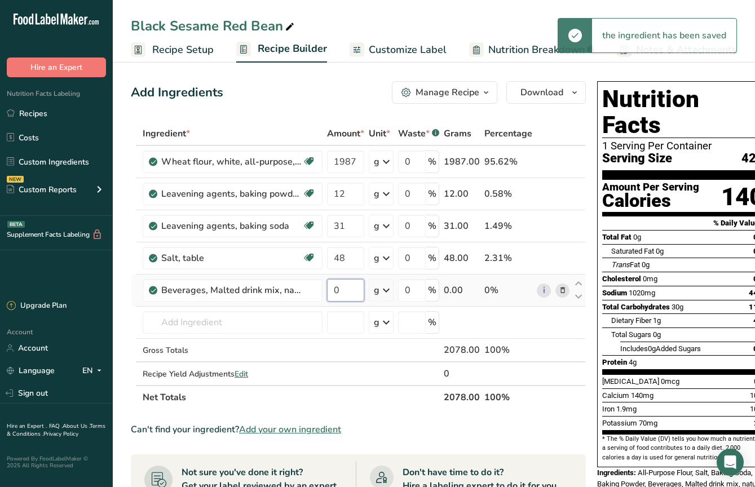
click at [341, 289] on input "0" at bounding box center [345, 290] width 37 height 23
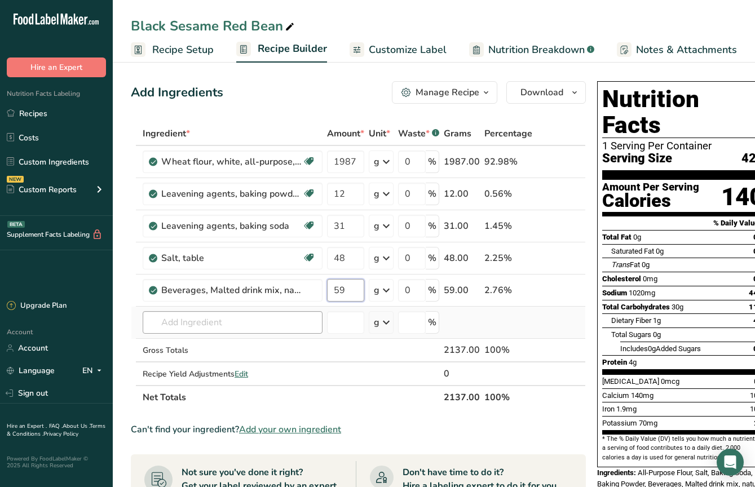
type input "59"
click at [256, 326] on div "Ingredient * Amount * Unit * Waste * .a-a{fill:#347362;}.b-a{fill:#fff;} Grams …" at bounding box center [358, 266] width 455 height 288
type input "black sesame paste"
click at [226, 362] on div "Add your own ingredient" at bounding box center [233, 364] width 162 height 12
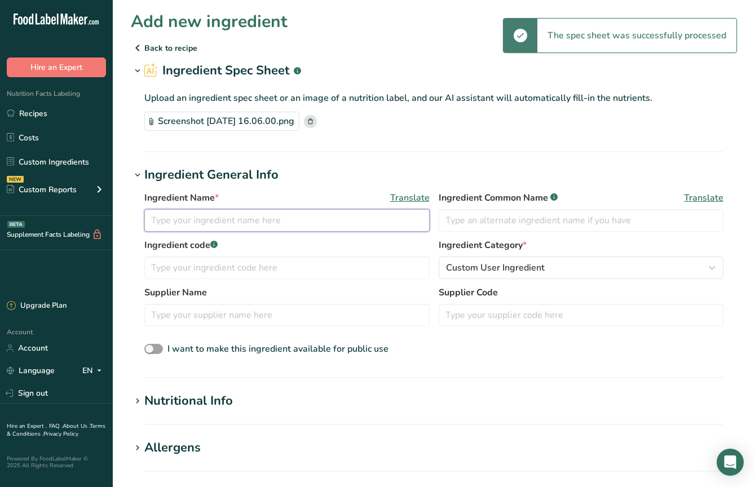
click at [359, 225] on input "text" at bounding box center [286, 220] width 285 height 23
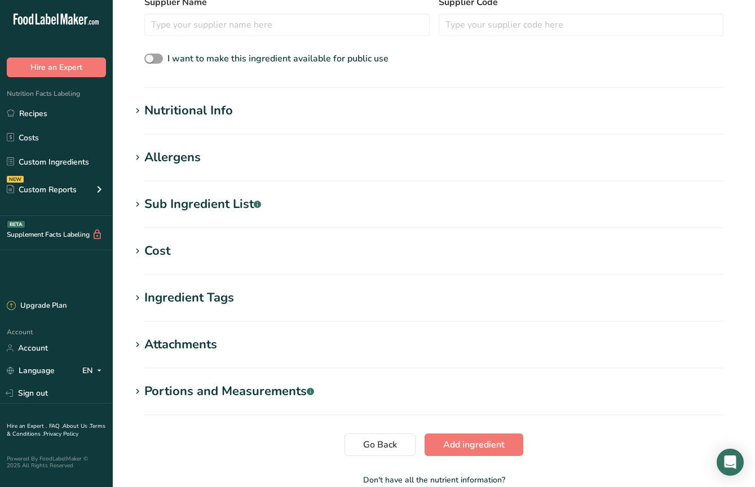
scroll to position [355, 0]
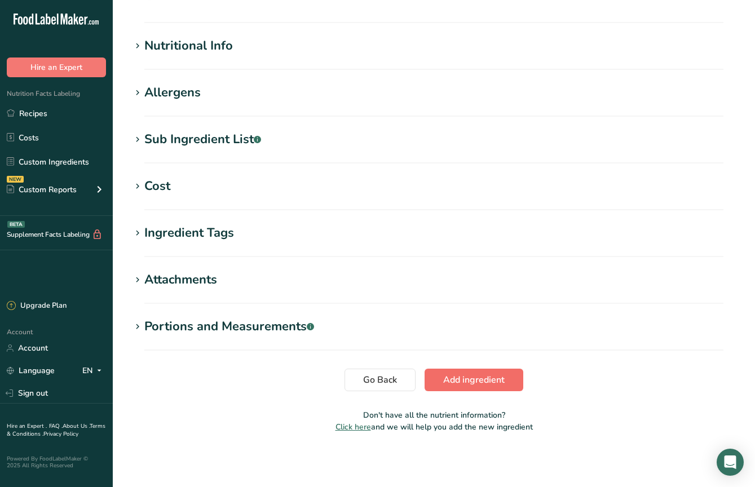
type input "Black Sesame Paste"
click at [496, 377] on span "Add ingredient" at bounding box center [473, 380] width 61 height 14
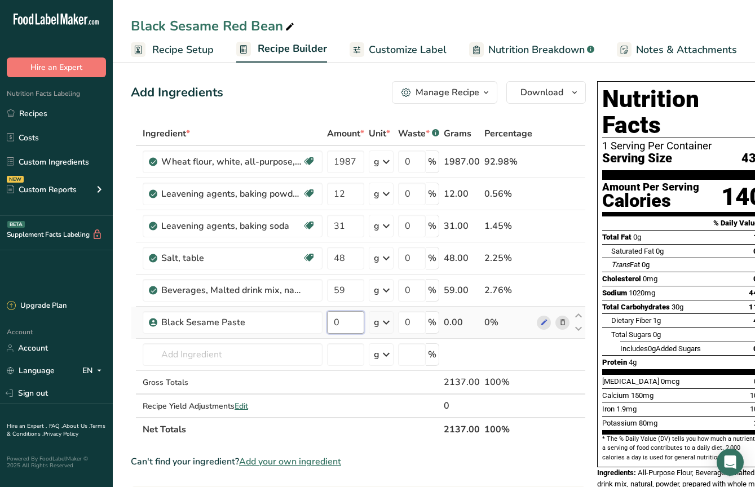
click at [346, 325] on input "0" at bounding box center [345, 322] width 37 height 23
type input "952"
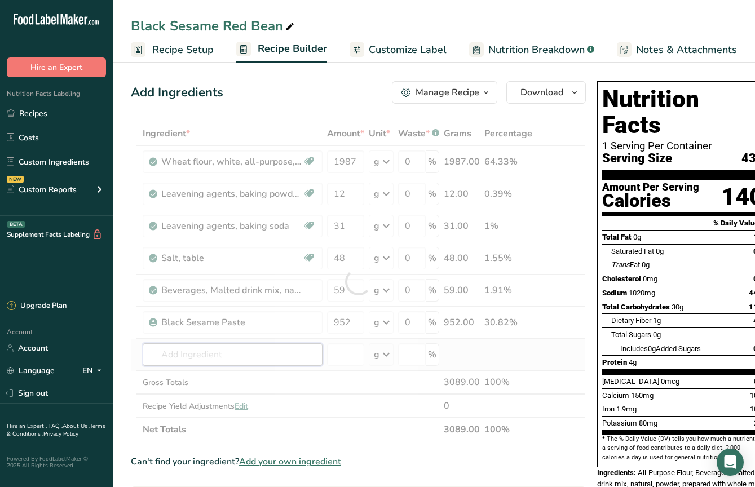
click at [234, 362] on div "Ingredient * Amount * Unit * Waste * .a-a{fill:#347362;}.b-a{fill:#fff;} Grams …" at bounding box center [358, 282] width 455 height 320
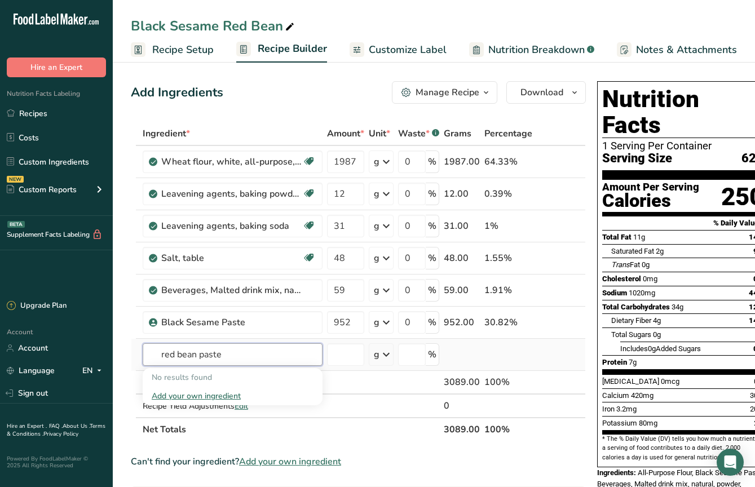
type input "red bean paste"
click at [232, 395] on div "Add your own ingredient" at bounding box center [233, 396] width 162 height 12
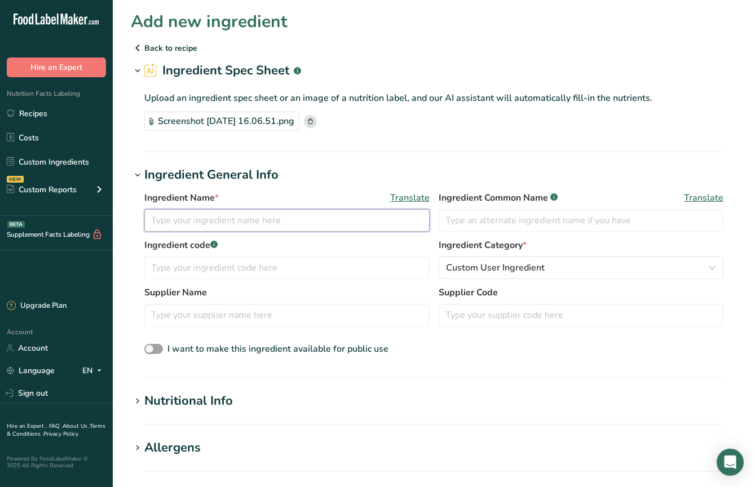
click at [366, 217] on input "text" at bounding box center [286, 220] width 285 height 23
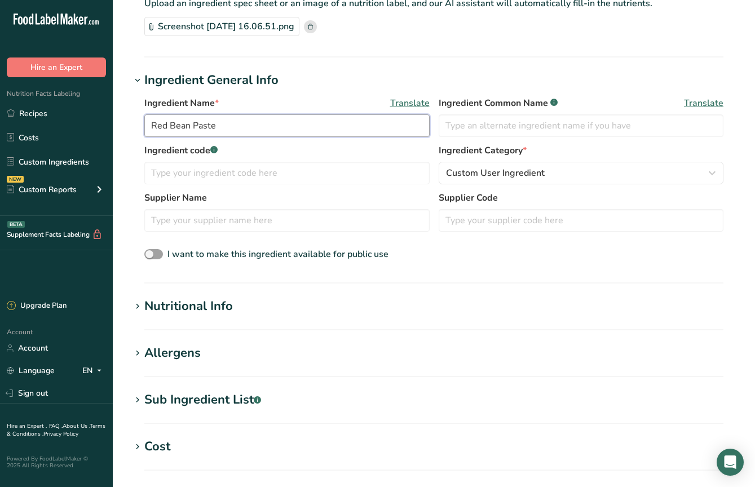
scroll to position [355, 0]
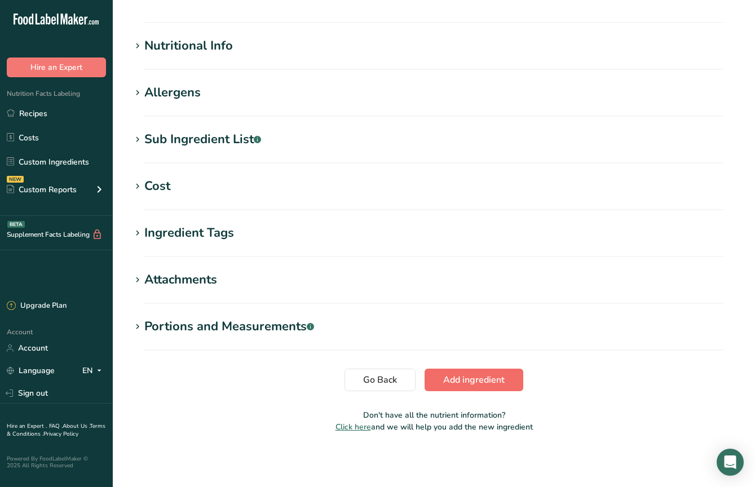
type input "Red Bean Paste"
click at [493, 376] on span "Add ingredient" at bounding box center [473, 380] width 61 height 14
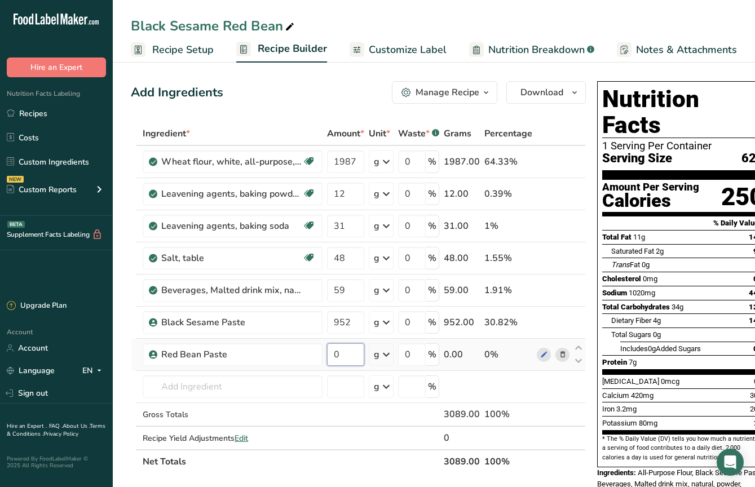
click at [349, 351] on input "0" at bounding box center [345, 355] width 37 height 23
type input "583"
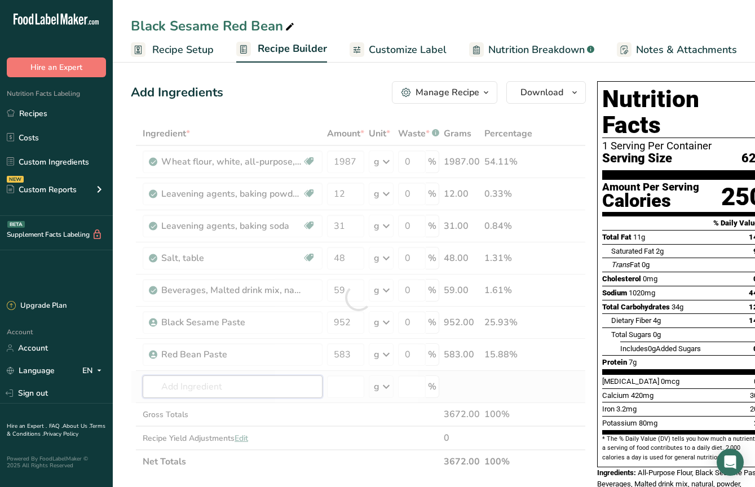
click at [258, 388] on div "Ingredient * Amount * Unit * Waste * .a-a{fill:#347362;}.b-a{fill:#fff;} Grams …" at bounding box center [358, 298] width 455 height 352
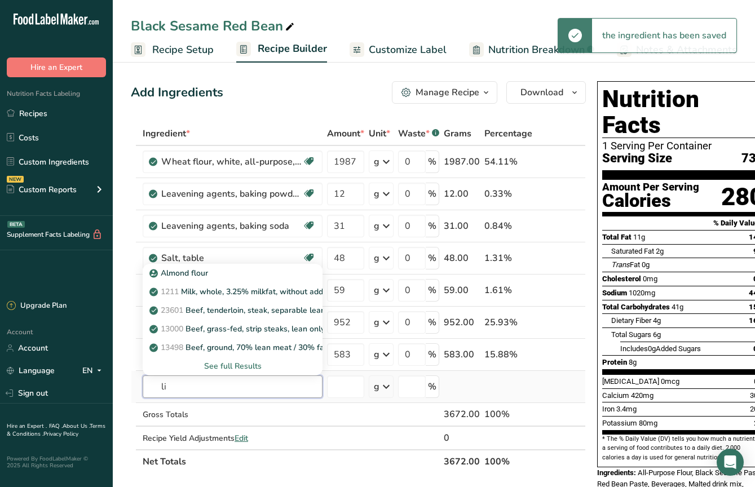
type input "l"
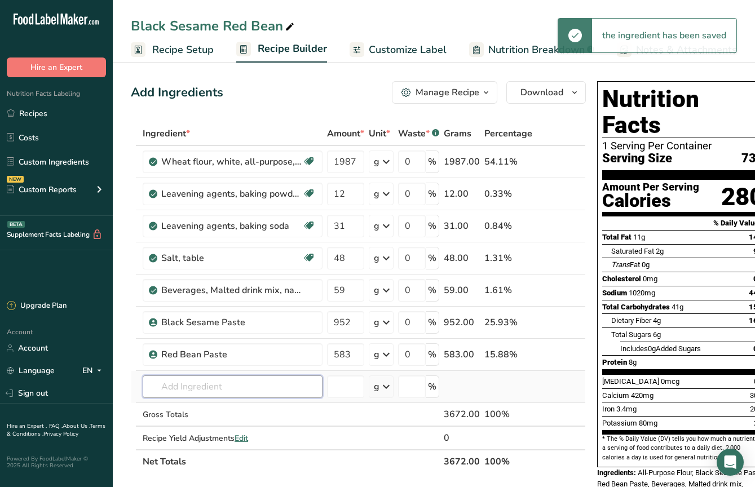
type input "g"
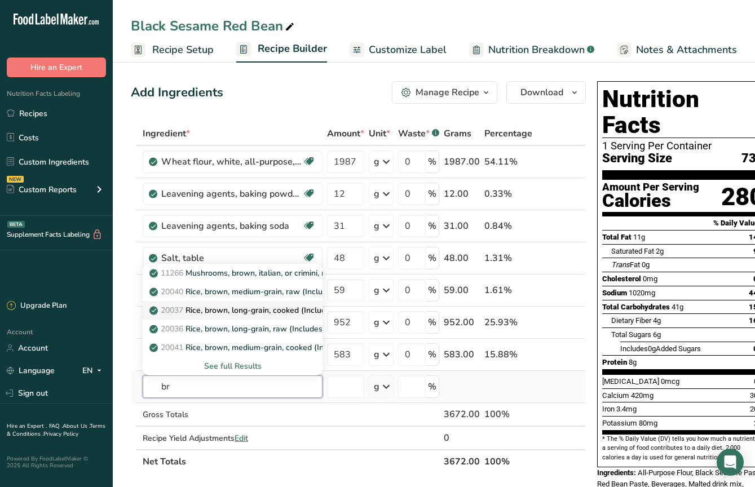
type input "b"
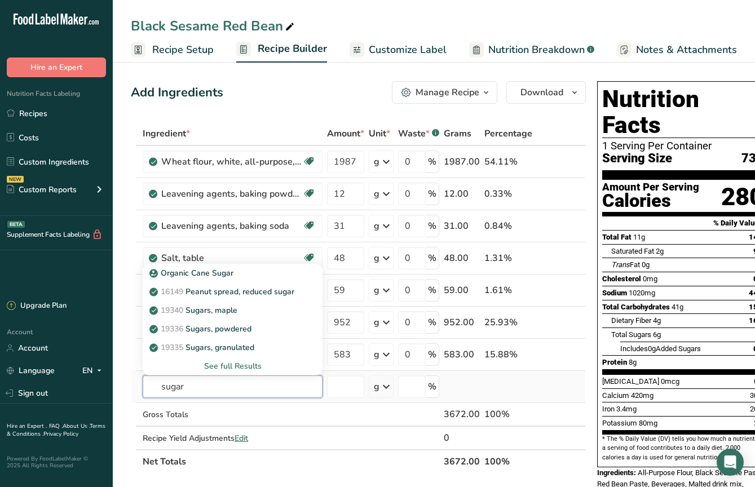
type input "sugar"
click at [242, 366] on div "See full Results" at bounding box center [233, 366] width 162 height 12
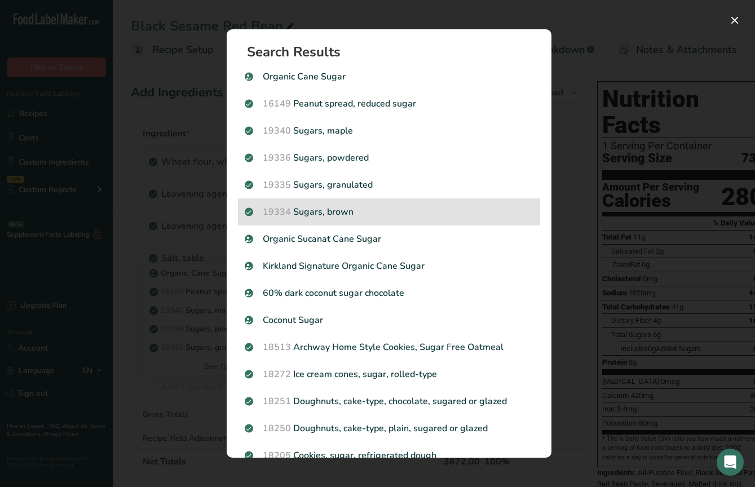
click at [362, 208] on p "19334 Sugars, brown" at bounding box center [389, 212] width 289 height 14
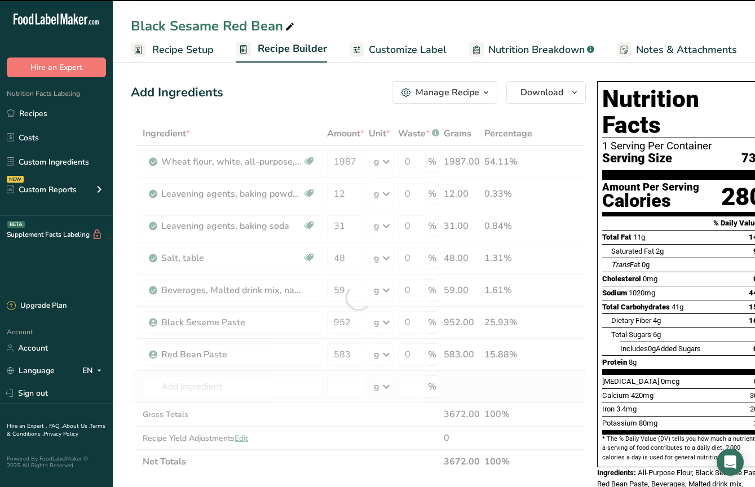
type input "0"
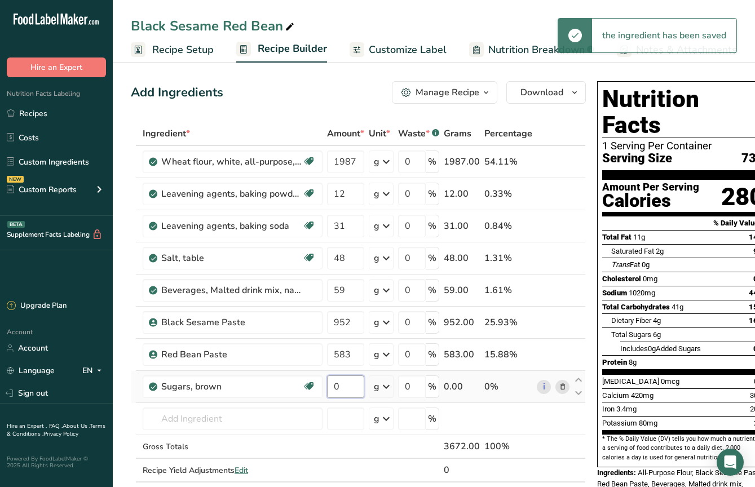
click at [343, 388] on input "0" at bounding box center [345, 387] width 37 height 23
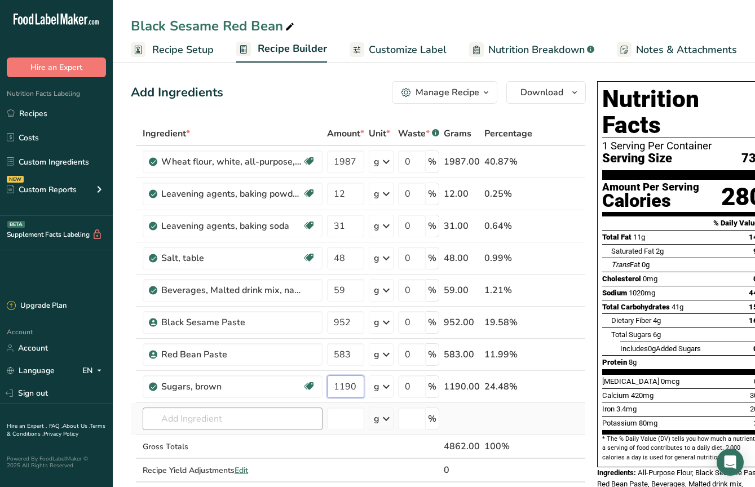
type input "1190"
click at [248, 421] on div "Ingredient * Amount * Unit * Waste * .a-a{fill:#347362;}.b-a{fill:#fff;} Grams …" at bounding box center [358, 314] width 455 height 384
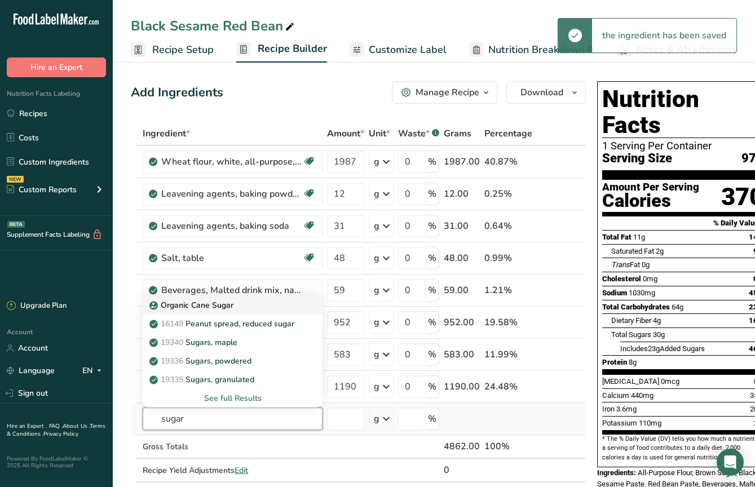
type input "sugar"
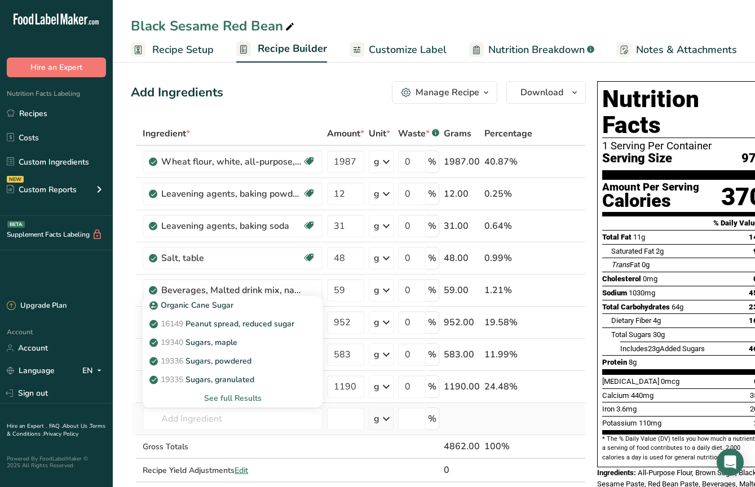
drag, startPoint x: 265, startPoint y: 307, endPoint x: 253, endPoint y: 395, distance: 89.4
click at [254, 395] on div "Organic Cane Sugar 16149 Peanut spread, reduced sugar 19340 Sugars, maple 19336…" at bounding box center [233, 352] width 180 height 112
click at [248, 381] on p "19335 [GEOGRAPHIC_DATA], granulated" at bounding box center [203, 380] width 103 height 12
type input "Sugars, granulated"
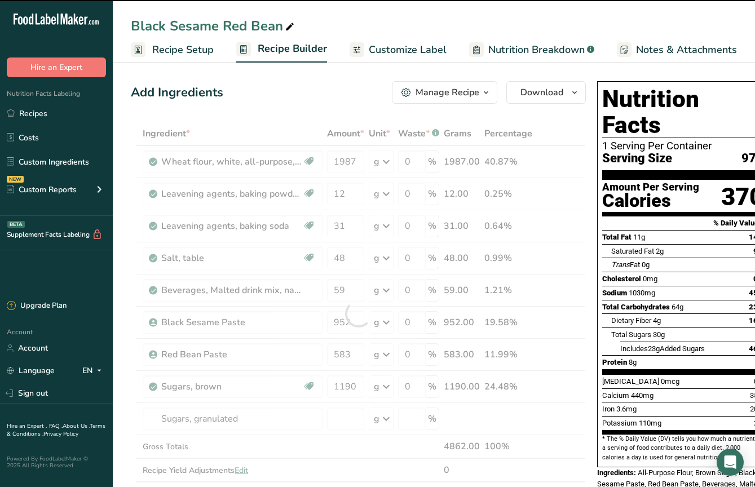
type input "0"
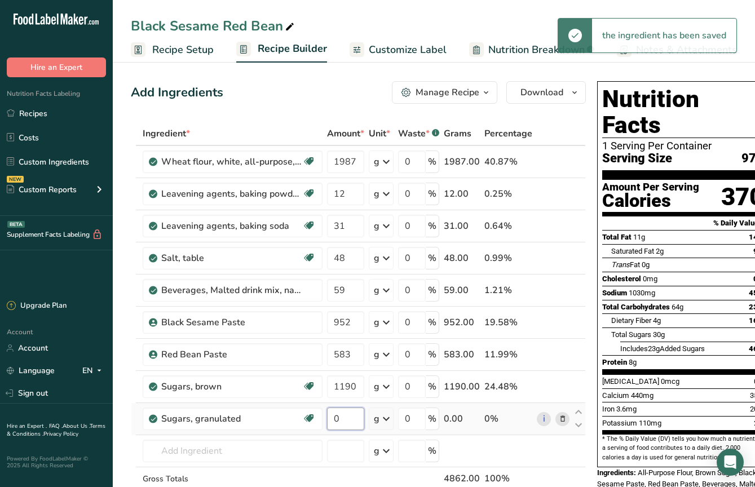
click at [348, 423] on input "0" at bounding box center [345, 419] width 37 height 23
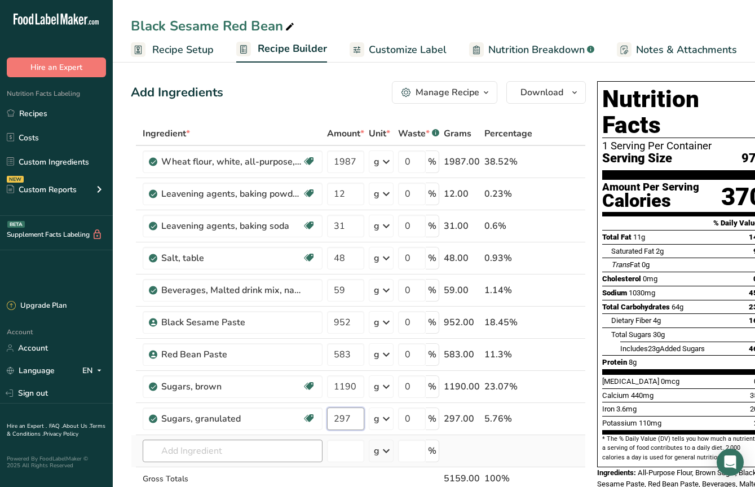
type input "297"
click at [253, 453] on div "Ingredient * Amount * Unit * Waste * .a-a{fill:#347362;}.b-a{fill:#fff;} Grams …" at bounding box center [358, 330] width 455 height 416
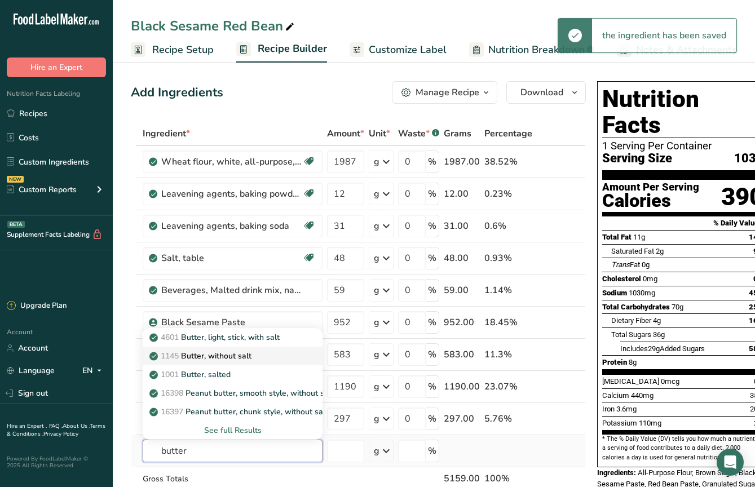
type input "butter"
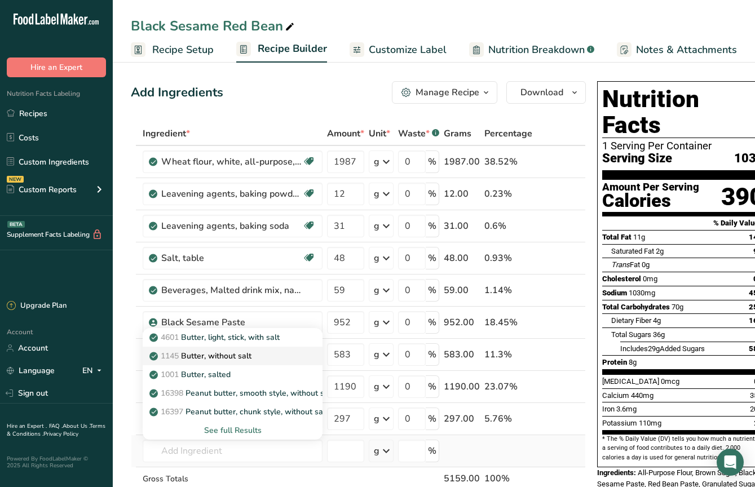
click at [260, 357] on div "1145 Butter, without salt" at bounding box center [224, 356] width 144 height 12
type input "Butter, without salt"
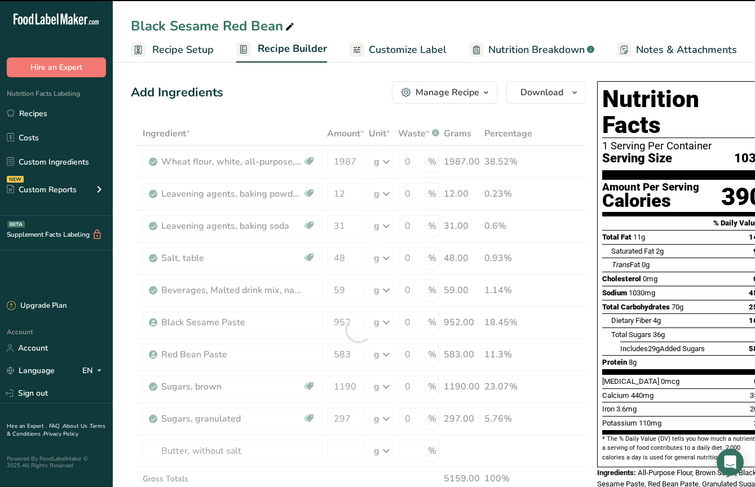
type input "0"
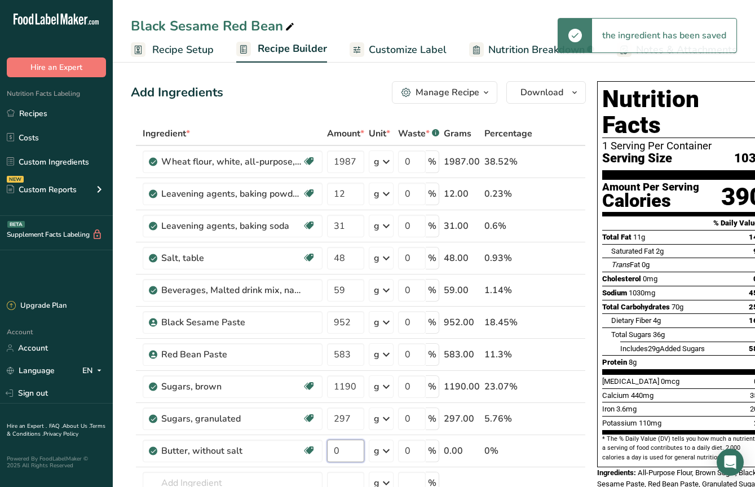
click at [345, 445] on input "0" at bounding box center [345, 451] width 37 height 23
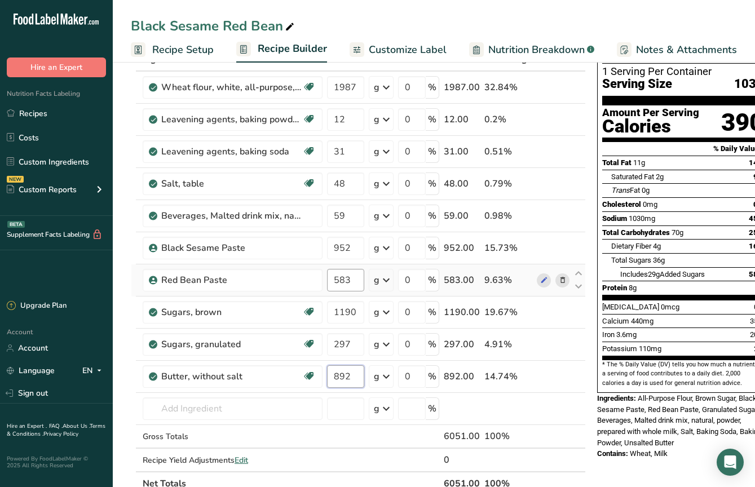
scroll to position [96, 0]
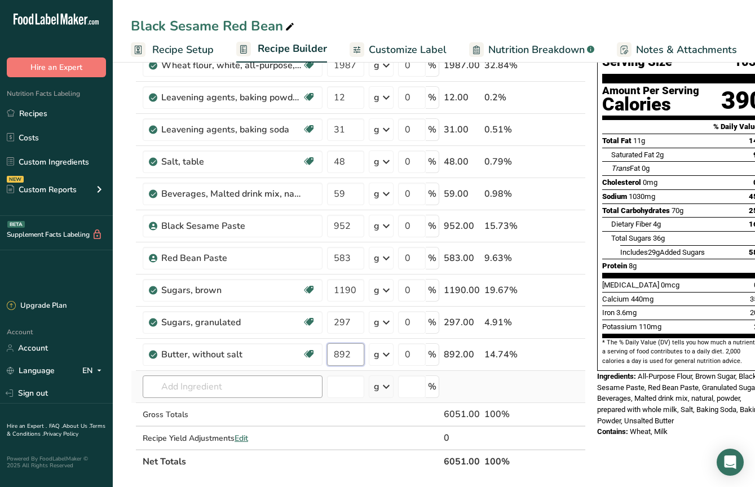
type input "892"
click at [265, 390] on div "Ingredient * Amount * Unit * Waste * .a-a{fill:#347362;}.b-a{fill:#fff;} Grams …" at bounding box center [358, 249] width 455 height 448
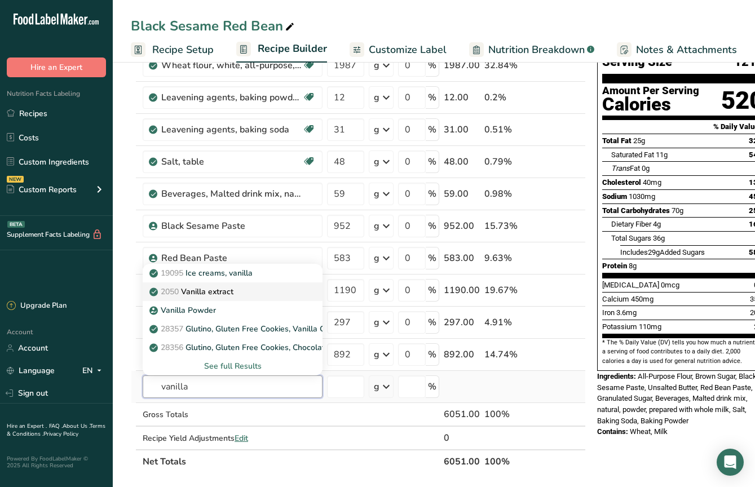
type input "vanilla"
click at [275, 288] on div "2050 Vanilla extract" at bounding box center [224, 292] width 144 height 12
type input "Vanilla extract"
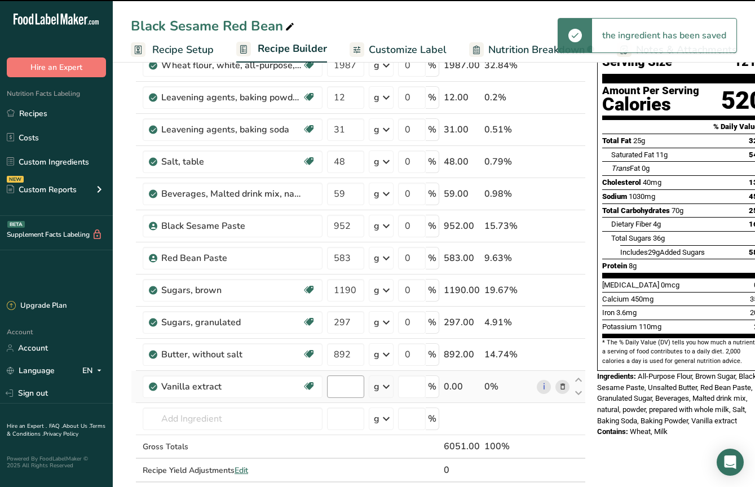
type input "0"
click at [339, 386] on input "0" at bounding box center [345, 387] width 37 height 23
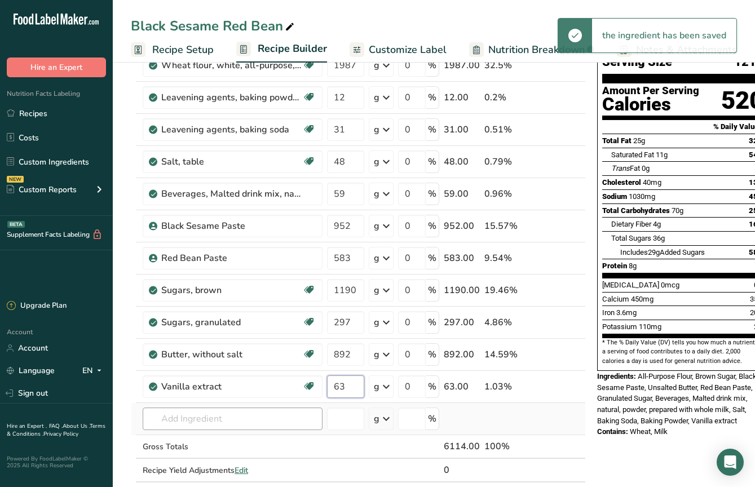
type input "63"
click at [231, 420] on div "Ingredient * Amount * Unit * Waste * .a-a{fill:#347362;}.b-a{fill:#fff;} Grams …" at bounding box center [358, 265] width 455 height 481
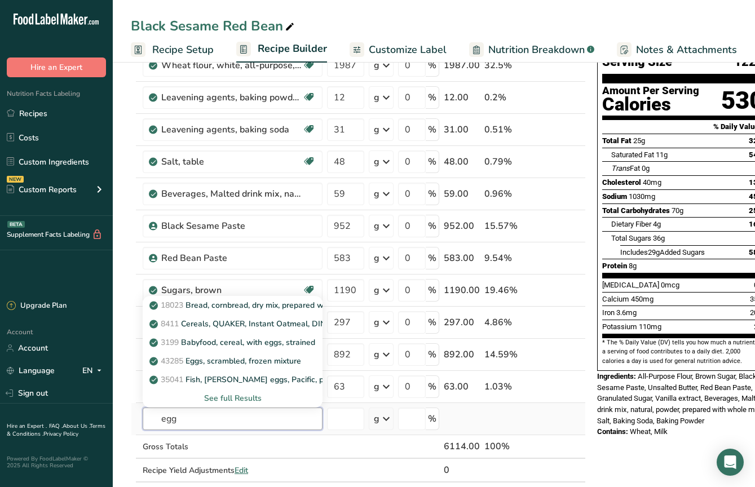
type input "egg"
click at [236, 399] on div "See full Results" at bounding box center [233, 399] width 162 height 12
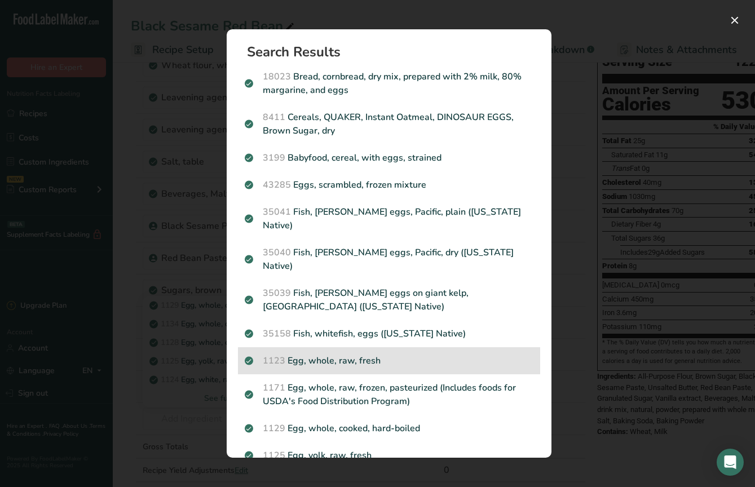
click at [355, 354] on p "1123 Egg, whole, raw, fresh" at bounding box center [389, 361] width 289 height 14
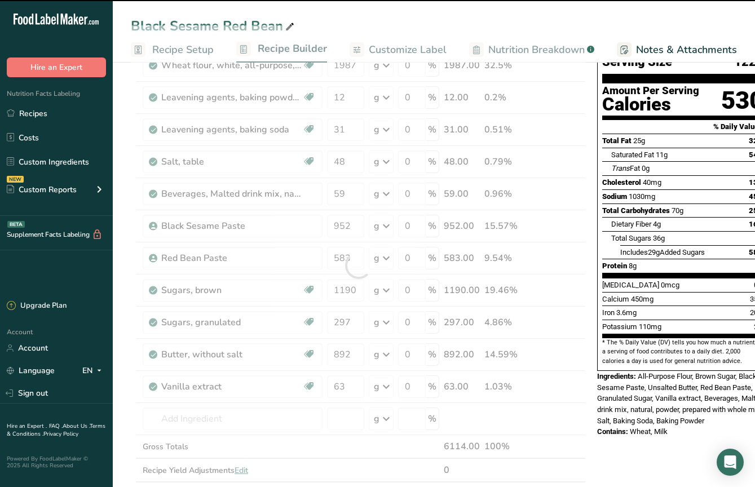
type input "0"
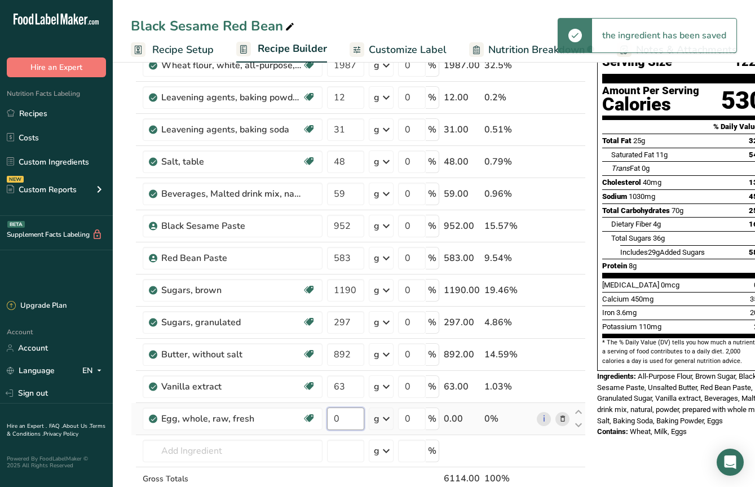
click at [344, 417] on input "0" at bounding box center [345, 419] width 37 height 23
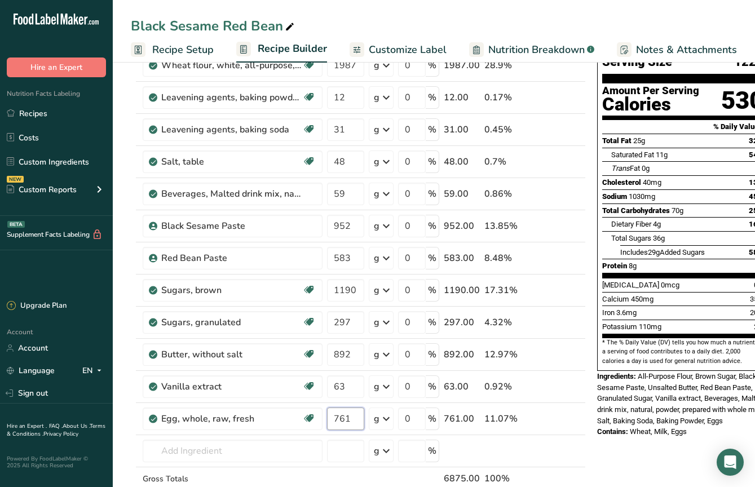
type input "761"
click at [623, 441] on div "Nutrition Facts 1 Serving Per Container Serving Size 122g Amount Per Serving Ca…" at bounding box center [683, 449] width 181 height 939
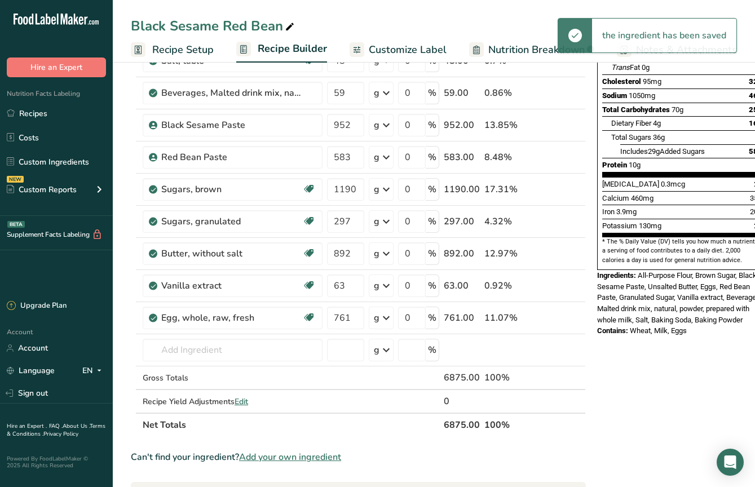
scroll to position [225, 0]
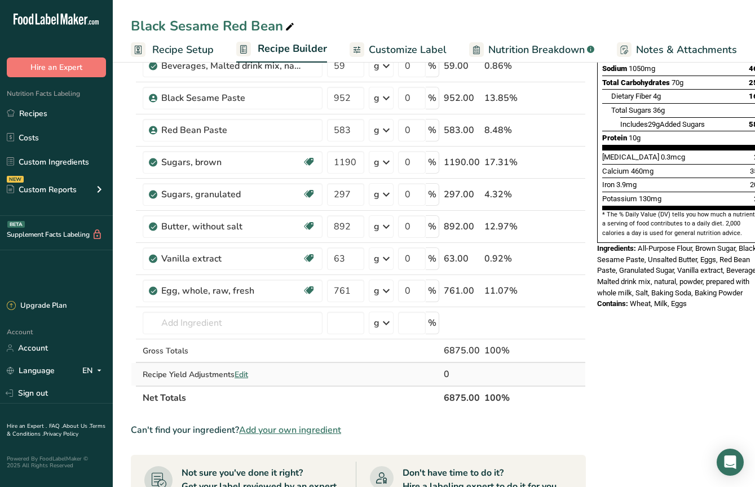
click at [248, 374] on span "Edit" at bounding box center [242, 375] width 14 height 11
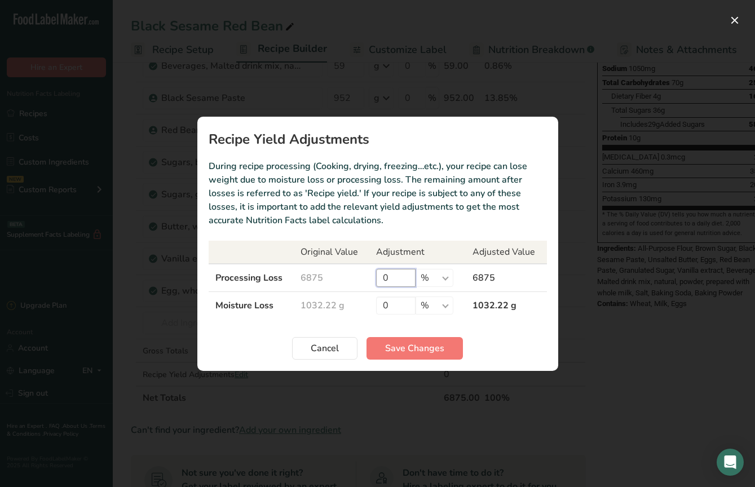
click at [397, 275] on input "0" at bounding box center [395, 278] width 39 height 18
type input "9"
click at [426, 350] on span "Save Changes" at bounding box center [414, 349] width 59 height 14
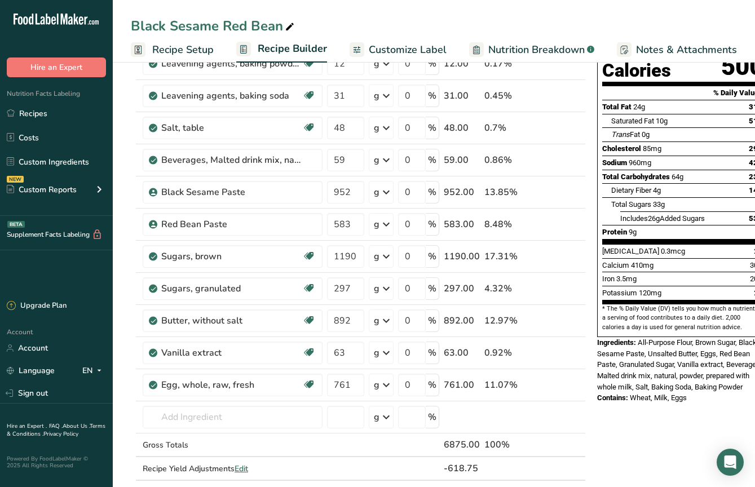
scroll to position [0, 0]
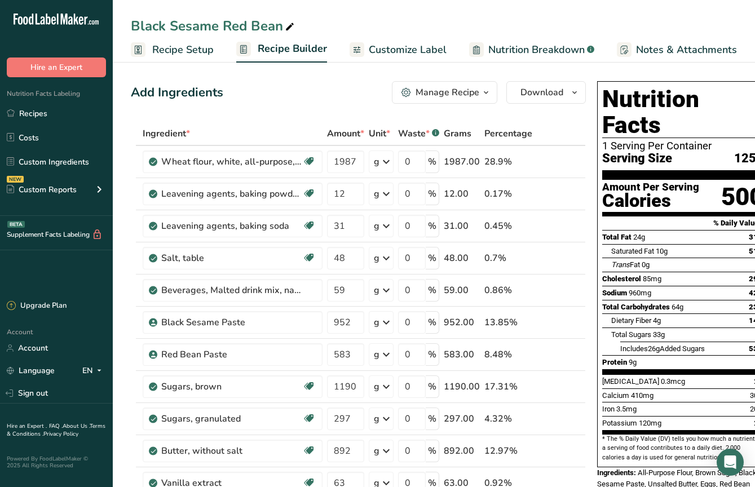
click at [404, 53] on span "Customize Label" at bounding box center [408, 49] width 78 height 15
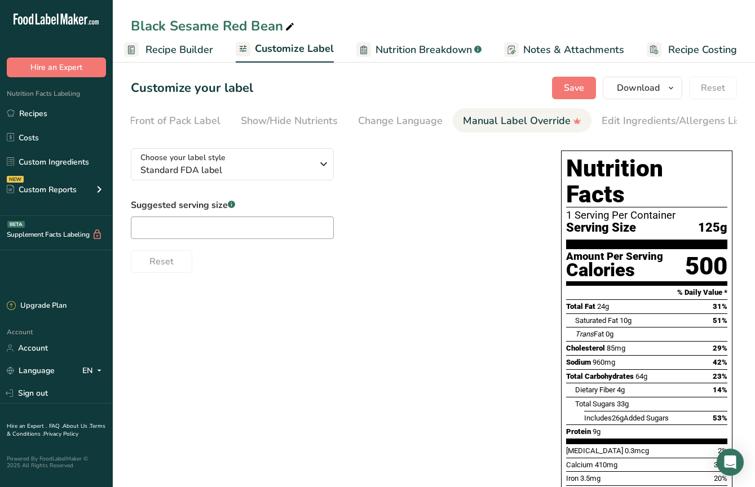
scroll to position [0, 227]
click at [552, 120] on div "Edit Ingredients/Allergens List" at bounding box center [569, 120] width 143 height 15
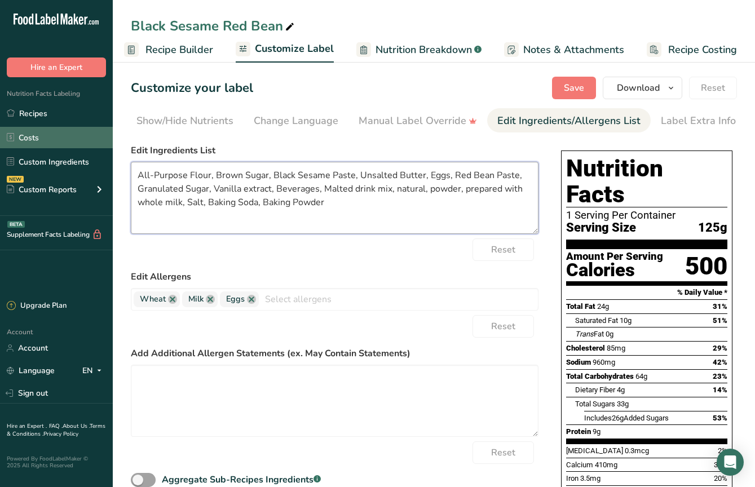
drag, startPoint x: 354, startPoint y: 205, endPoint x: 104, endPoint y: 142, distance: 257.9
click at [104, 142] on div ".a-20{fill:#fff;} Hire an Expert Nutrition Facts Labeling Recipes Costs Custom …" at bounding box center [377, 316] width 755 height 633
paste textarea "Light Brown Sugar (Sugar, Molasses), Wheat Flour, Butter (Cream), Red Bean Past…"
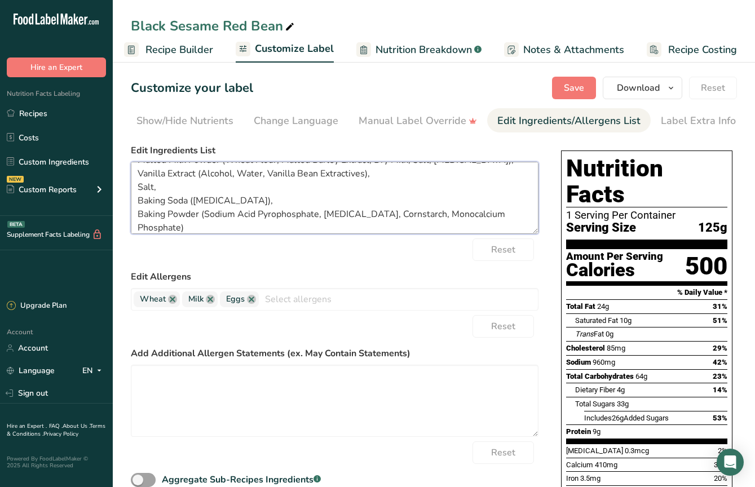
scroll to position [0, 0]
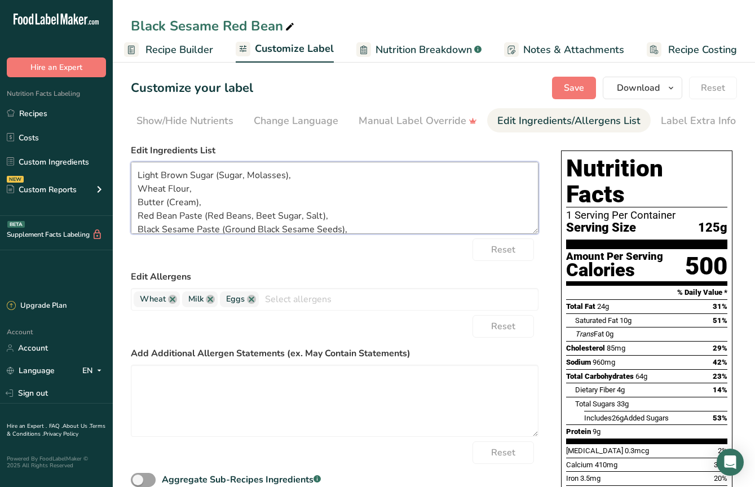
click at [139, 191] on textarea "Light Brown Sugar (Sugar, Molasses), Wheat Flour, Butter (Cream), Red Bean Past…" at bounding box center [335, 198] width 408 height 72
click at [135, 193] on textarea "Light Brown Sugar (Sugar, Molasses), Wheat Flour, Butter (Cream), Red Bean Past…" at bounding box center [335, 198] width 408 height 72
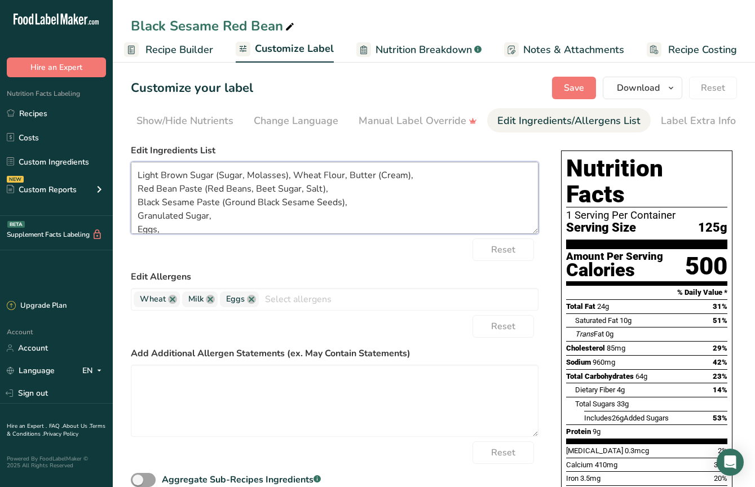
click at [135, 195] on textarea "Light Brown Sugar (Sugar, Molasses), Wheat Flour, Butter (Cream), Red Bean Past…" at bounding box center [335, 198] width 408 height 72
click at [137, 204] on textarea "Light Brown Sugar (Sugar, Molasses), Wheat Flour, Butter (Cream), Red Bean Past…" at bounding box center [335, 198] width 408 height 72
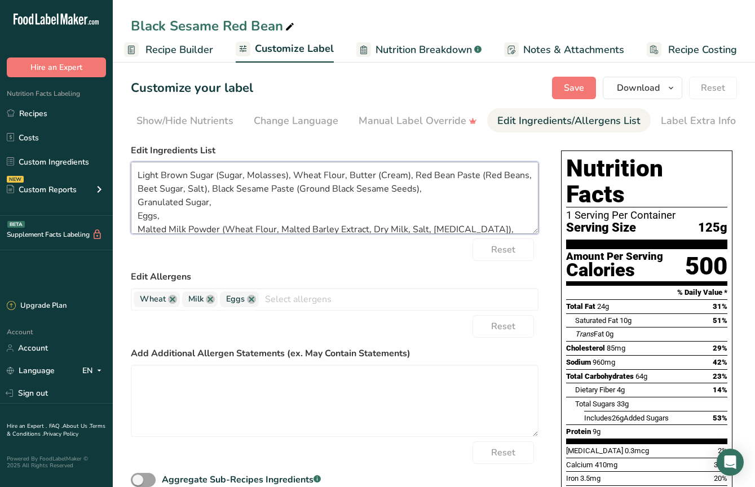
click at [137, 210] on textarea "Light Brown Sugar (Sugar, Molasses), Wheat Flour, Butter (Cream), Red Bean Past…" at bounding box center [335, 198] width 408 height 72
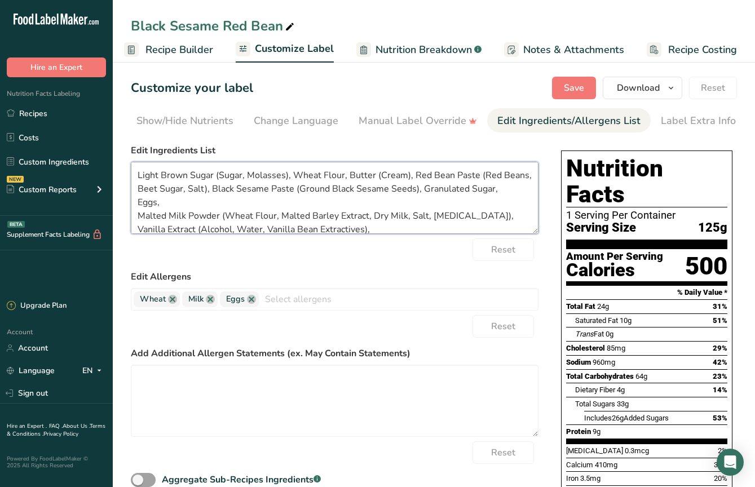
click at [137, 210] on textarea "Light Brown Sugar (Sugar, Molasses), Wheat Flour, Butter (Cream), Red Bean Past…" at bounding box center [335, 198] width 408 height 72
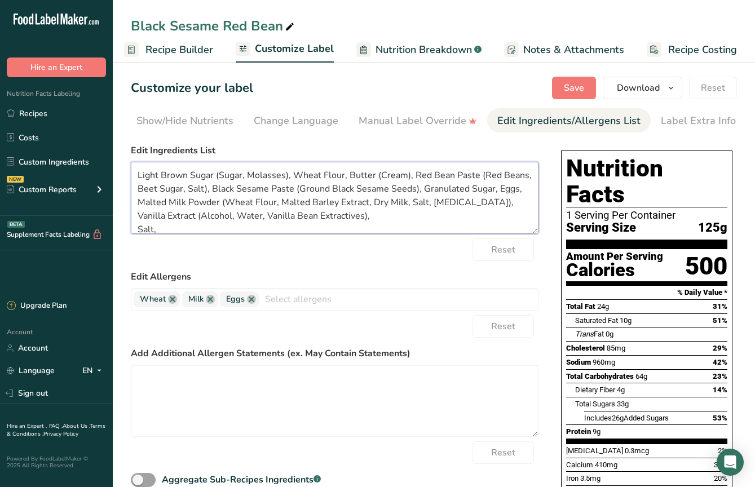
click at [139, 206] on textarea "Light Brown Sugar (Sugar, Molasses), Wheat Flour, Butter (Cream), Red Bean Past…" at bounding box center [335, 198] width 408 height 72
click at [139, 220] on textarea "Light Brown Sugar (Sugar, Molasses), Wheat Flour, Butter (Cream), Red Bean Past…" at bounding box center [335, 198] width 408 height 72
click at [139, 230] on textarea "Light Brown Sugar (Sugar, Molasses), Wheat Flour, Butter (Cream), Red Bean Past…" at bounding box center [335, 198] width 408 height 72
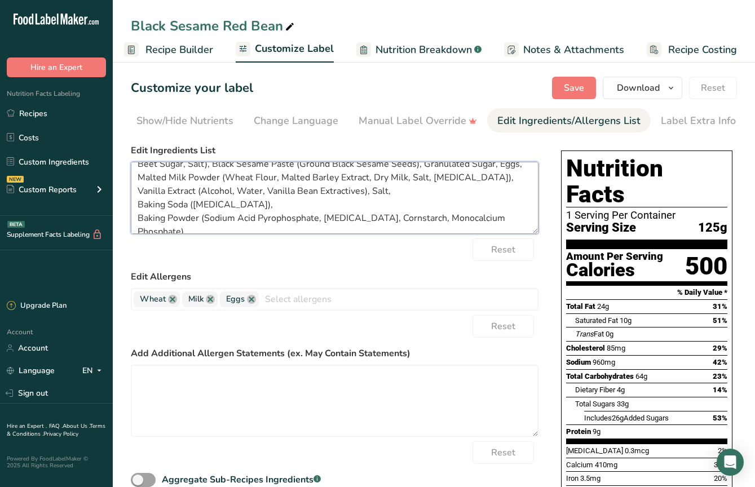
scroll to position [27, 0]
click at [139, 206] on textarea "Light Brown Sugar (Sugar, Molasses), Wheat Flour, Butter (Cream), Red Bean Past…" at bounding box center [335, 198] width 408 height 72
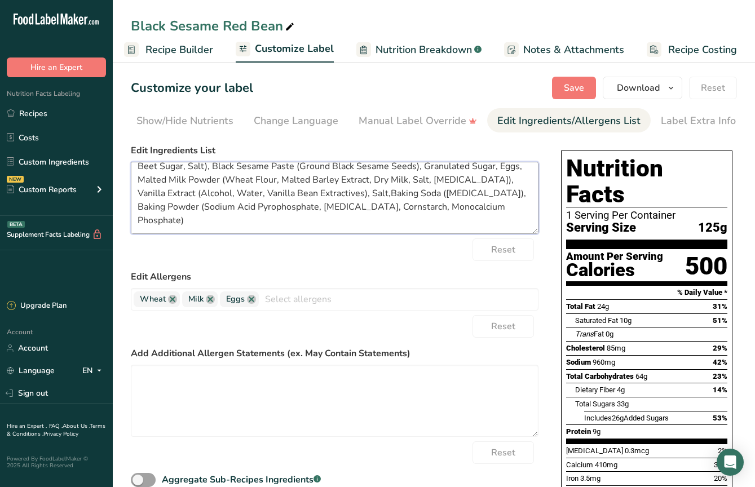
scroll to position [13, 0]
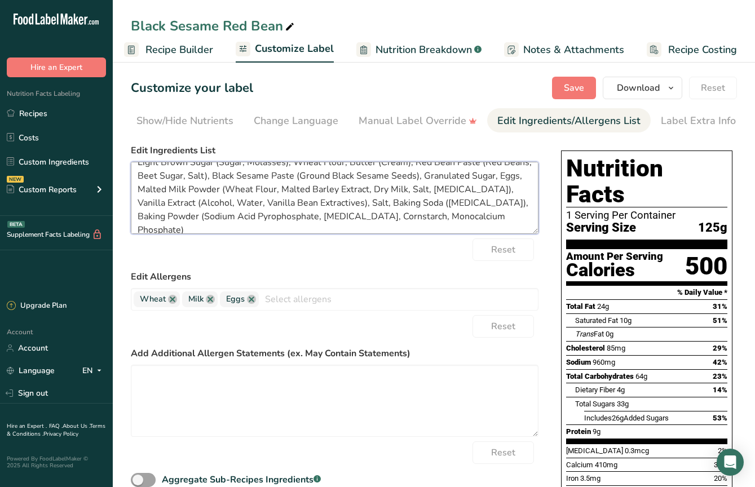
click at [138, 219] on textarea "Light Brown Sugar (Sugar, Molasses), Wheat Flour, Butter (Cream), Red Bean Past…" at bounding box center [335, 198] width 408 height 72
click at [139, 234] on textarea "Light Brown Sugar (Sugar, Molasses), Wheat Flour, Butter (Cream), Red Bean Past…" at bounding box center [335, 198] width 408 height 72
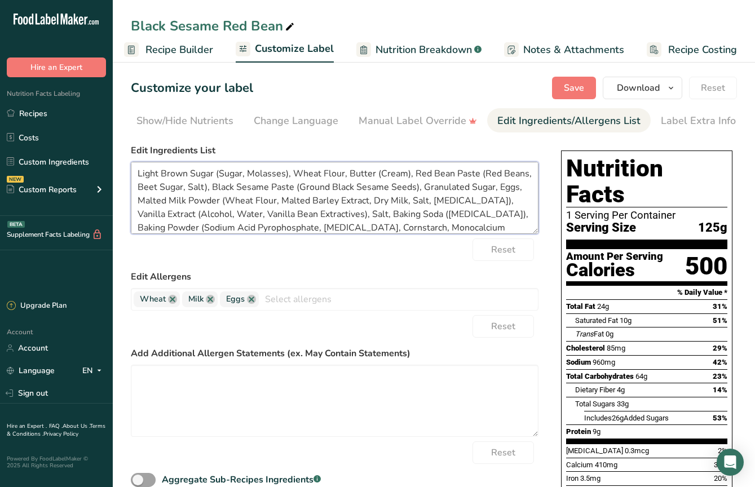
scroll to position [23, 0]
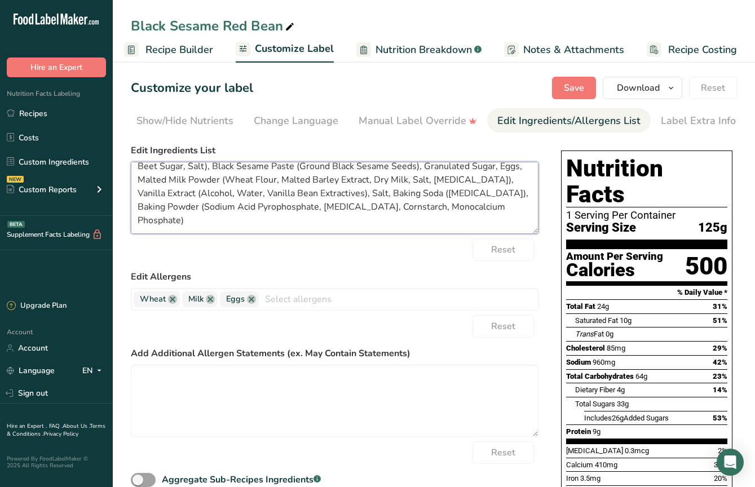
click at [139, 224] on textarea "Light Brown Sugar (Sugar, Molasses), Wheat Flour, Butter (Cream), Red Bean Past…" at bounding box center [335, 198] width 408 height 72
type textarea "Light Brown Sugar (Sugar, Molasses), Wheat Flour, Butter (Cream), Red Bean Past…"
click at [332, 260] on div "Reset" at bounding box center [335, 250] width 408 height 23
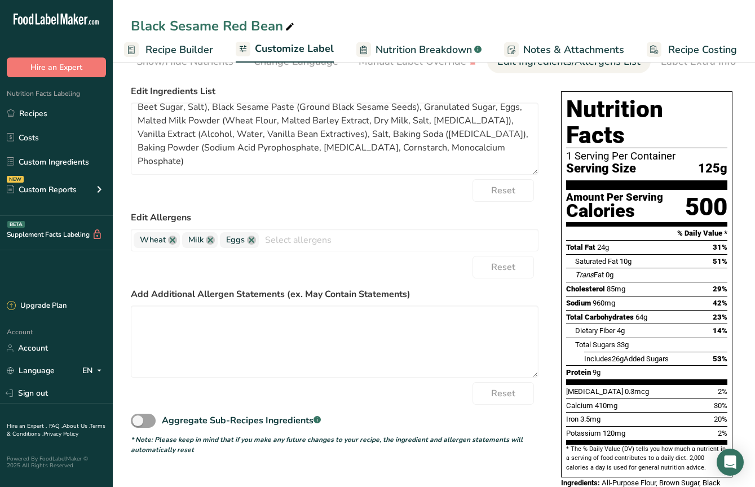
scroll to position [60, 0]
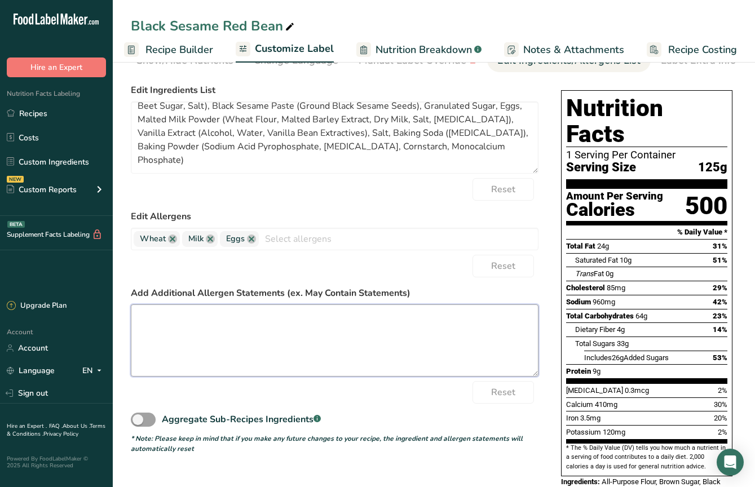
click at [281, 332] on textarea at bounding box center [335, 341] width 408 height 72
paste textarea "Made in a kitchen that handles wheat, dairy, eggs, nuts, soy & other common all…"
type textarea "Made in a kitchen that handles wheat, dairy, eggs, nuts, soy & other common all…"
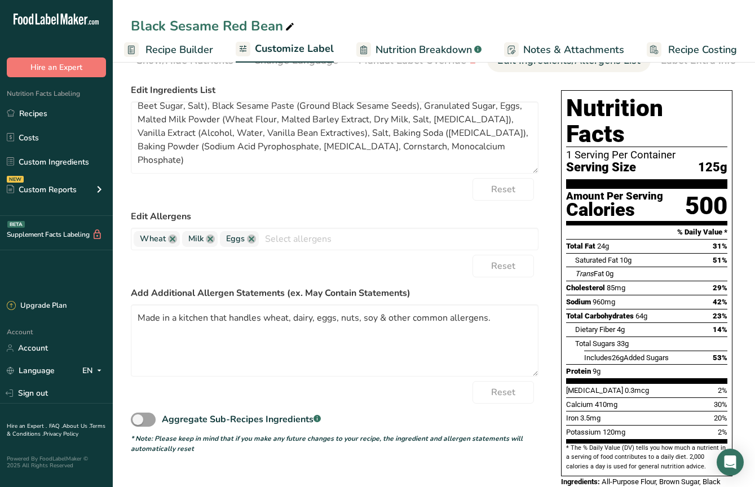
click at [416, 277] on div "Reset" at bounding box center [335, 266] width 408 height 23
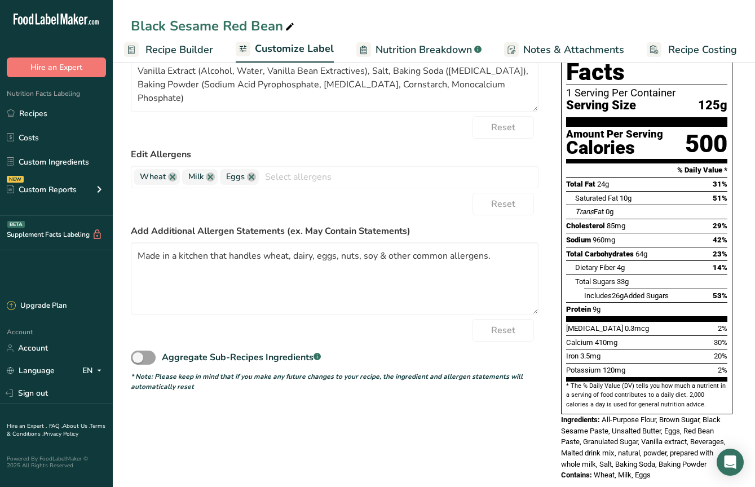
scroll to position [0, 0]
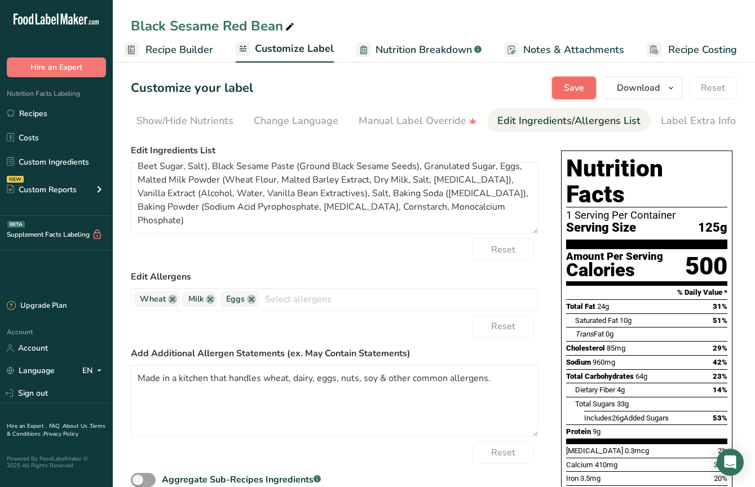
click at [587, 86] on button "Save" at bounding box center [574, 88] width 44 height 23
click at [670, 91] on icon "button" at bounding box center [671, 88] width 9 height 14
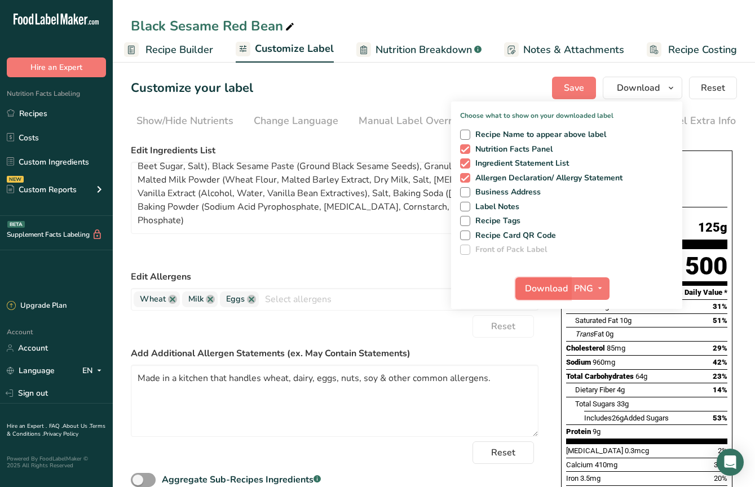
click at [542, 289] on span "Download" at bounding box center [546, 289] width 43 height 14
click at [556, 91] on button "Save" at bounding box center [574, 88] width 44 height 23
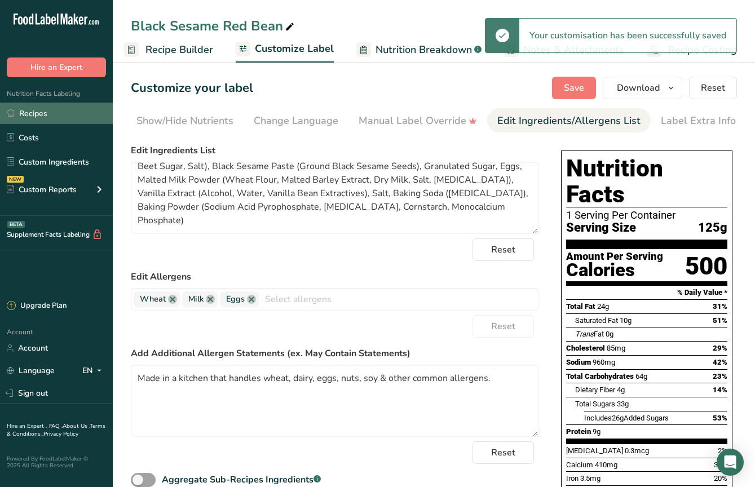
click at [43, 116] on link "Recipes" at bounding box center [56, 113] width 113 height 21
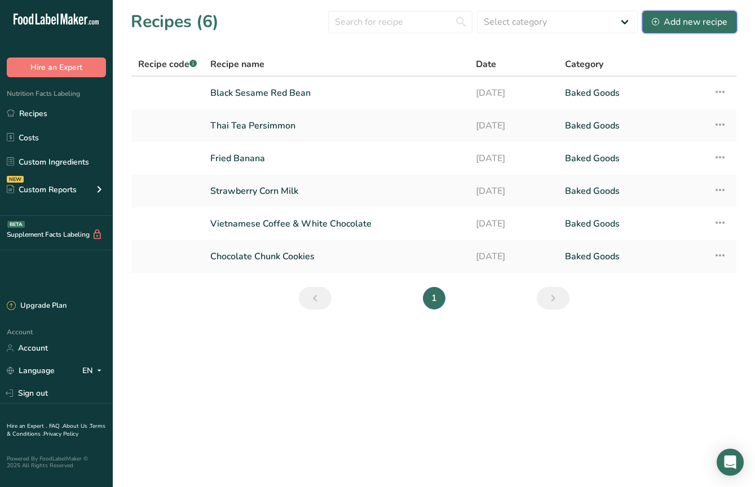
click at [704, 27] on div "Add new recipe" at bounding box center [690, 22] width 76 height 14
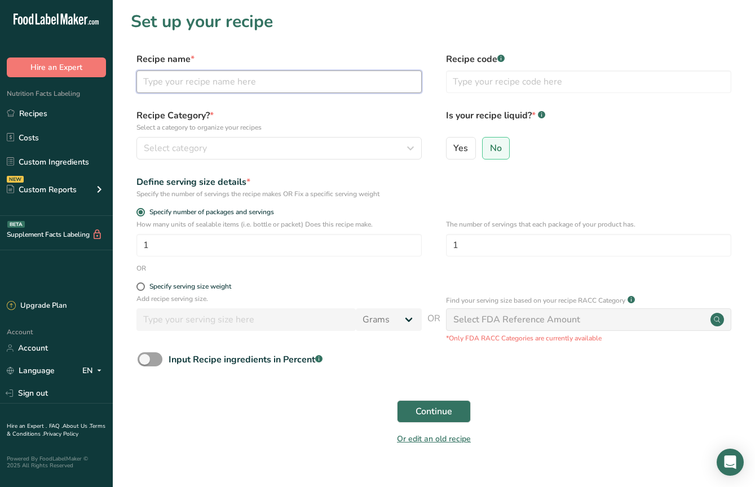
click at [364, 90] on input "text" at bounding box center [279, 82] width 285 height 23
type input "Mung Bean Coconut"
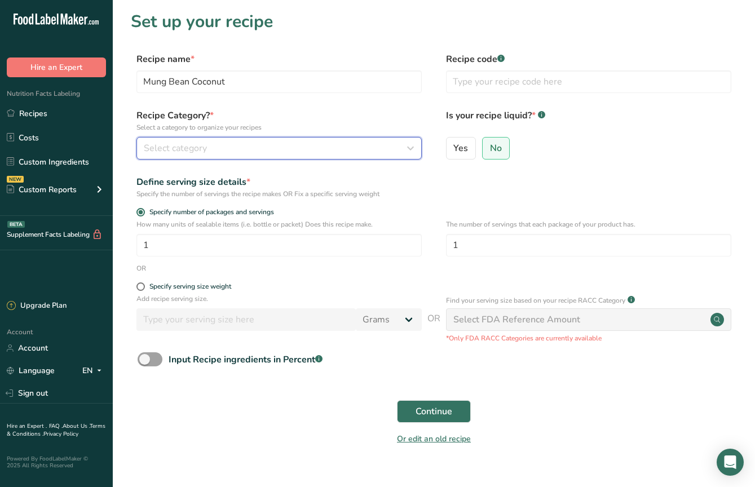
click at [399, 151] on div "Select category" at bounding box center [276, 149] width 264 height 14
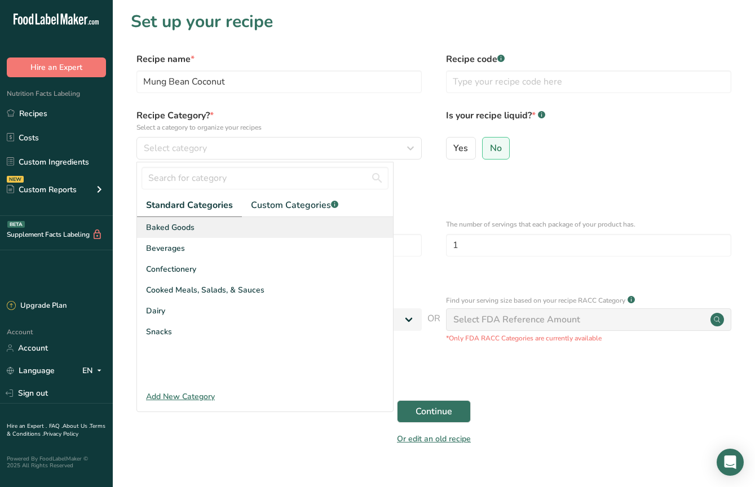
click at [306, 226] on div "Baked Goods" at bounding box center [265, 227] width 256 height 21
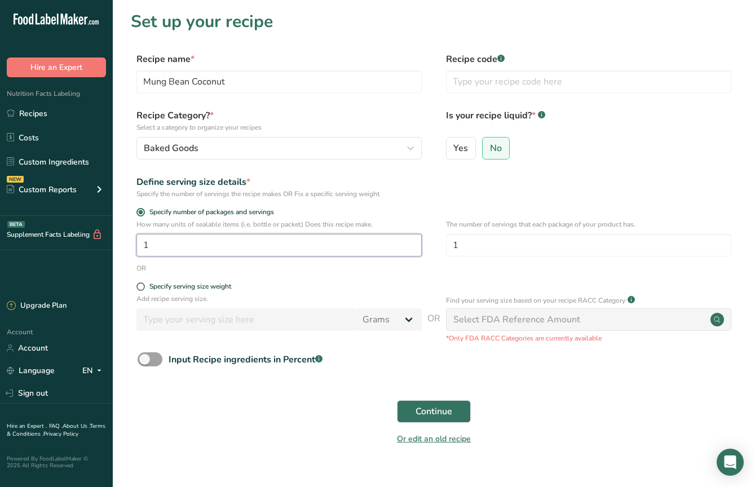
click at [374, 243] on input "1" at bounding box center [279, 245] width 285 height 23
type input "50"
click at [408, 360] on div "Input Recipe ingredients in Percent .a-a{fill:#347362;}.b-a{fill:#fff;}" at bounding box center [434, 364] width 606 height 23
click at [434, 411] on span "Continue" at bounding box center [434, 412] width 37 height 14
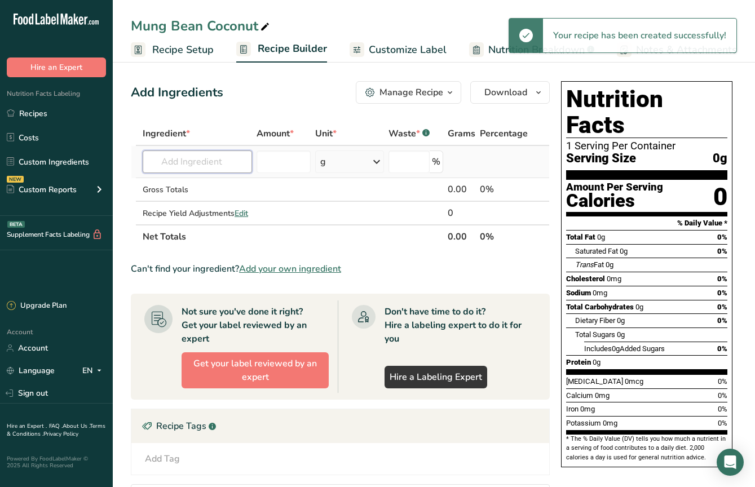
click at [225, 169] on input "text" at bounding box center [197, 162] width 109 height 23
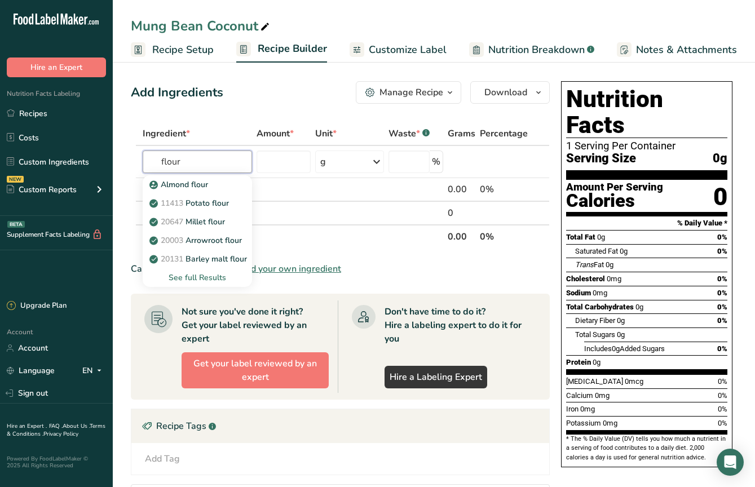
drag, startPoint x: 221, startPoint y: 162, endPoint x: 126, endPoint y: 156, distance: 94.9
click at [126, 159] on section "Add Ingredients Manage Recipe Delete Recipe Duplicate Recipe Scale Recipe Save …" at bounding box center [434, 367] width 643 height 616
type input "wheat"
click at [202, 186] on p "20075 Wheat, soft white" at bounding box center [202, 185] width 100 height 12
type input "Wheat, soft white"
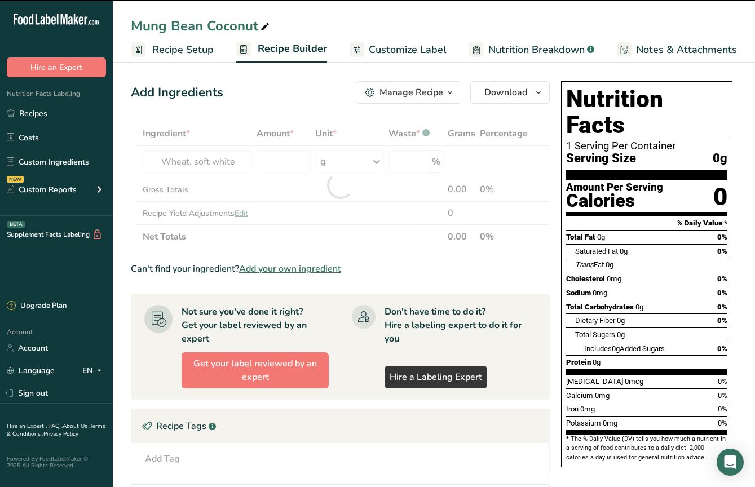
type input "0"
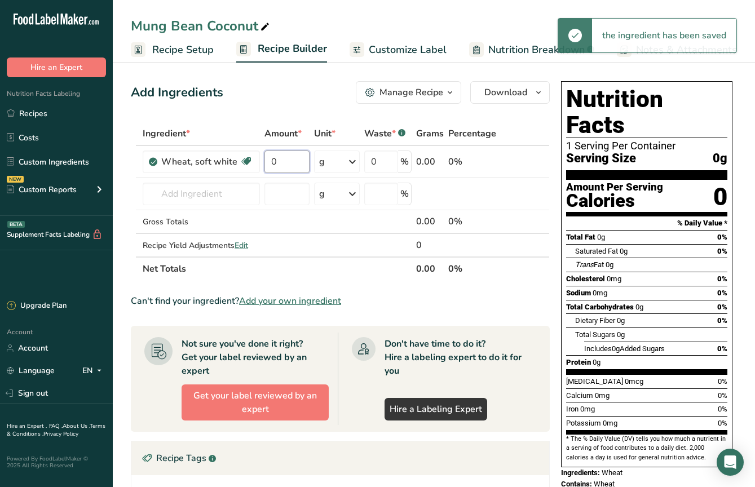
click at [276, 166] on input "0" at bounding box center [287, 162] width 45 height 23
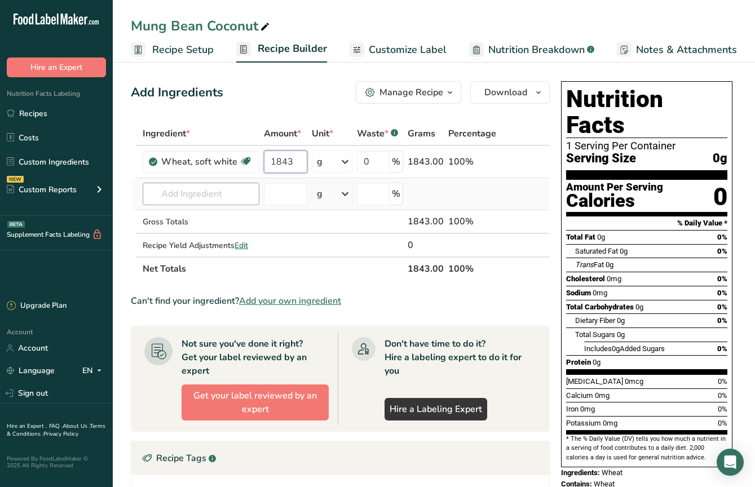
type input "1843"
click at [219, 193] on div "Ingredient * Amount * Unit * Waste * .a-a{fill:#347362;}.b-a{fill:#fff;} Grams …" at bounding box center [340, 201] width 419 height 159
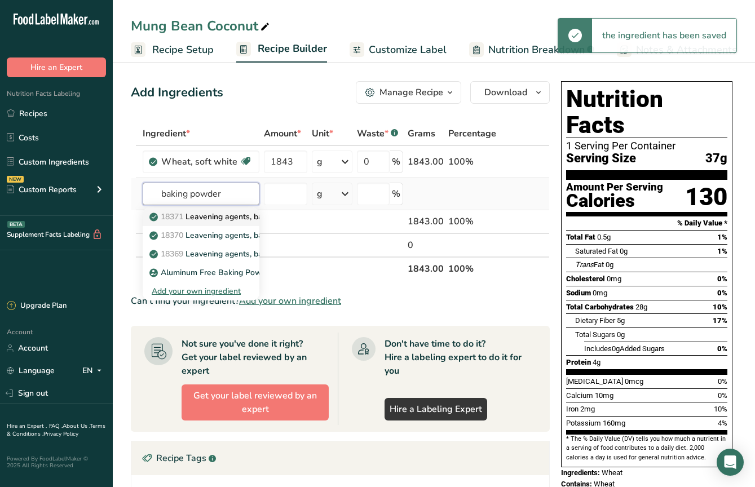
type input "baking powder"
click at [232, 219] on p "18371 Leavening agents, baking powder, low-sodium" at bounding box center [253, 217] width 203 height 12
type input "Leavening agents, baking powder, low-sodium"
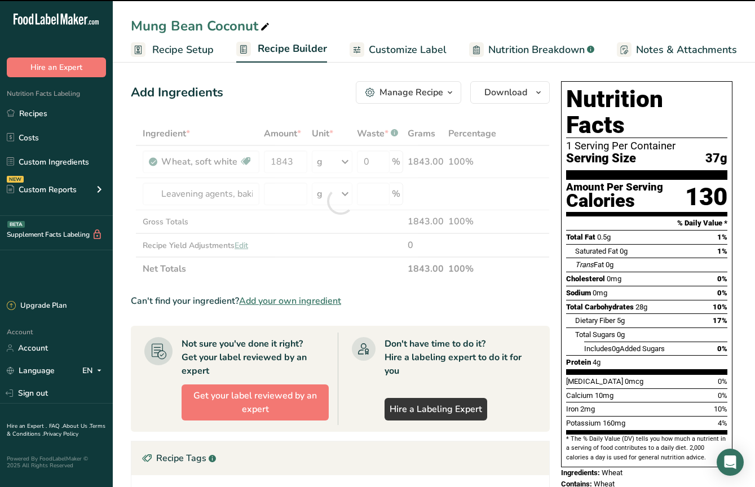
type input "0"
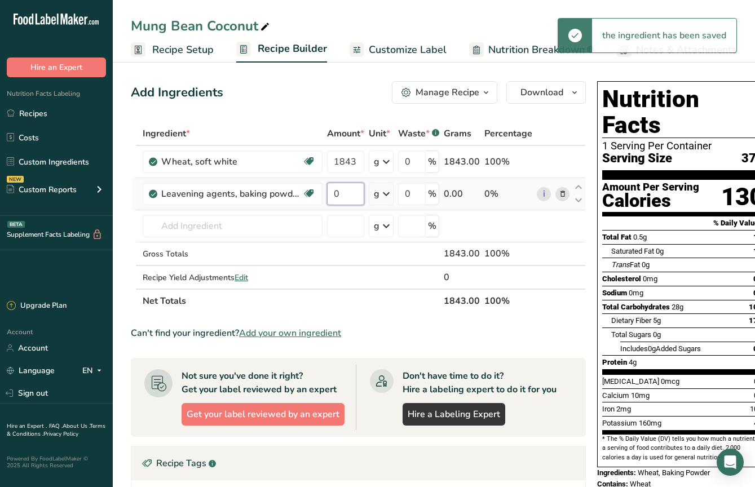
click at [339, 204] on input "0" at bounding box center [345, 194] width 37 height 23
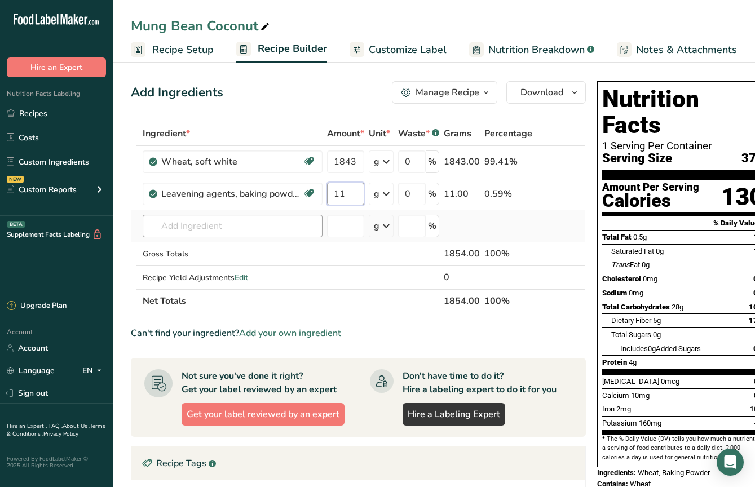
type input "11"
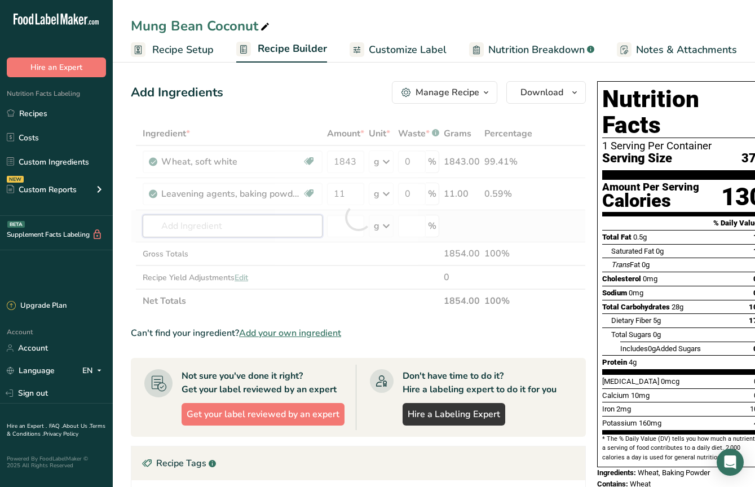
click at [286, 222] on div "Ingredient * Amount * Unit * Waste * .a-a{fill:#347362;}.b-a{fill:#fff;} Grams …" at bounding box center [358, 217] width 455 height 191
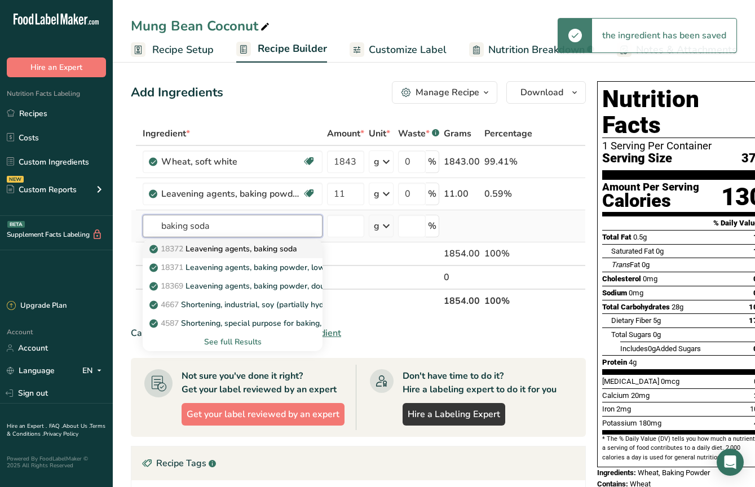
type input "baking soda"
click at [270, 248] on p "18372 Leavening agents, baking soda" at bounding box center [225, 249] width 146 height 12
type input "Leavening agents, baking soda"
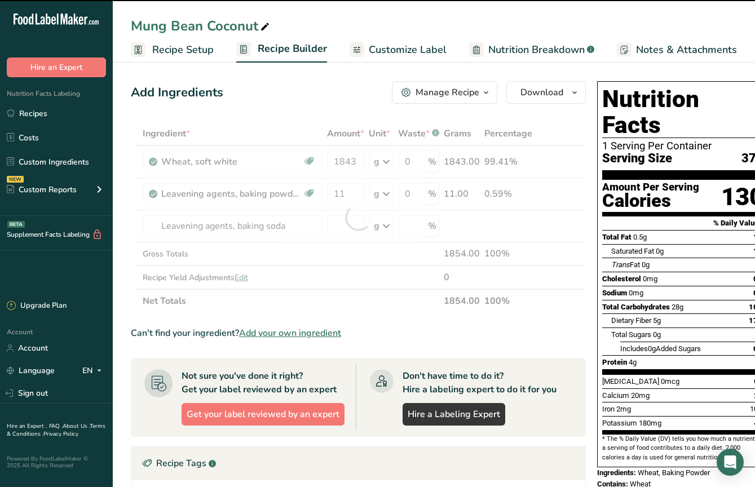
type input "0"
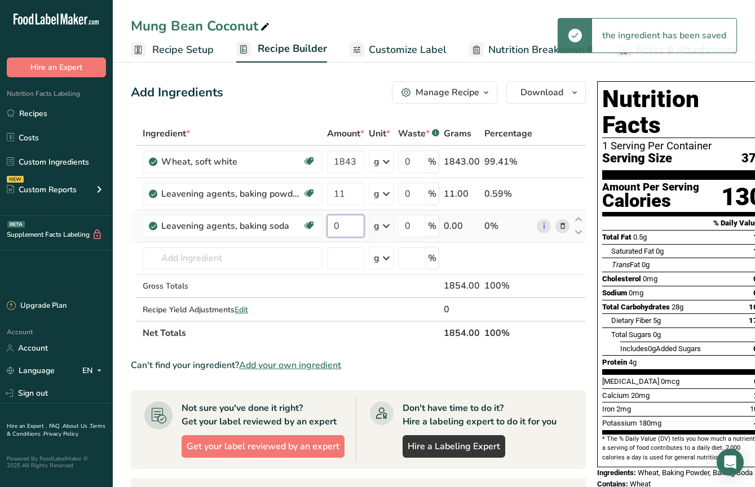
click at [338, 226] on input "0" at bounding box center [345, 226] width 37 height 23
type input "29"
click at [276, 258] on div "Ingredient * Amount * Unit * Waste * .a-a{fill:#347362;}.b-a{fill:#fff;} Grams …" at bounding box center [358, 233] width 455 height 223
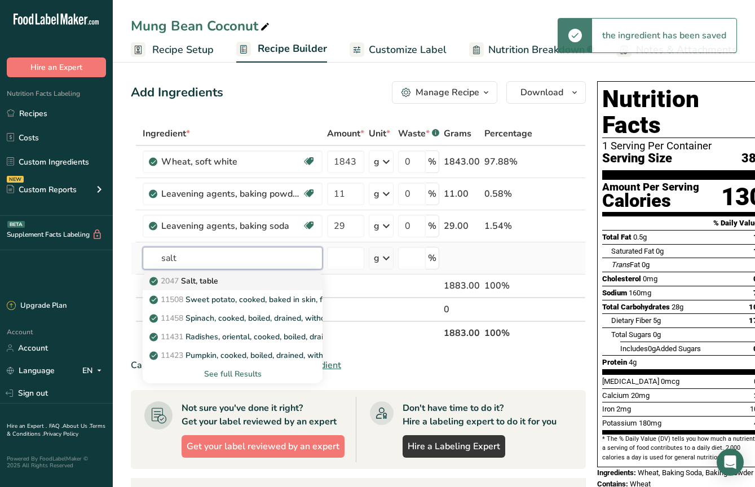
type input "salt"
click at [265, 279] on div "2047 Salt, table" at bounding box center [224, 281] width 144 height 12
type input "Salt, table"
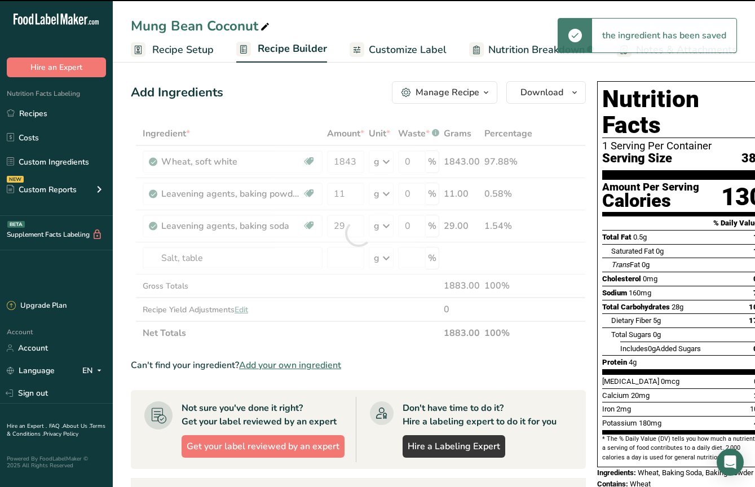
type input "0"
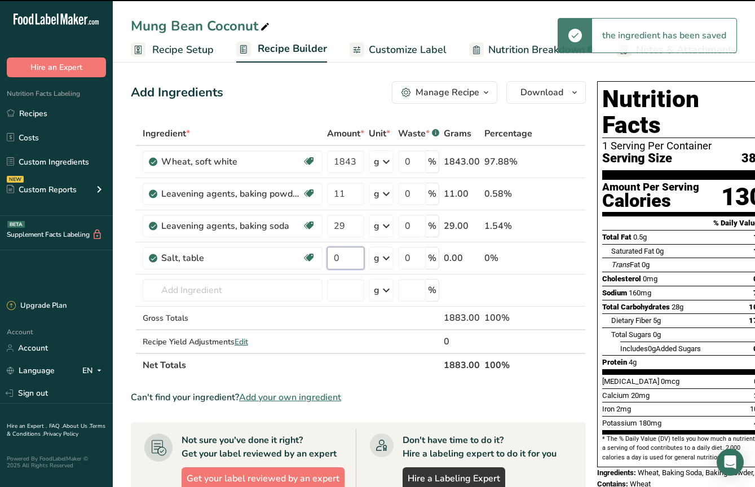
click at [347, 257] on input "0" at bounding box center [345, 258] width 37 height 23
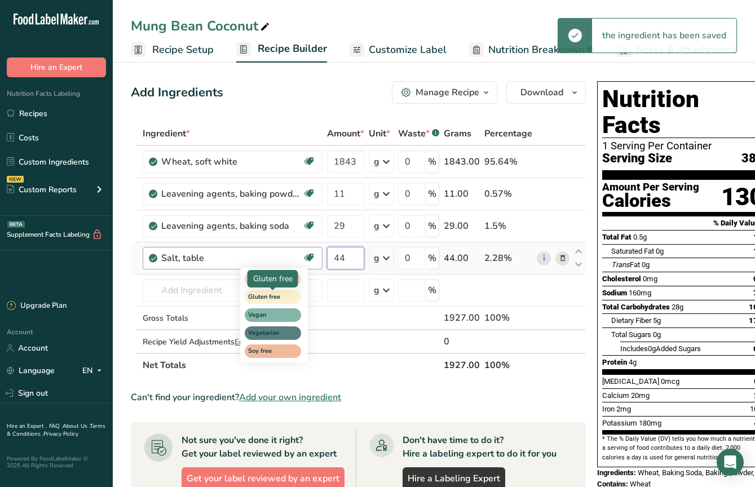
type input "44"
click at [260, 294] on div "Ingredient * Amount * Unit * Waste * .a-a{fill:#347362;}.b-a{fill:#fff;} Grams …" at bounding box center [358, 250] width 455 height 256
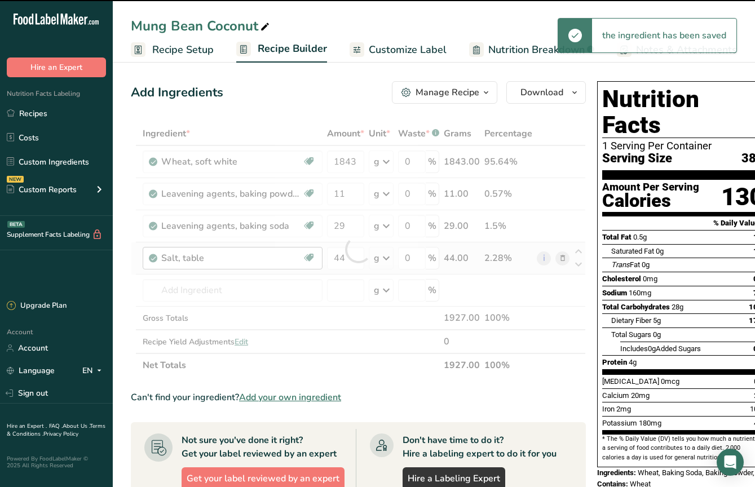
click at [260, 294] on div at bounding box center [358, 250] width 455 height 256
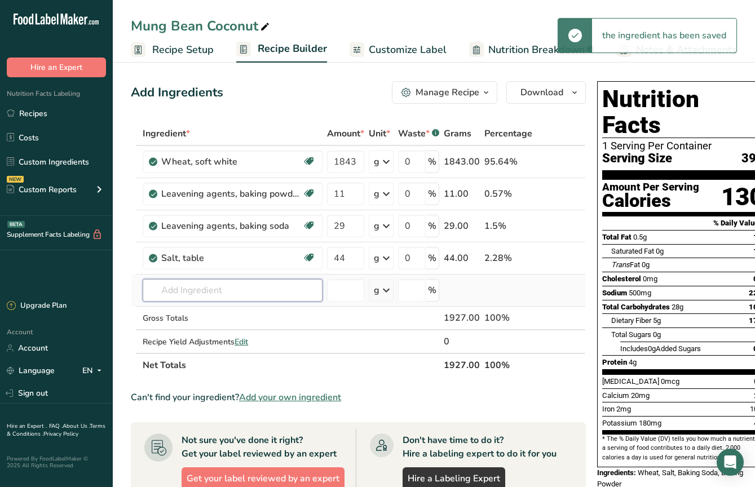
click at [257, 285] on input "text" at bounding box center [233, 290] width 180 height 23
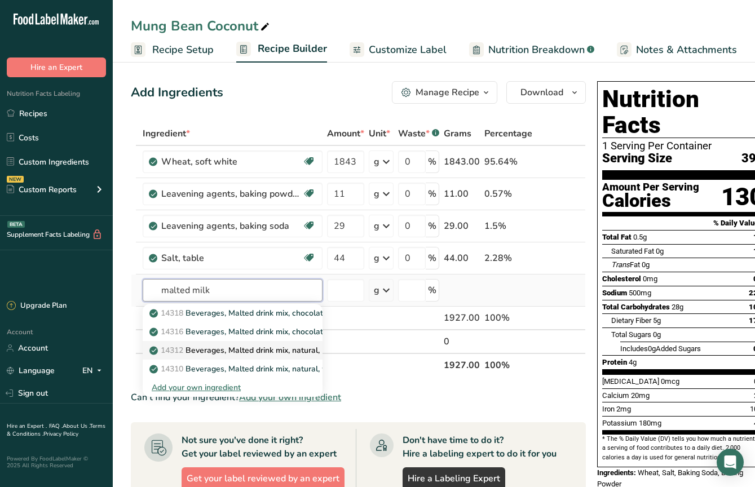
type input "malted milk"
click at [269, 349] on p "14312 Beverages, Malted drink mix, natural, powder, prepared with whole milk" at bounding box center [299, 351] width 294 height 12
type input "Beverages, Malted drink mix, natural, powder, prepared with whole milk"
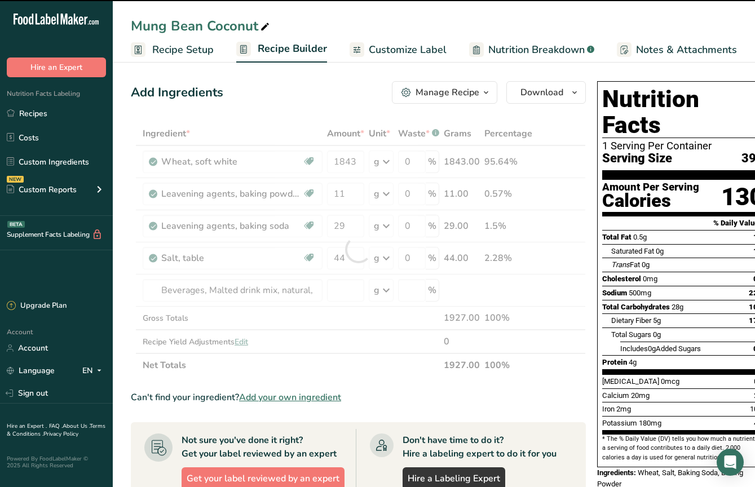
type input "0"
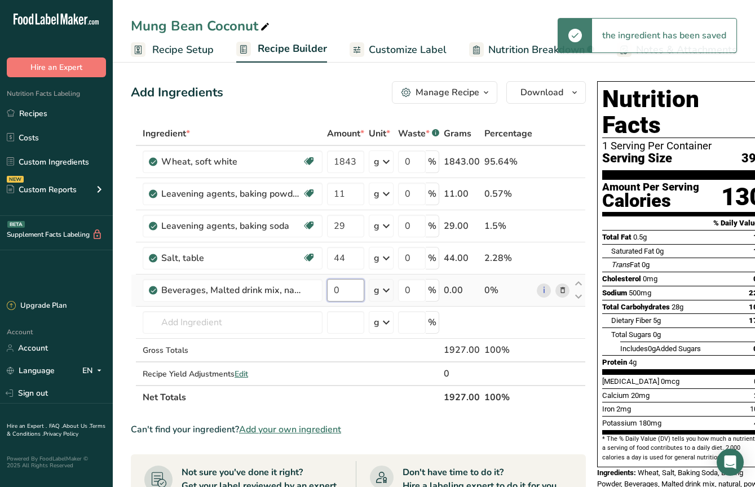
click at [337, 291] on input "0" at bounding box center [345, 290] width 37 height 23
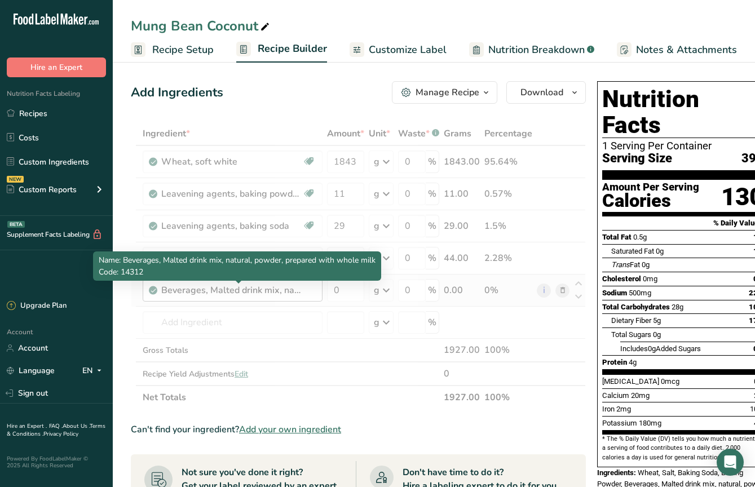
click at [269, 292] on div "Ingredient * Amount * Unit * Waste * .a-a{fill:#347362;}.b-a{fill:#fff;} Grams …" at bounding box center [358, 266] width 455 height 288
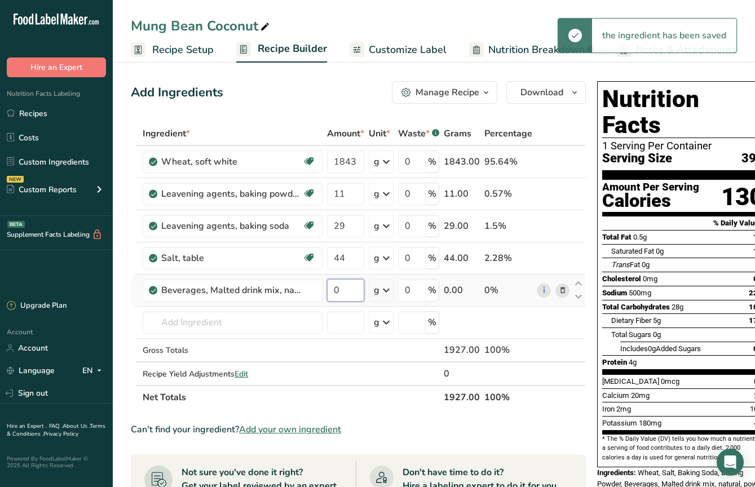
click at [340, 292] on input "0" at bounding box center [345, 290] width 37 height 23
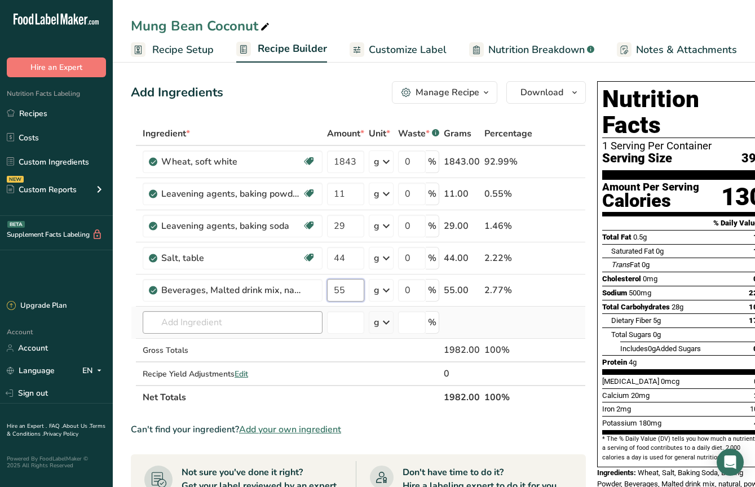
type input "55"
click at [262, 323] on div "Ingredient * Amount * Unit * Waste * .a-a{fill:#347362;}.b-a{fill:#fff;} Grams …" at bounding box center [358, 266] width 455 height 288
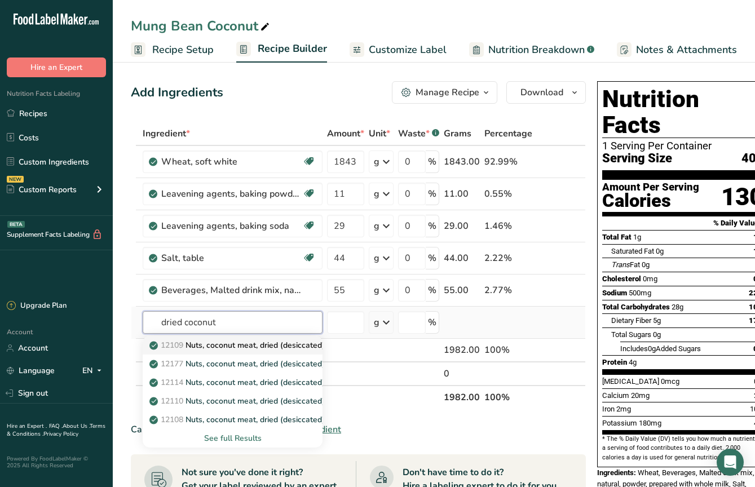
type input "dried coconut"
click at [257, 343] on p "12109 Nuts, coconut meat, dried (desiccated), sweetened, flaked, packaged" at bounding box center [293, 346] width 283 height 12
type input "Nuts, coconut meat, dried (desiccated), sweetened, flaked, packaged"
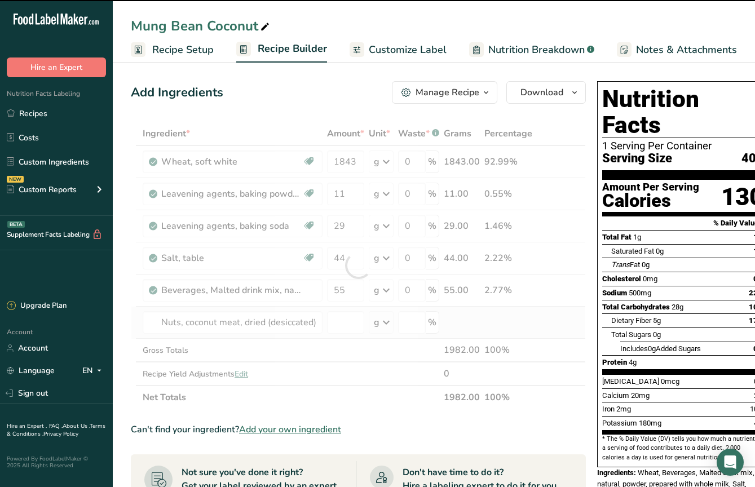
type input "0"
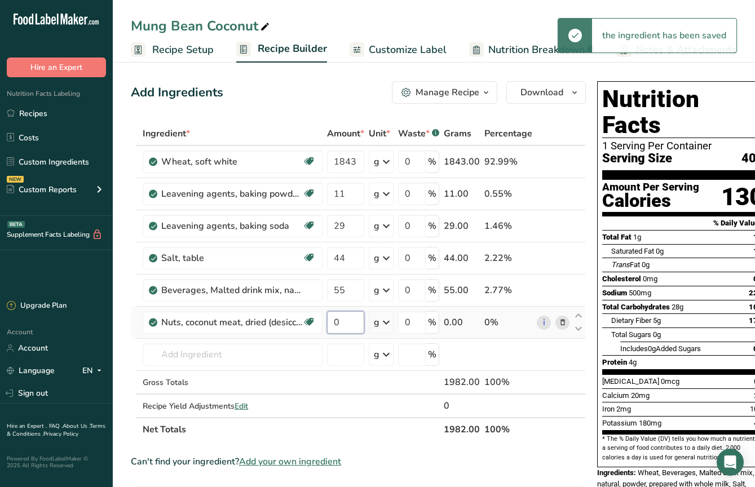
click at [347, 323] on input "0" at bounding box center [345, 322] width 37 height 23
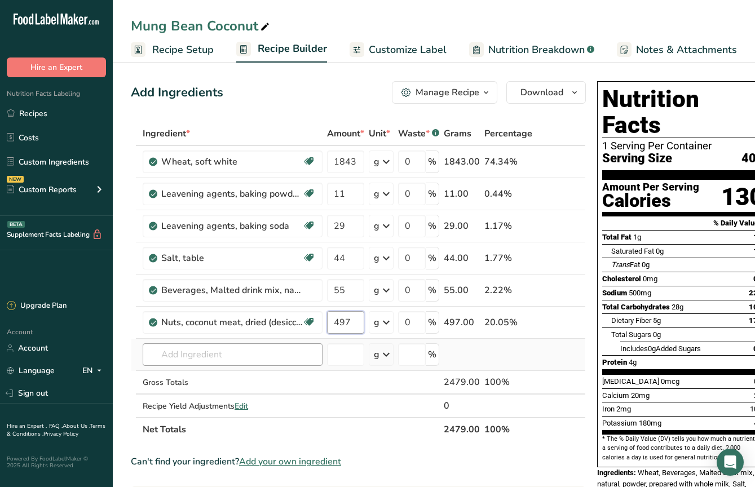
type input "497"
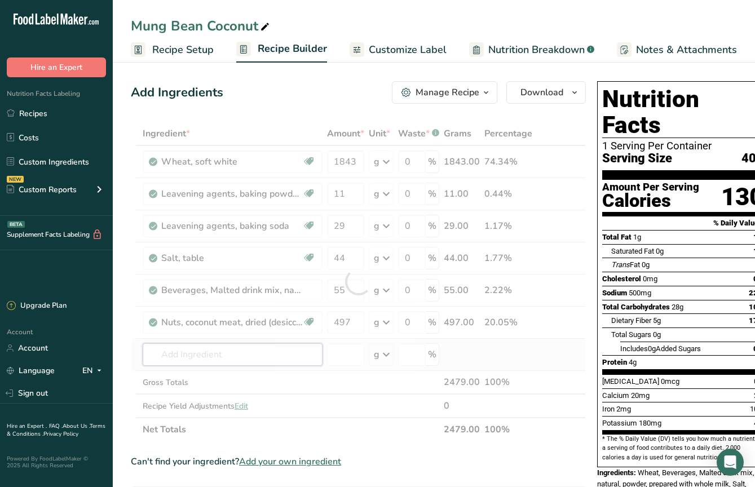
click at [254, 359] on div "Ingredient * Amount * Unit * Waste * .a-a{fill:#347362;}.b-a{fill:#fff;} Grams …" at bounding box center [358, 282] width 455 height 320
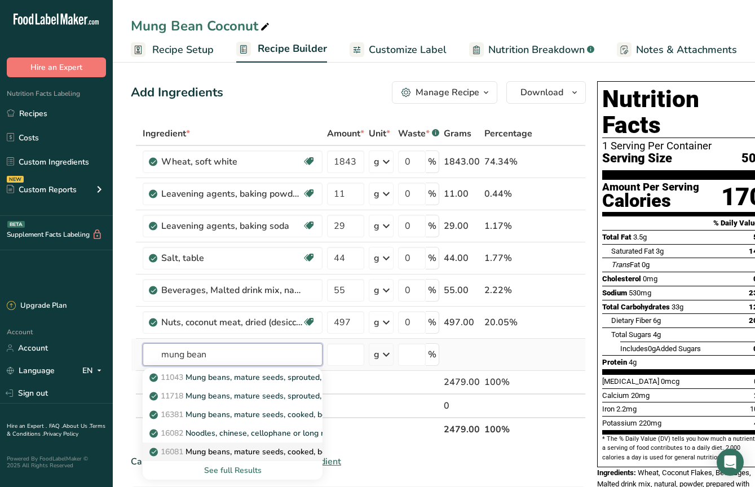
type input "mung bean"
click at [252, 454] on p "16081 Mung beans, mature seeds, cooked, boiled, without salt" at bounding box center [269, 452] width 235 height 12
type input "Mung beans, mature seeds, cooked, boiled, without salt"
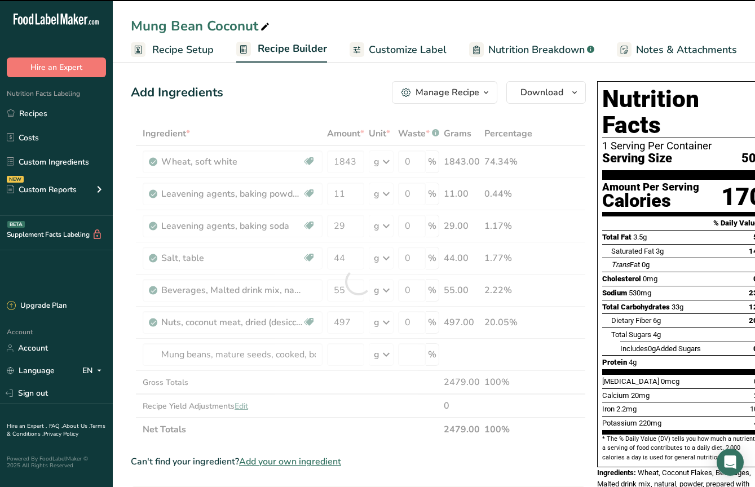
type input "0"
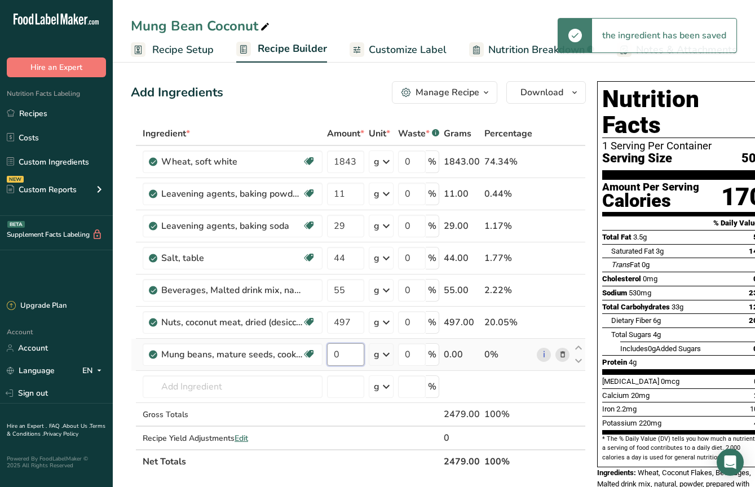
click at [340, 355] on input "0" at bounding box center [345, 355] width 37 height 23
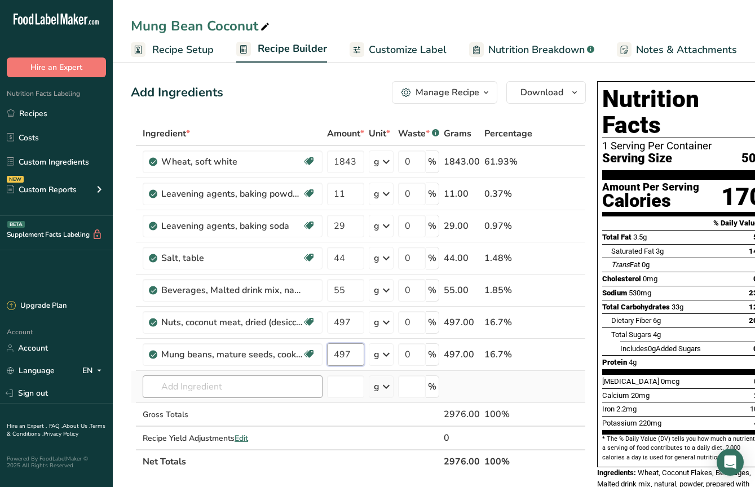
type input "497"
click at [250, 393] on div "Ingredient * Amount * Unit * Waste * .a-a{fill:#347362;}.b-a{fill:#fff;} Grams …" at bounding box center [358, 298] width 455 height 352
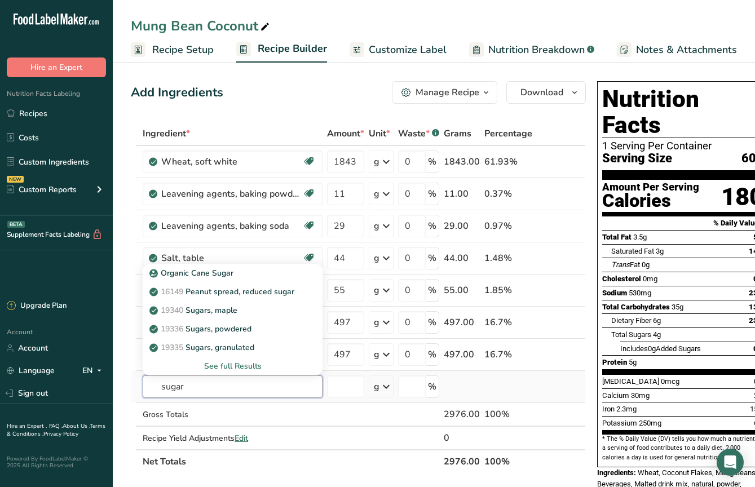
type input "sugar"
click at [246, 367] on div "See full Results" at bounding box center [233, 366] width 162 height 12
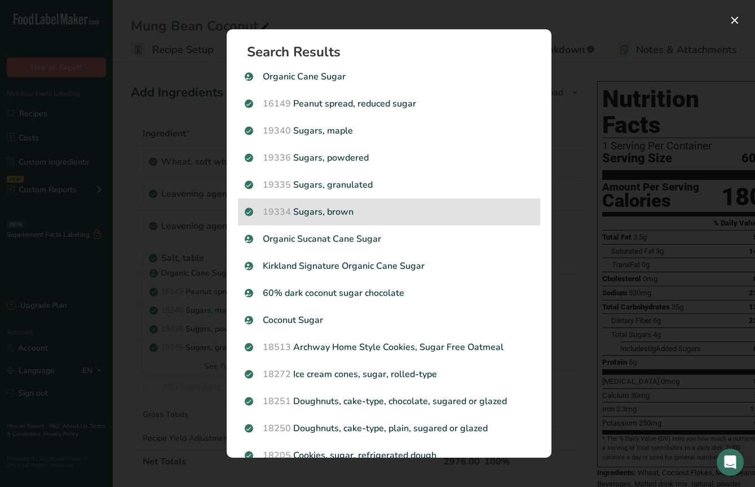
click at [347, 213] on p "19334 Sugars, brown" at bounding box center [389, 212] width 289 height 14
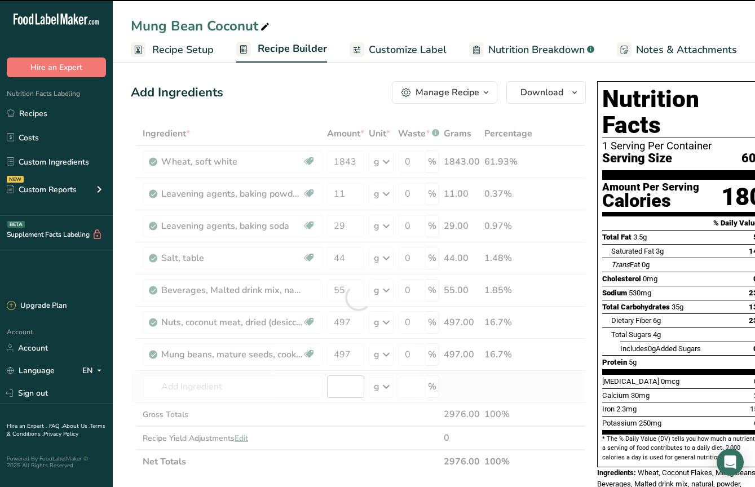
type input "0"
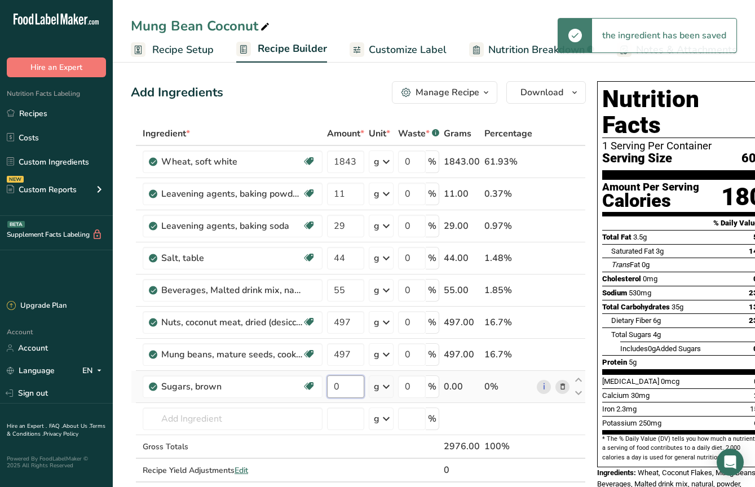
click at [345, 386] on input "0" at bounding box center [345, 387] width 37 height 23
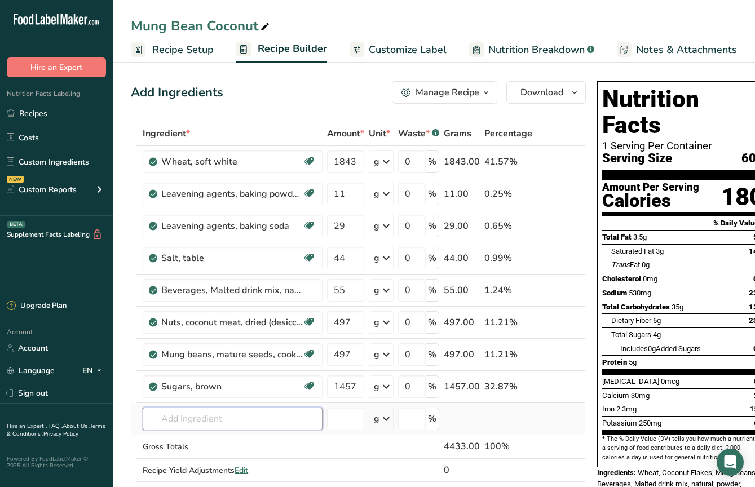
click at [253, 425] on div "Ingredient * Amount * Unit * Waste * .a-a{fill:#347362;}.b-a{fill:#fff;} Grams …" at bounding box center [358, 314] width 455 height 384
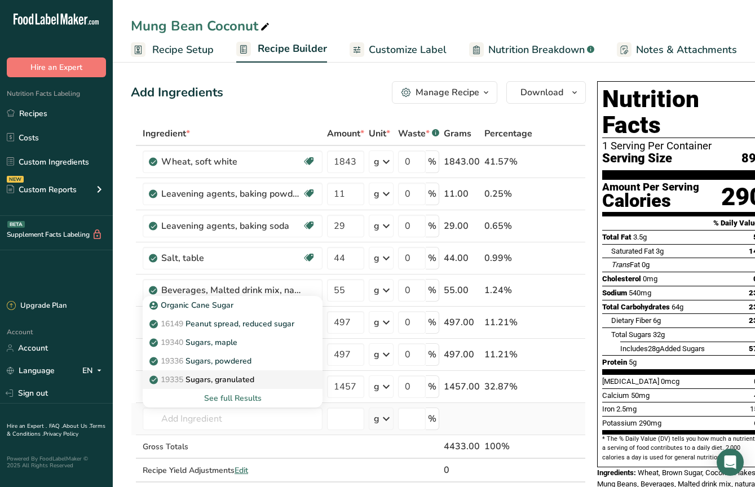
click at [238, 382] on p "19335 [GEOGRAPHIC_DATA], granulated" at bounding box center [203, 380] width 103 height 12
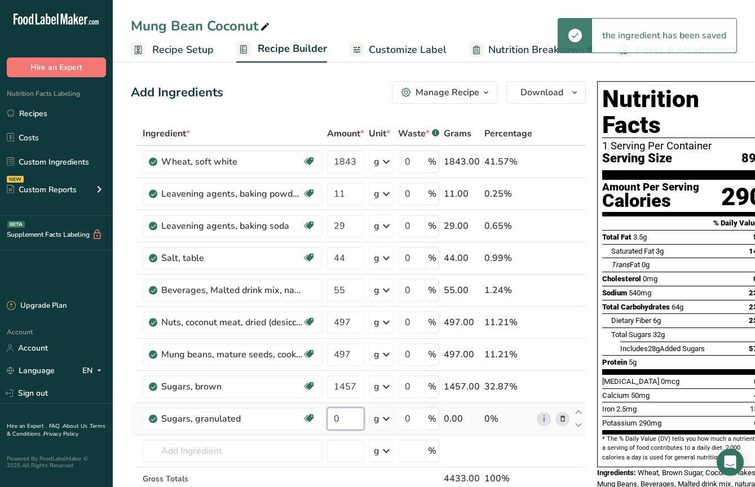
click at [345, 417] on input "0" at bounding box center [345, 419] width 37 height 23
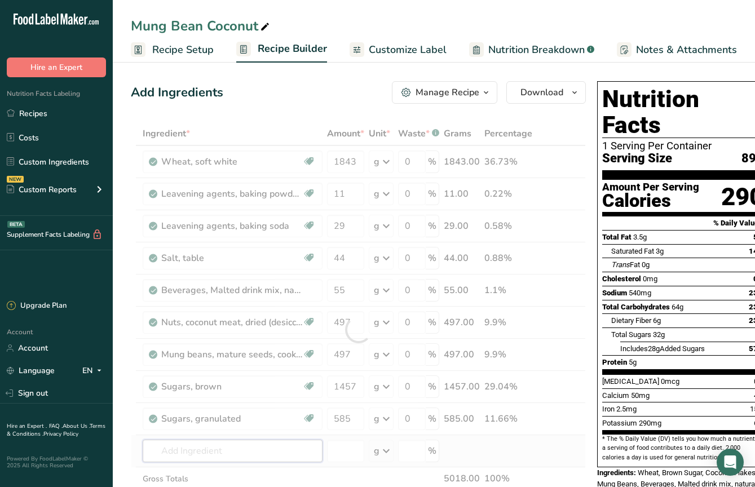
click at [270, 450] on div "Ingredient * Amount * Unit * Waste * .a-a{fill:#347362;}.b-a{fill:#fff;} Grams …" at bounding box center [358, 330] width 455 height 416
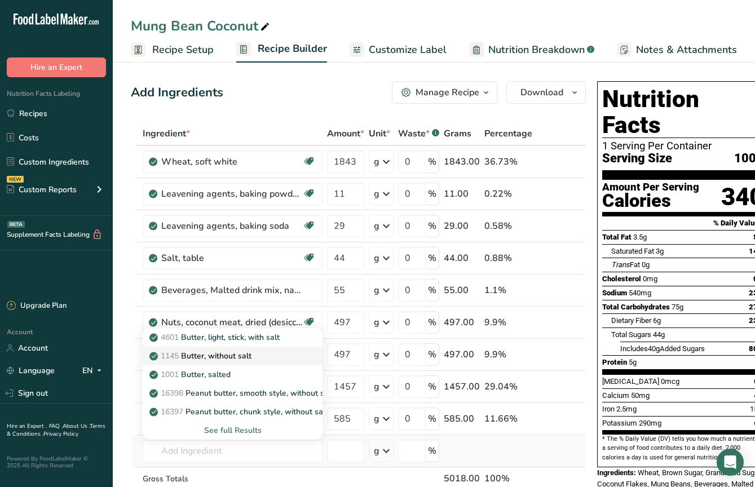
drag, startPoint x: 239, startPoint y: 375, endPoint x: 263, endPoint y: 355, distance: 32.1
click at [263, 355] on div "4601 Butter, light, stick, with salt 1145 Butter, without salt 1001 Butter, sal…" at bounding box center [233, 384] width 180 height 112
click at [263, 355] on div "1145 Butter, without salt" at bounding box center [224, 356] width 144 height 12
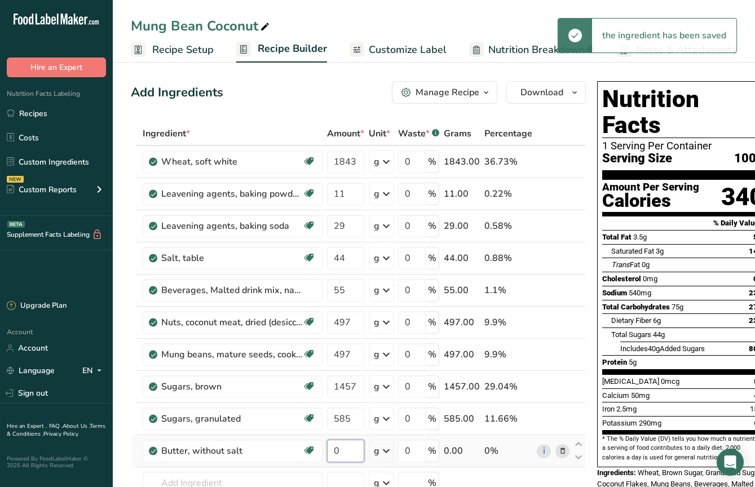
click at [344, 447] on input "0" at bounding box center [345, 451] width 37 height 23
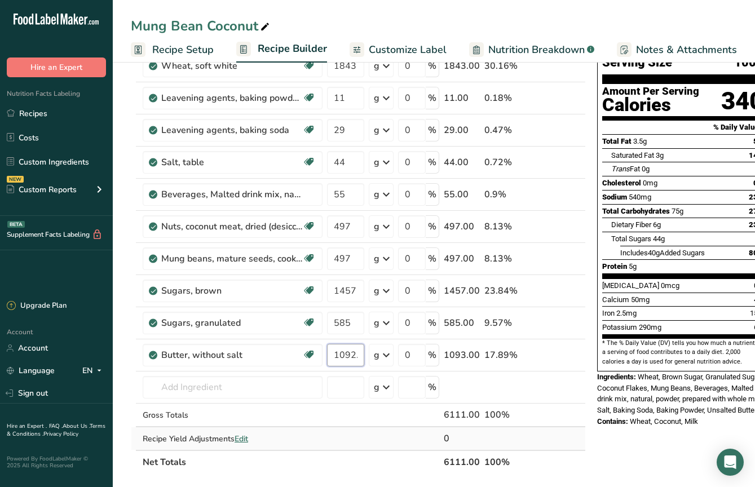
scroll to position [104, 0]
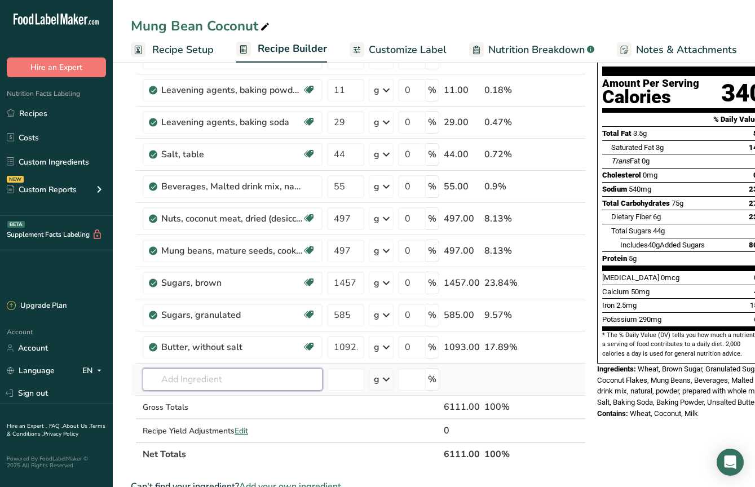
click at [257, 375] on div "Ingredient * Amount * Unit * Waste * .a-a{fill:#347362;}.b-a{fill:#fff;} Grams …" at bounding box center [358, 242] width 455 height 448
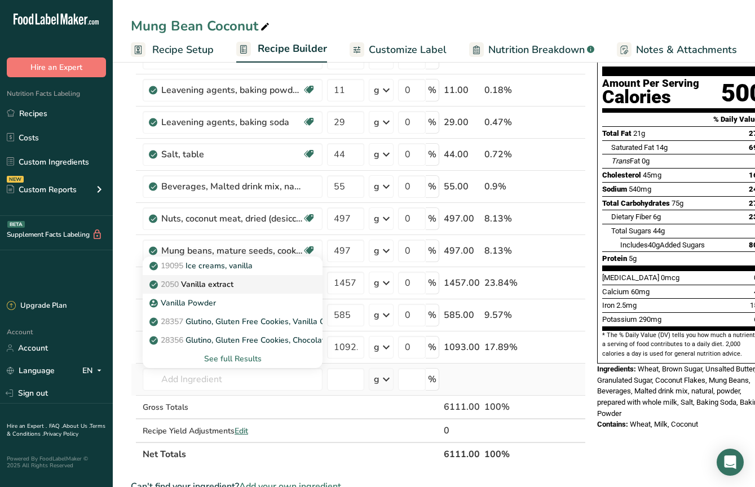
click at [268, 289] on div "2050 Vanilla extract" at bounding box center [224, 285] width 144 height 12
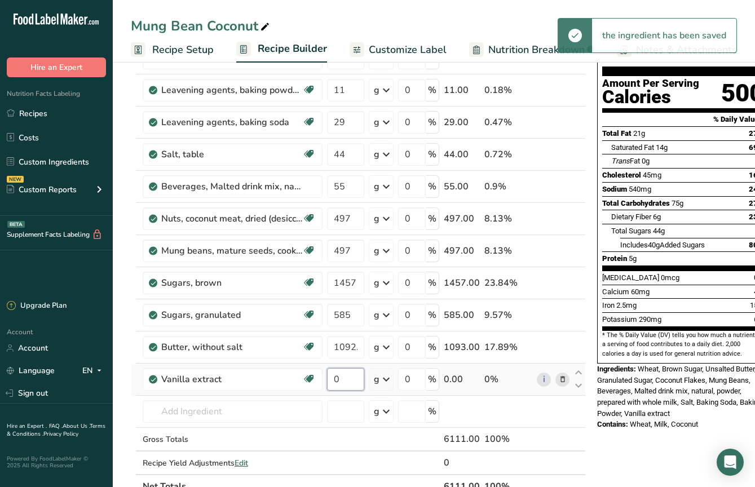
click at [351, 382] on input "0" at bounding box center [345, 379] width 37 height 23
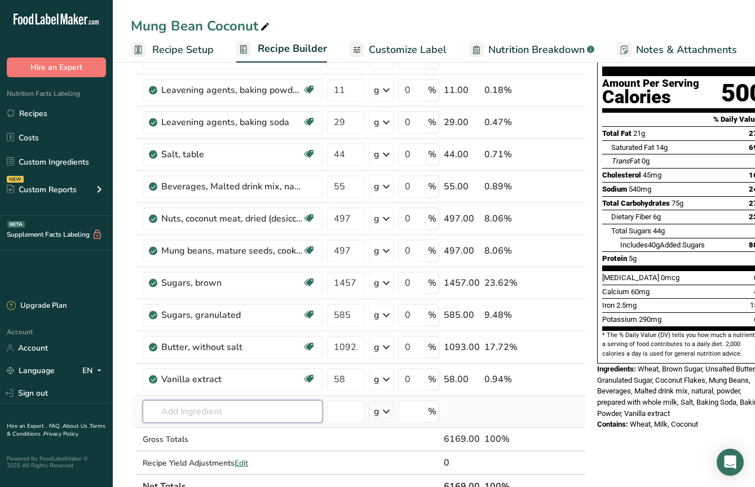
click at [267, 410] on div "Ingredient * Amount * Unit * Waste * .a-a{fill:#347362;}.b-a{fill:#fff;} Grams …" at bounding box center [358, 258] width 455 height 481
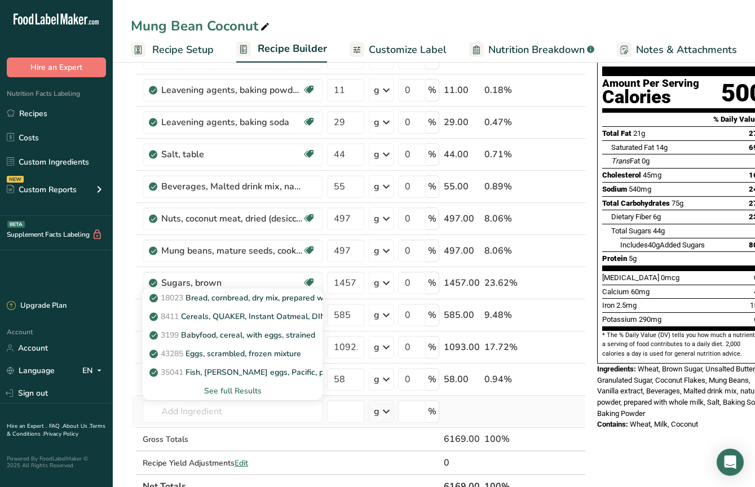
click at [237, 388] on div "See full Results" at bounding box center [233, 391] width 162 height 12
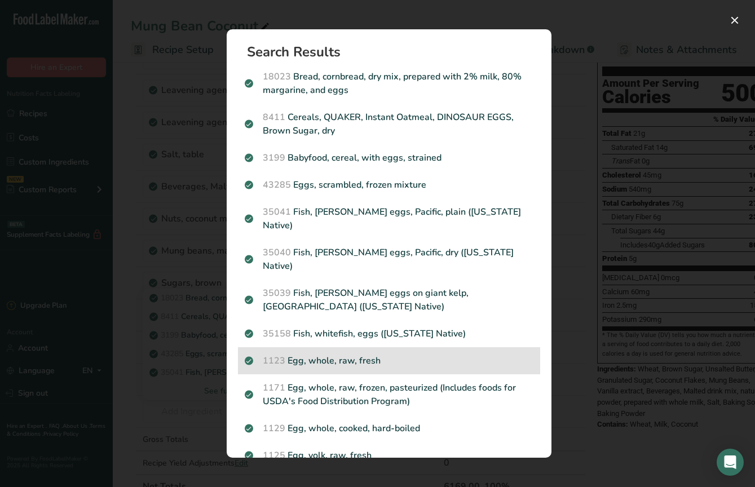
click at [363, 354] on p "1123 Egg, whole, raw, fresh" at bounding box center [389, 361] width 289 height 14
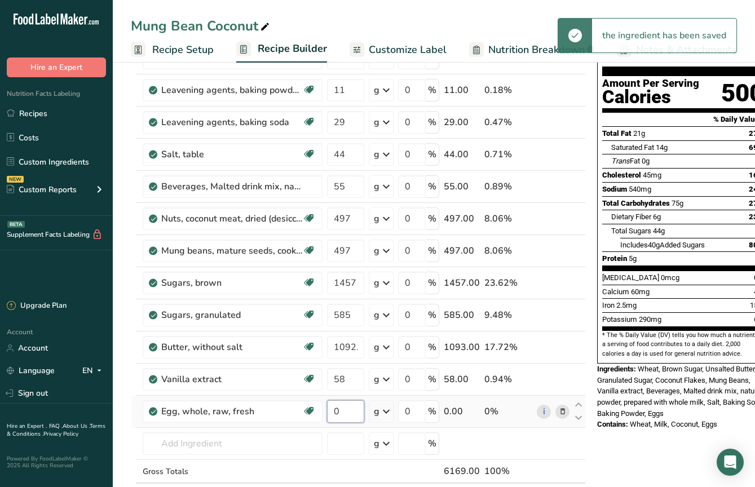
click at [342, 412] on input "0" at bounding box center [345, 412] width 37 height 23
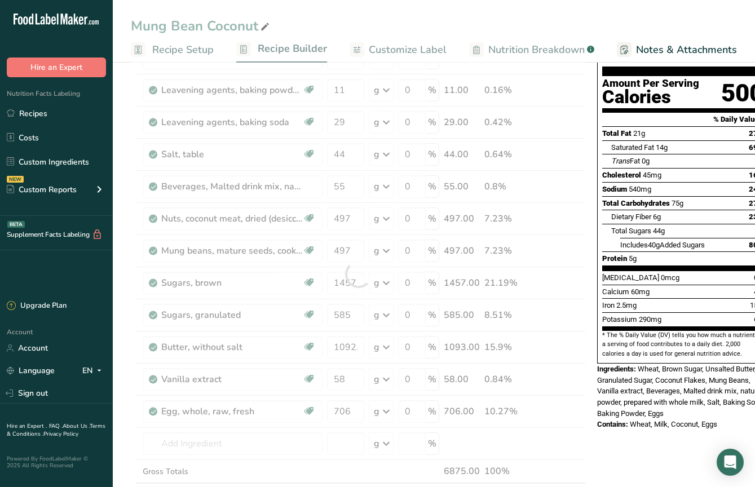
click at [640, 428] on div "Nutrition Facts 1 Serving Per Container Serving Size 123g Amount Per Serving Ca…" at bounding box center [683, 442] width 181 height 939
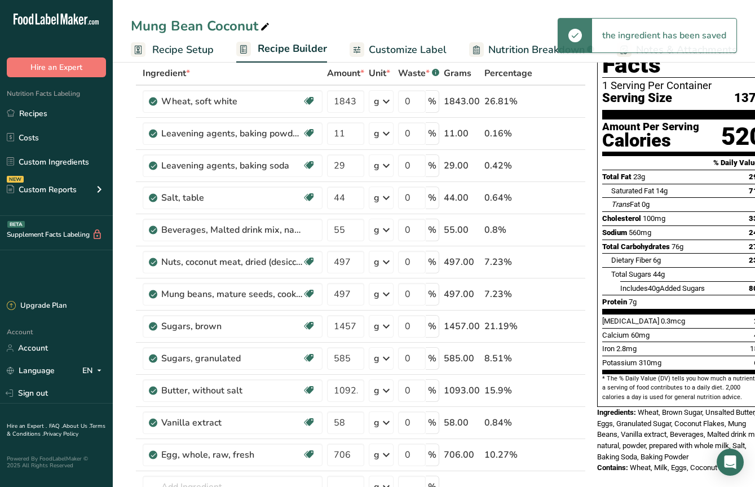
scroll to position [3, 0]
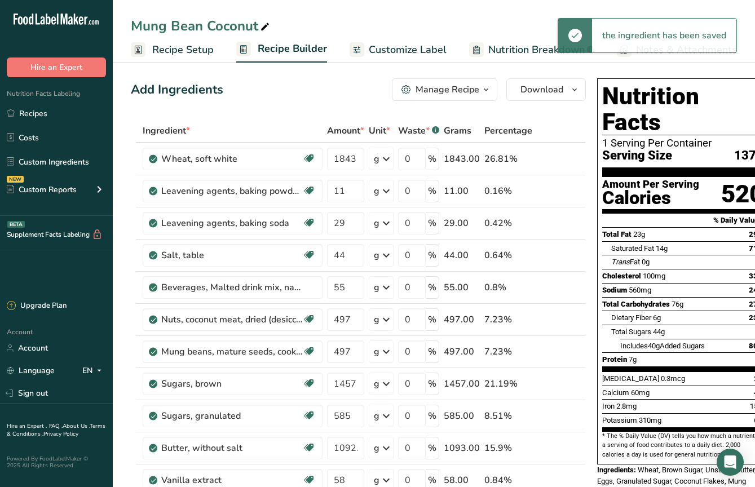
click at [401, 51] on span "Customize Label" at bounding box center [408, 49] width 78 height 15
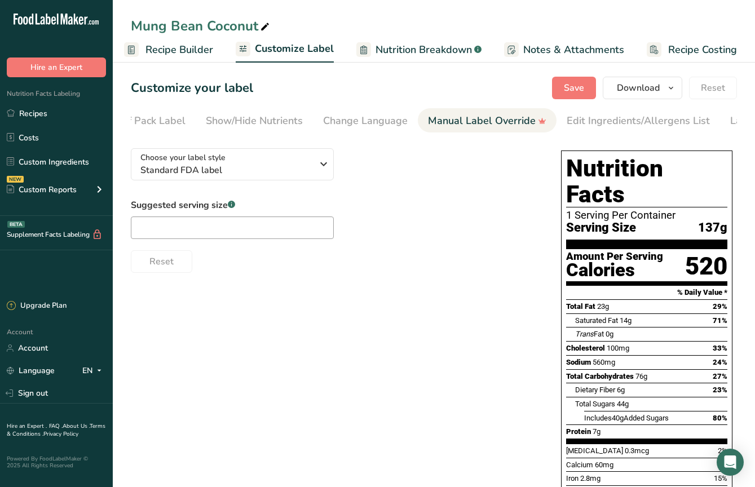
scroll to position [0, 227]
click at [578, 124] on div "Edit Ingredients/Allergens List" at bounding box center [569, 120] width 143 height 15
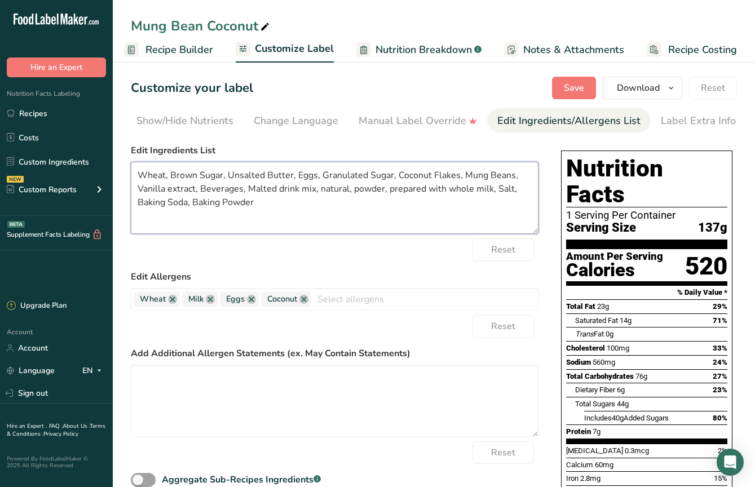
drag, startPoint x: 327, startPoint y: 196, endPoint x: 129, endPoint y: 162, distance: 201.0
click at [129, 162] on section "Customize your label Save Download Choose what to show on your downloaded label…" at bounding box center [434, 346] width 643 height 574
click at [285, 208] on textarea "Wheat, Brown Sugar, Unsalted Butter, Eggs, Granulated Sugar, Coconut Flakes, Mu…" at bounding box center [335, 198] width 408 height 72
drag, startPoint x: 298, startPoint y: 209, endPoint x: 125, endPoint y: 172, distance: 177.0
click at [125, 172] on section "Customize your label Save Download Choose what to show on your downloaded label…" at bounding box center [434, 346] width 643 height 574
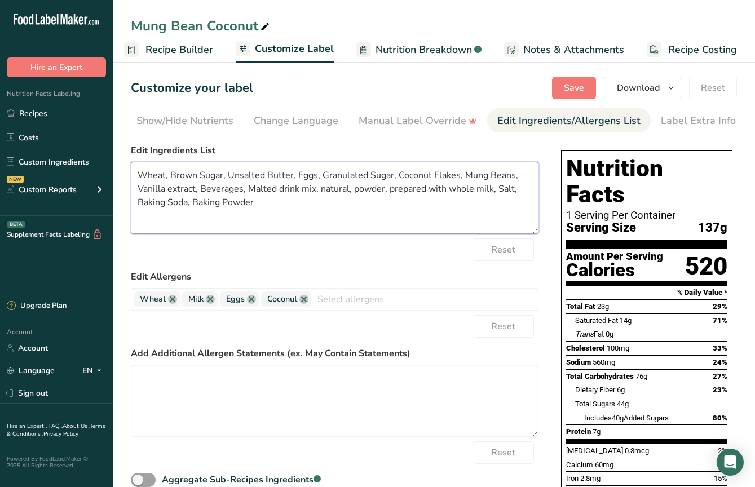
paste textarea "Light Brown Sugar (Sugar, Molasses), Wheat Flour, Butter (Cream), Mung Bean, Dr…"
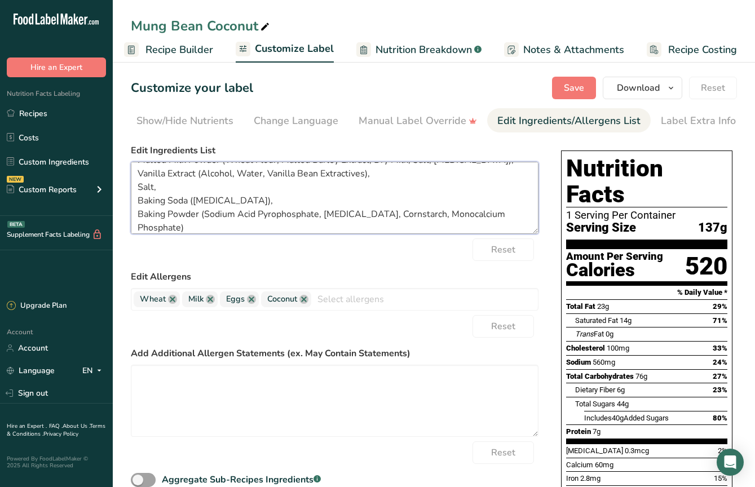
scroll to position [0, 0]
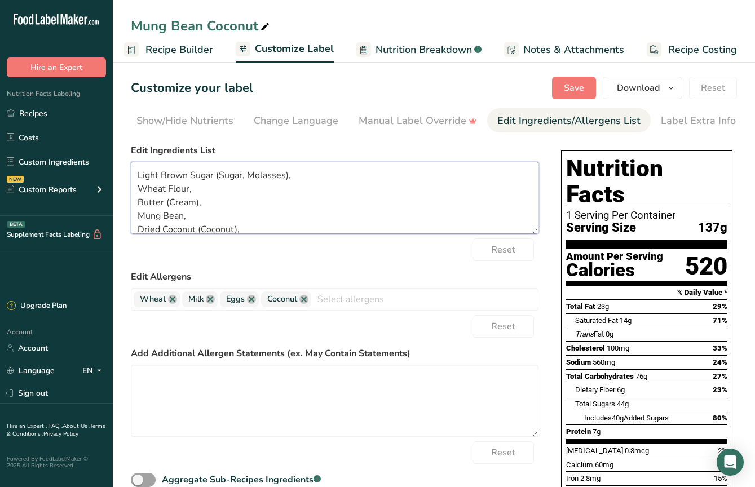
click at [141, 190] on textarea "Light Brown Sugar (Sugar, Molasses), Wheat Flour, Butter (Cream), Mung Bean, Dr…" at bounding box center [335, 198] width 408 height 72
click at [142, 191] on textarea "Light Brown Sugar (Sugar, Molasses), Wheat Flour, Butter (Cream), Mung Bean, Dr…" at bounding box center [335, 198] width 408 height 72
click at [141, 189] on textarea "Light Brown Sugar (Sugar, Molasses), Wheat Flour, Butter (Cream), Mung Bean, Dr…" at bounding box center [335, 198] width 408 height 72
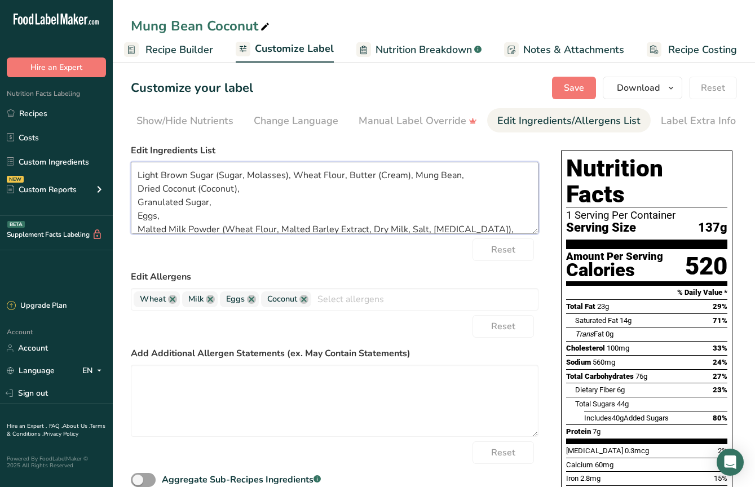
click at [139, 192] on textarea "Light Brown Sugar (Sugar, Molasses), Wheat Flour, Butter (Cream), Mung Bean, Dr…" at bounding box center [335, 198] width 408 height 72
click at [138, 205] on textarea "Light Brown Sugar (Sugar, Molasses), Wheat Flour, Butter (Cream), Mung Bean, Dr…" at bounding box center [335, 198] width 408 height 72
click at [137, 194] on textarea "Light Brown Sugar (Sugar, Molasses), Wheat Flour, Butter (Cream), Mung Bean, Dr…" at bounding box center [335, 198] width 408 height 72
click at [138, 206] on textarea "Light Brown Sugar (Sugar, Molasses), Wheat Flour, Butter (Cream), Mung Bean, Dr…" at bounding box center [335, 198] width 408 height 72
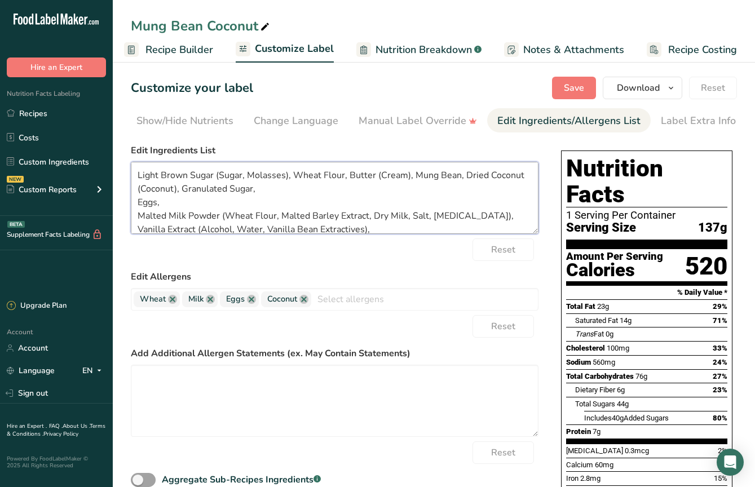
click at [137, 209] on textarea "Light Brown Sugar (Sugar, Molasses), Wheat Flour, Butter (Cream), Mung Bean, Dr…" at bounding box center [335, 198] width 408 height 72
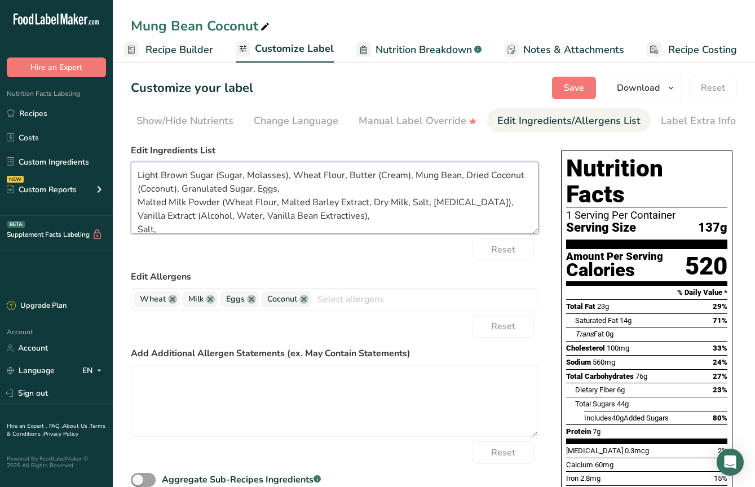
click at [137, 209] on textarea "Light Brown Sugar (Sugar, Molasses), Wheat Flour, Butter (Cream), Mung Bean, Dr…" at bounding box center [335, 198] width 408 height 72
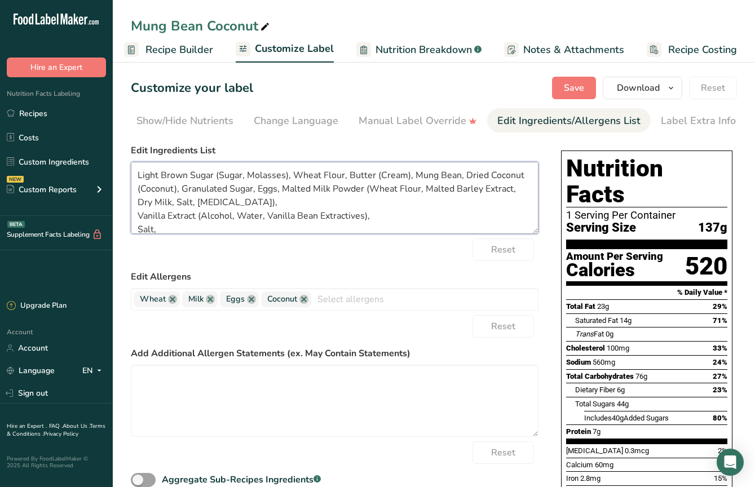
click at [137, 217] on textarea "Light Brown Sugar (Sugar, Molasses), Wheat Flour, Butter (Cream), Mung Bean, Dr…" at bounding box center [335, 198] width 408 height 72
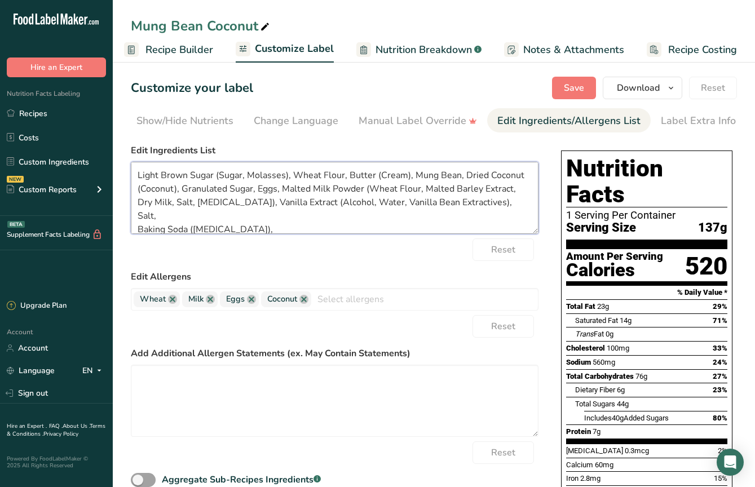
click at [137, 220] on textarea "Light Brown Sugar (Sugar, Molasses), Wheat Flour, Butter (Cream), Mung Bean, Dr…" at bounding box center [335, 198] width 408 height 72
click at [138, 233] on textarea "Light Brown Sugar (Sugar, Molasses), Wheat Flour, Butter (Cream), Mung Bean, Dr…" at bounding box center [335, 198] width 408 height 72
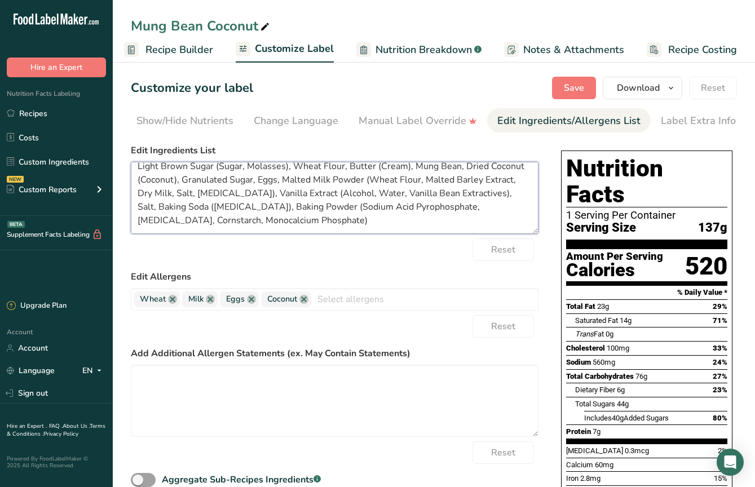
click at [138, 224] on textarea "Light Brown Sugar (Sugar, Molasses), Wheat Flour, Butter (Cream), Mung Bean, Dr…" at bounding box center [335, 198] width 408 height 72
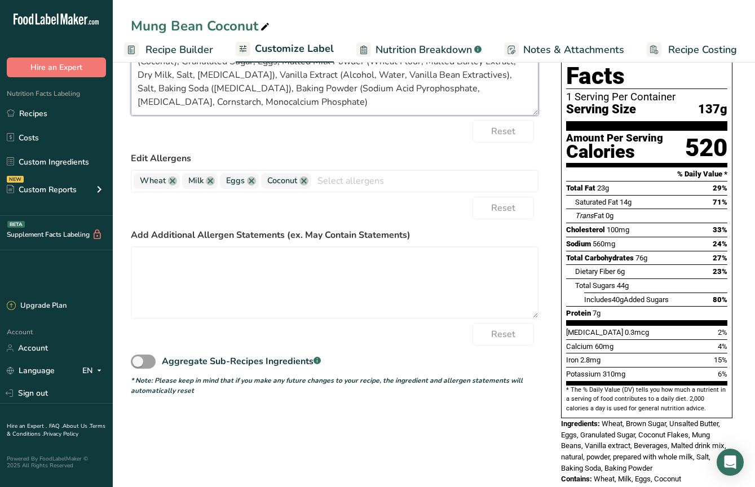
scroll to position [122, 0]
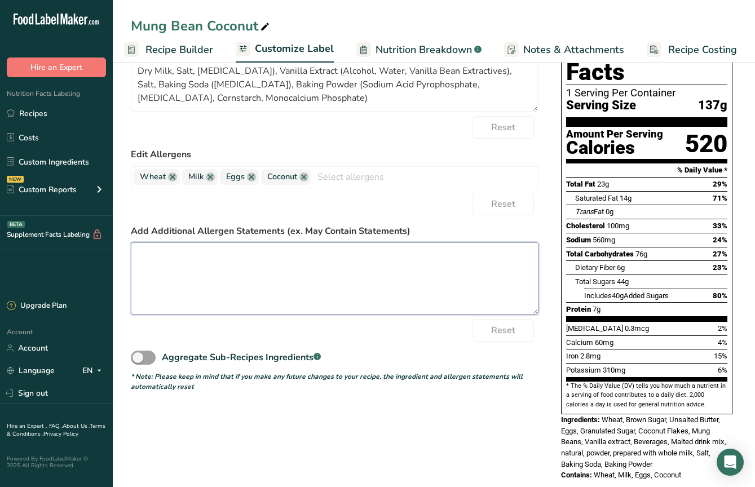
click at [313, 288] on textarea at bounding box center [335, 279] width 408 height 72
paste textarea "Made in a kitchen that handles wheat, dairy, eggs, nuts, soy & other common all…"
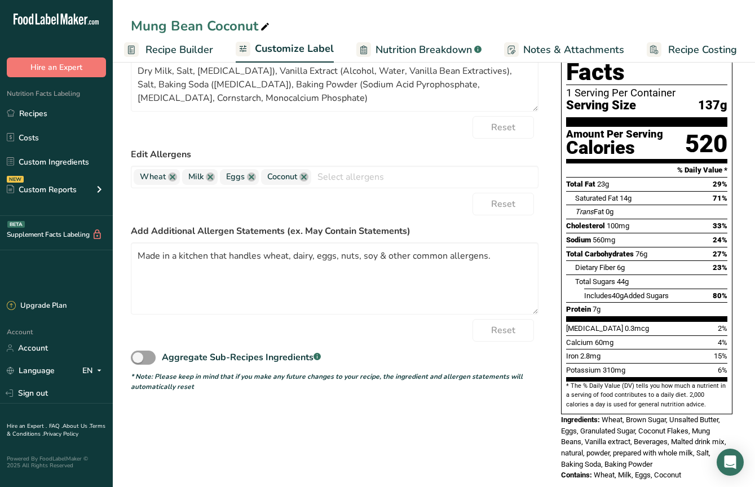
click at [555, 353] on div "Choose your label style Standard FDA label USA (FDA) Standard FDA label Tabular…" at bounding box center [434, 255] width 606 height 476
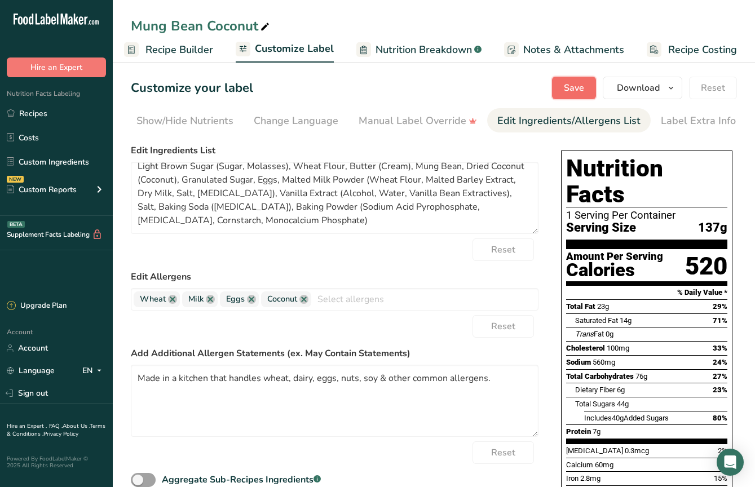
click at [586, 95] on button "Save" at bounding box center [574, 88] width 44 height 23
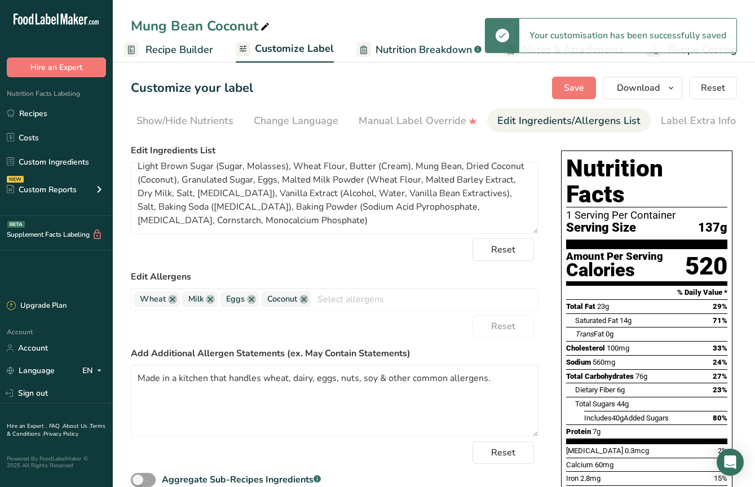
click at [200, 46] on span "Recipe Builder" at bounding box center [180, 49] width 68 height 15
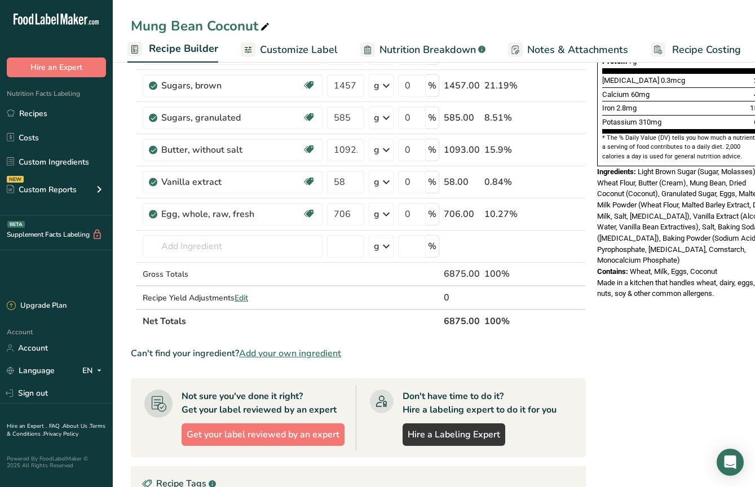
scroll to position [265, 0]
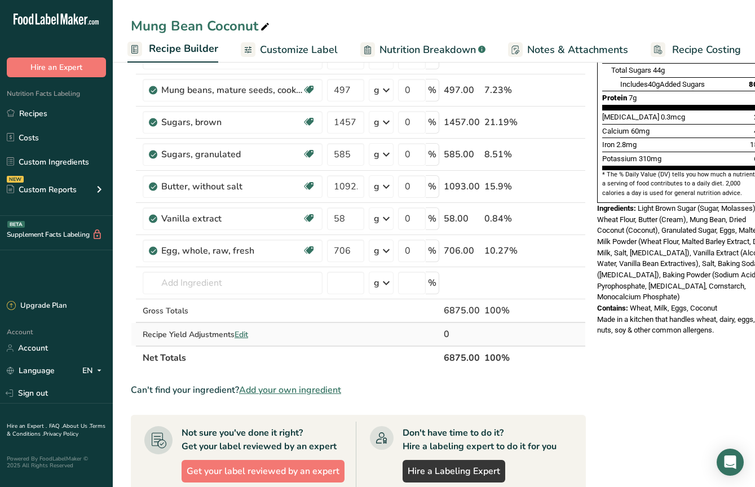
click at [241, 333] on span "Edit" at bounding box center [242, 334] width 14 height 11
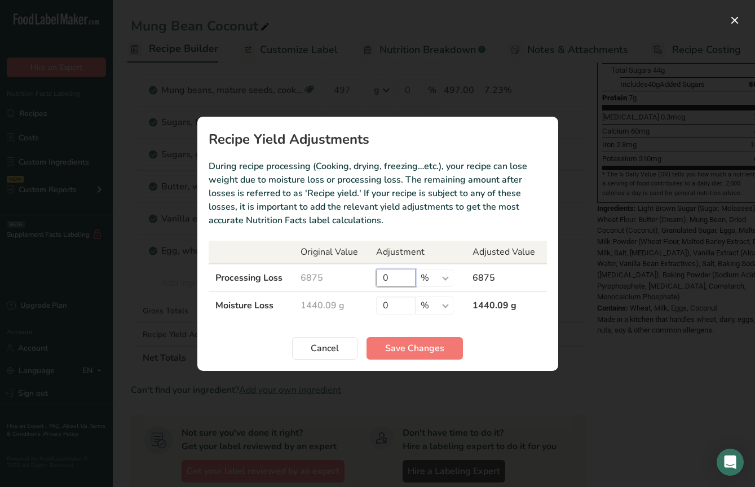
click at [399, 280] on input "0" at bounding box center [395, 278] width 39 height 18
click at [427, 340] on button "Save Changes" at bounding box center [415, 348] width 96 height 23
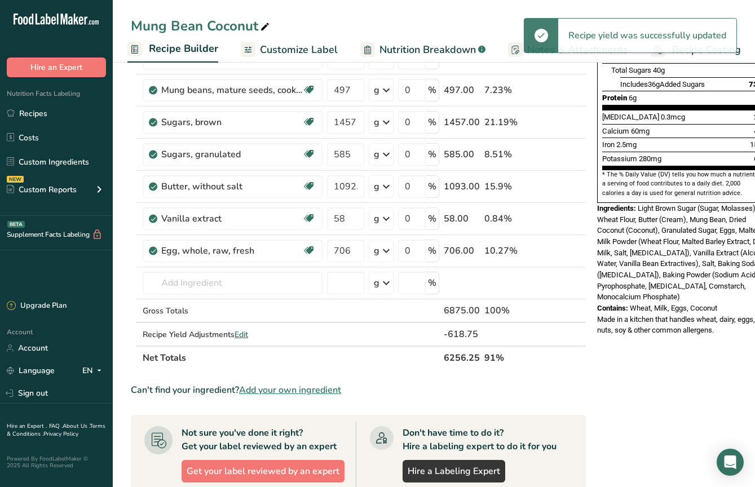
click at [611, 333] on div "Nutrition Facts 1 Serving Per Container Serving Size 125g Amount Per Serving Ca…" at bounding box center [683, 281] width 181 height 939
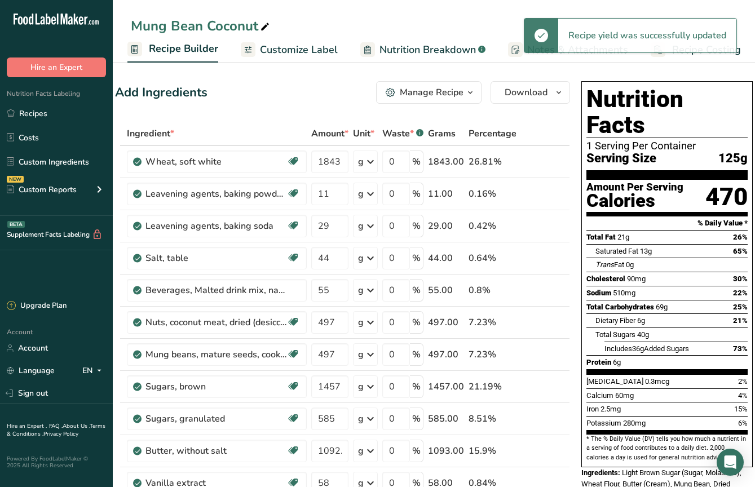
scroll to position [0, 0]
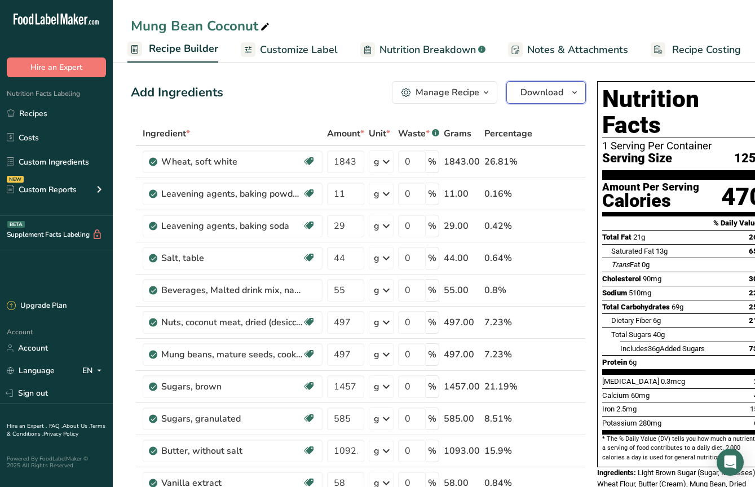
click at [570, 90] on icon "button" at bounding box center [574, 93] width 9 height 14
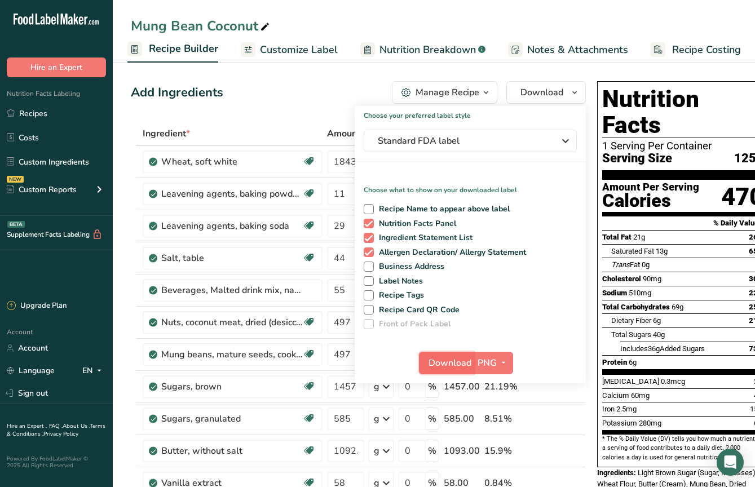
click at [456, 361] on span "Download" at bounding box center [450, 364] width 43 height 14
